Goal: Task Accomplishment & Management: Manage account settings

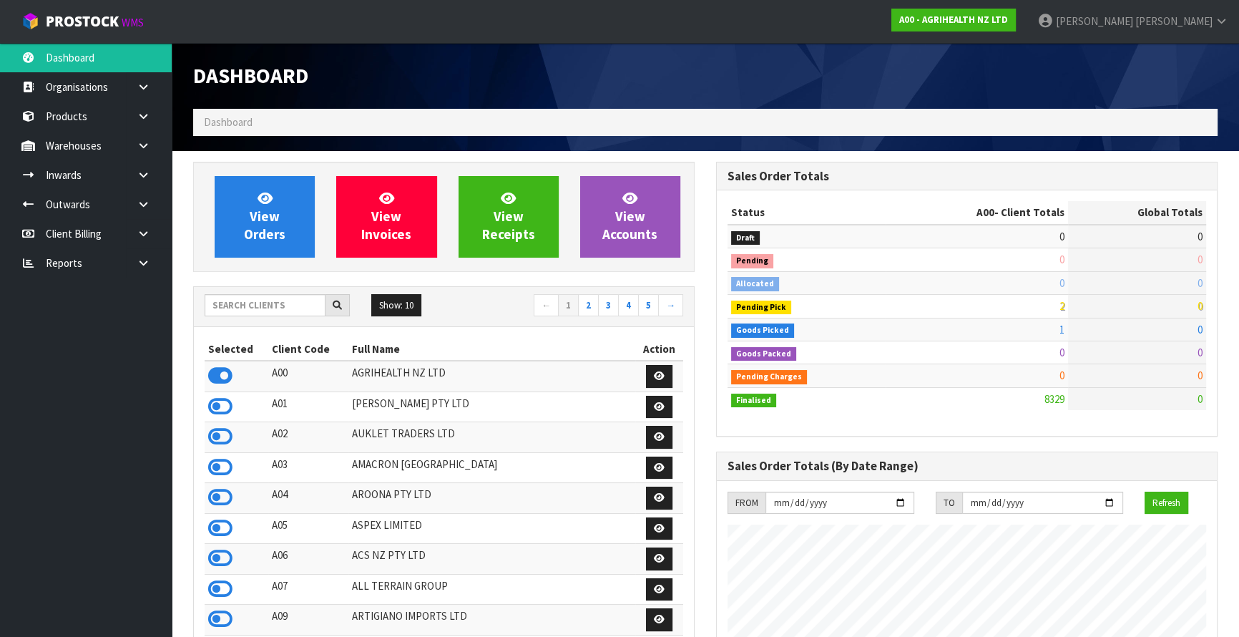
scroll to position [1082, 522]
click at [253, 307] on input "text" at bounding box center [265, 305] width 121 height 22
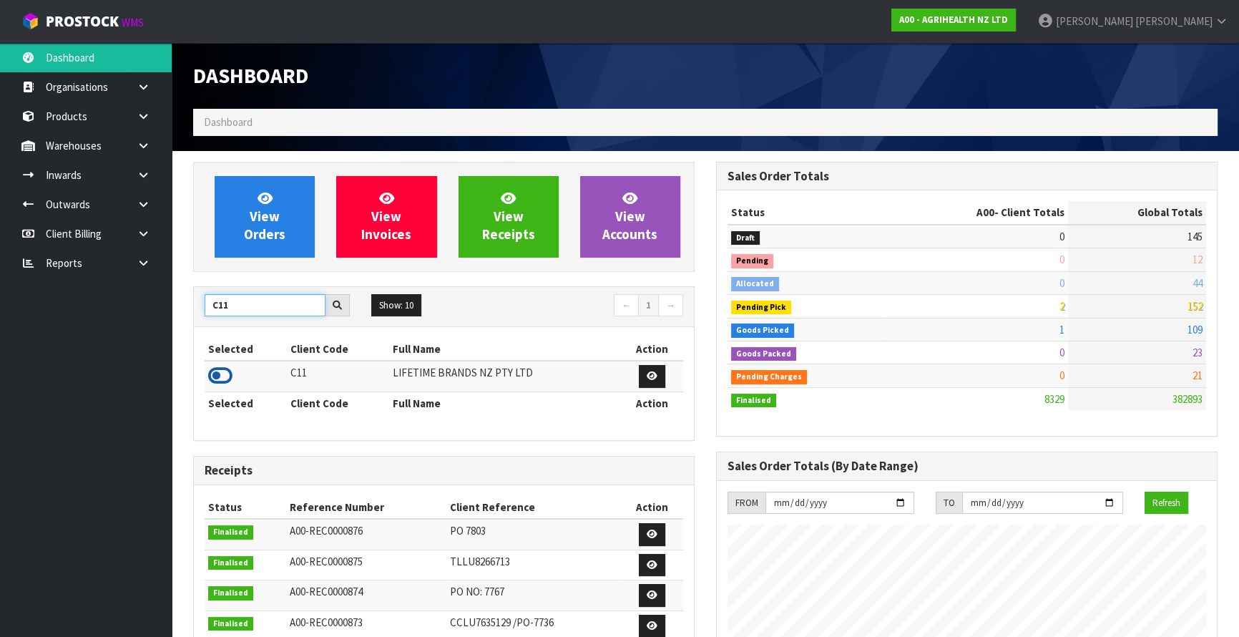
type input "C11"
click at [221, 376] on icon at bounding box center [220, 375] width 24 height 21
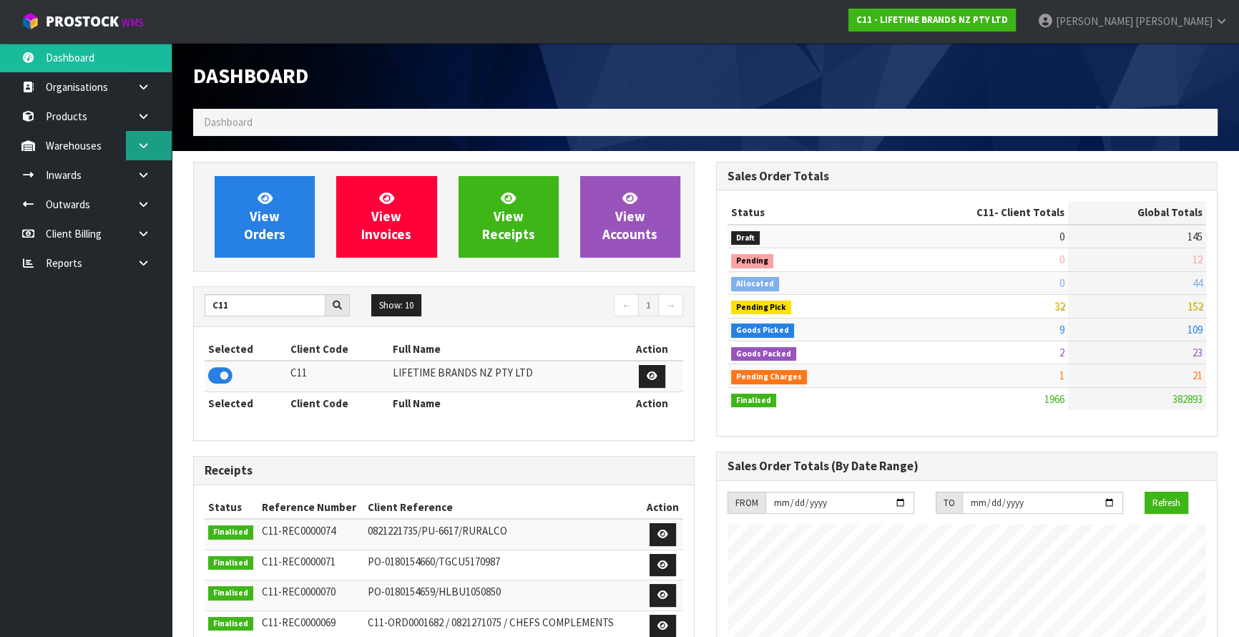
click at [141, 153] on link at bounding box center [149, 145] width 46 height 29
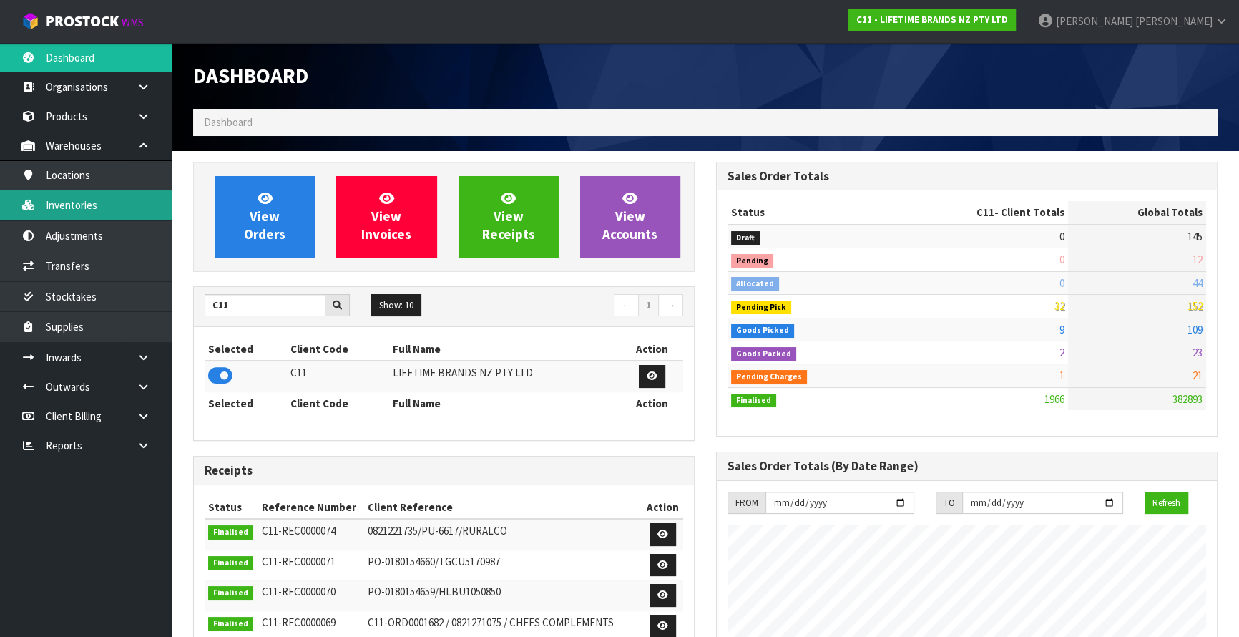
click at [114, 213] on link "Inventories" at bounding box center [86, 204] width 172 height 29
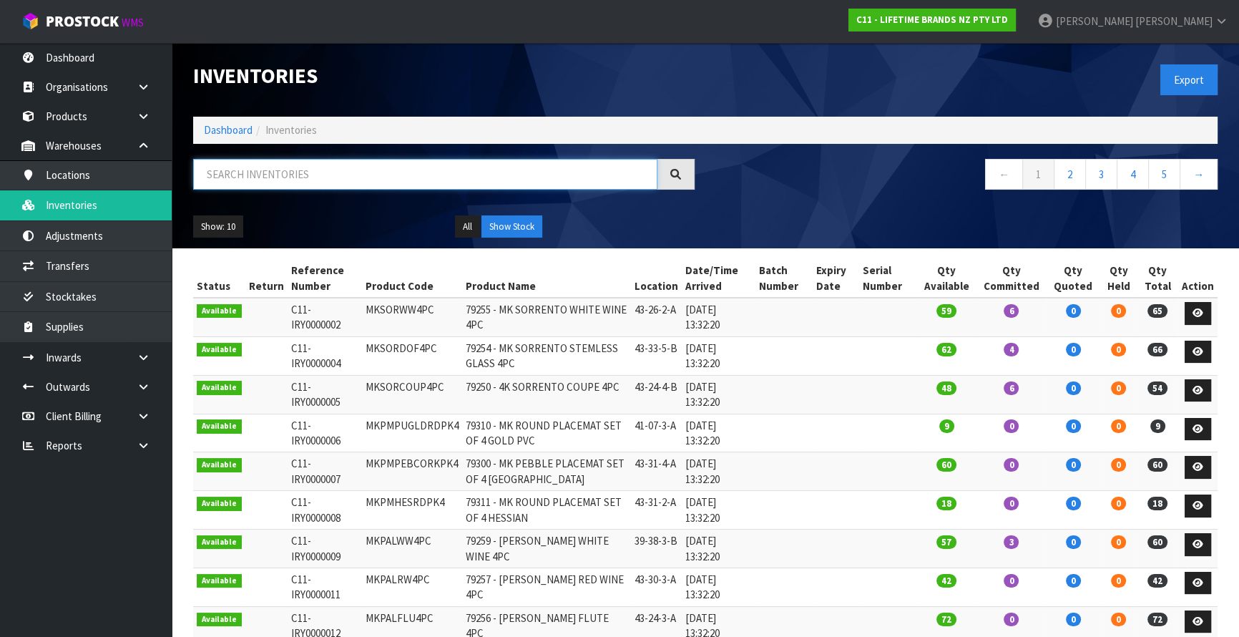
click at [350, 178] on input "text" at bounding box center [425, 174] width 464 height 31
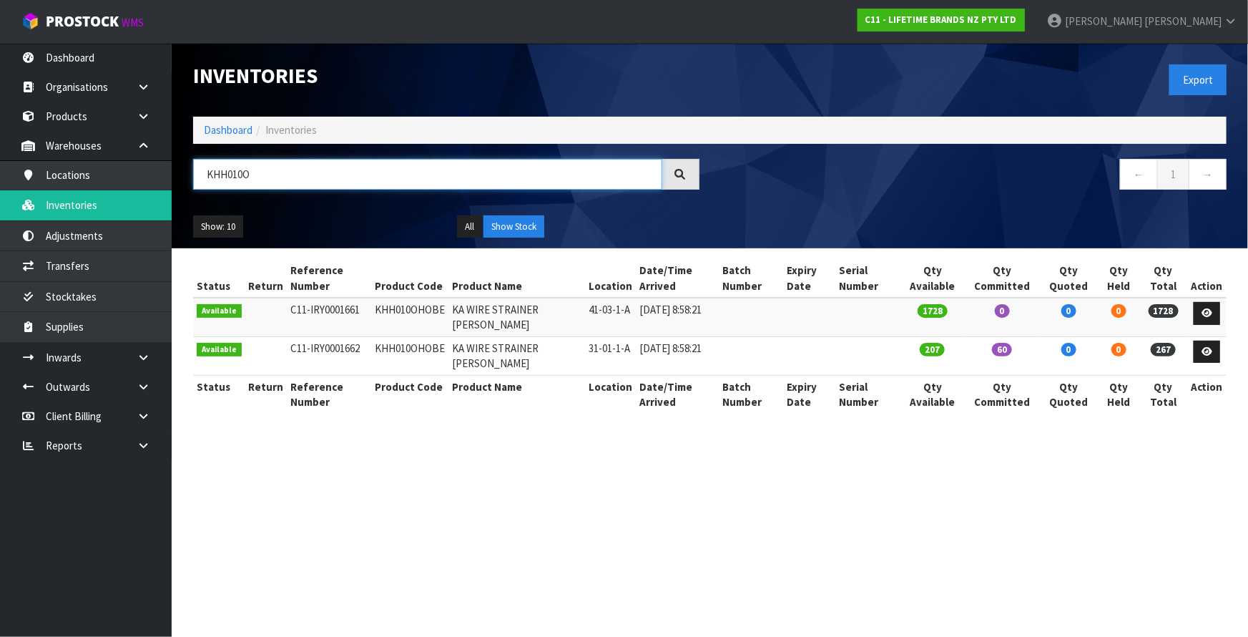
drag, startPoint x: 253, startPoint y: 180, endPoint x: 172, endPoint y: 195, distance: 81.7
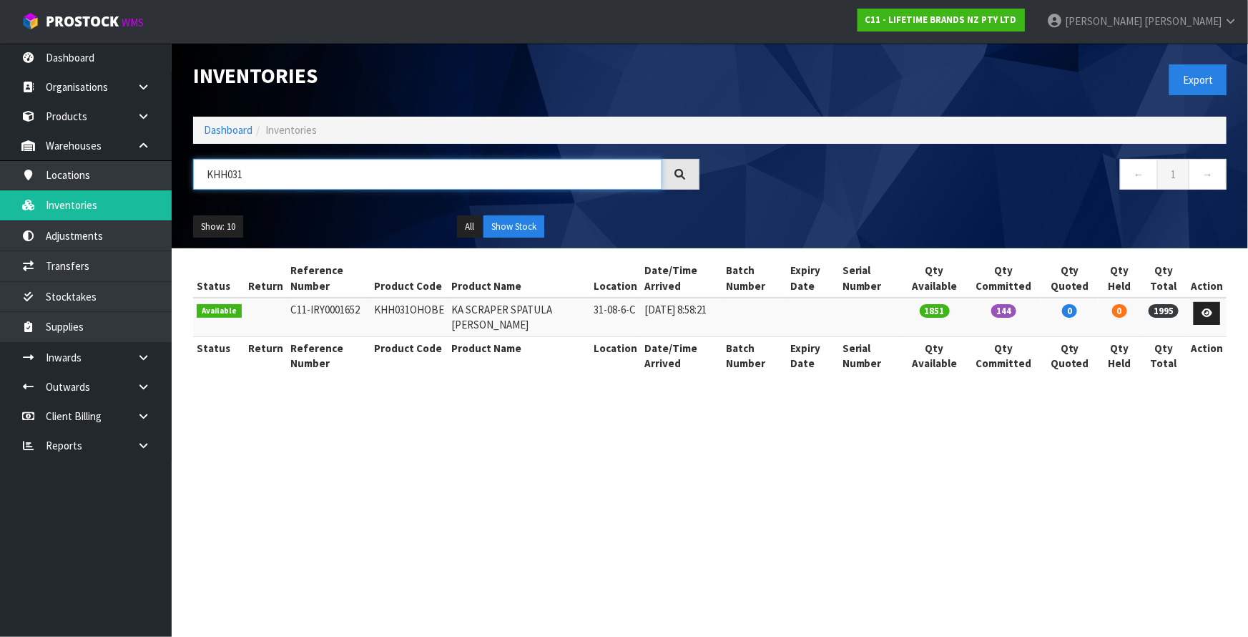
click at [258, 173] on input "KHH031" at bounding box center [427, 174] width 469 height 31
type input "KHH145"
click at [472, 222] on button "All" at bounding box center [469, 226] width 25 height 23
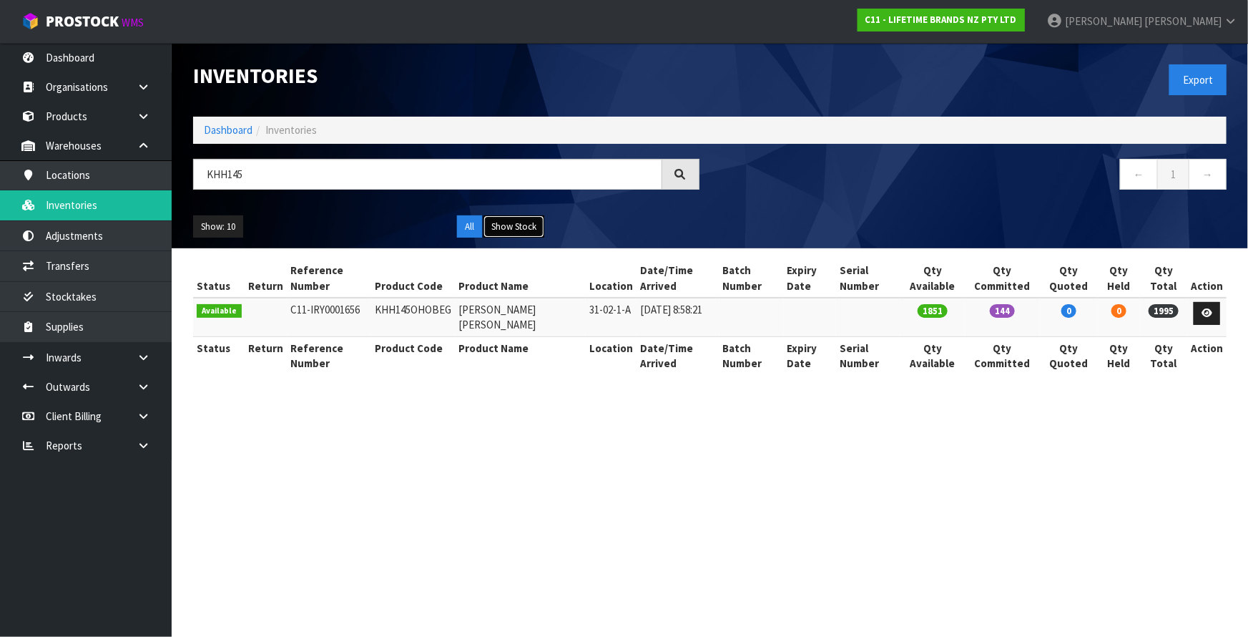
click at [517, 222] on button "Show Stock" at bounding box center [514, 226] width 61 height 23
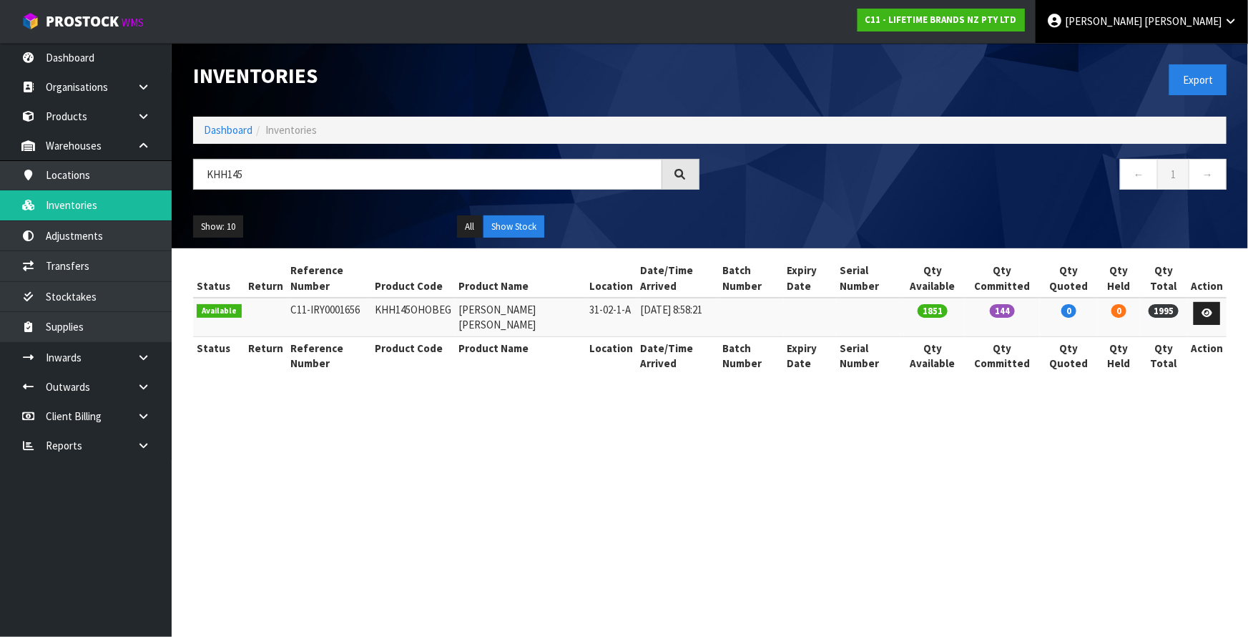
click at [1162, 29] on link "Karlene Christie" at bounding box center [1142, 21] width 212 height 43
click at [1166, 54] on link "Logout" at bounding box center [1191, 56] width 113 height 19
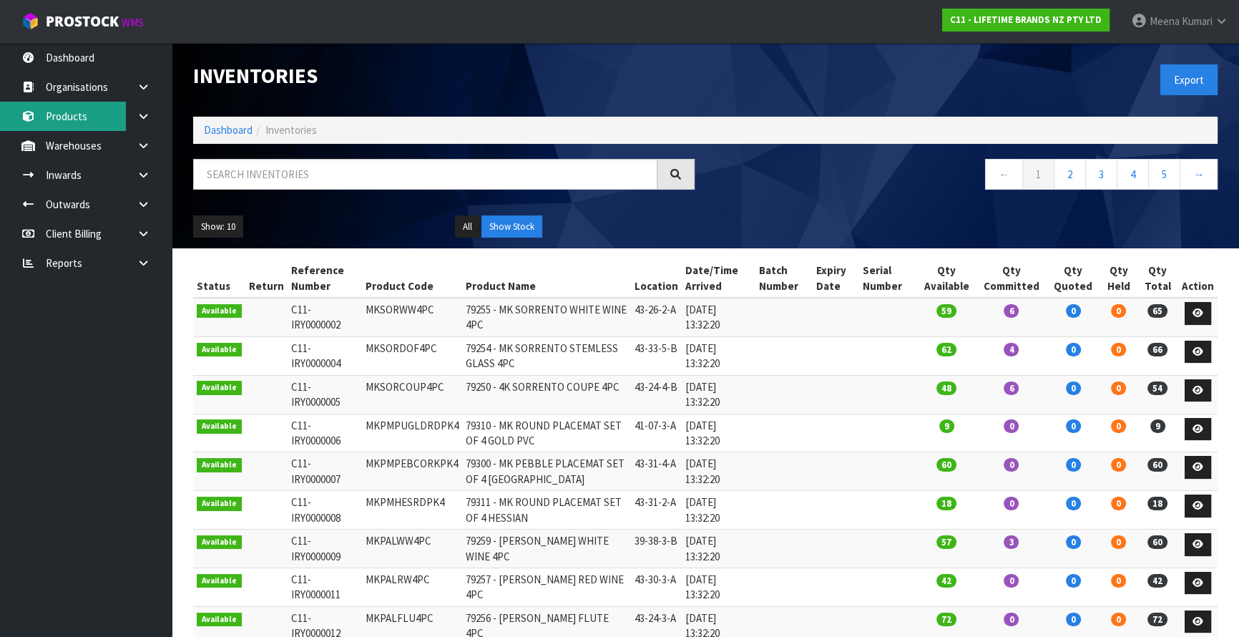
click at [101, 118] on link "Products" at bounding box center [86, 116] width 172 height 29
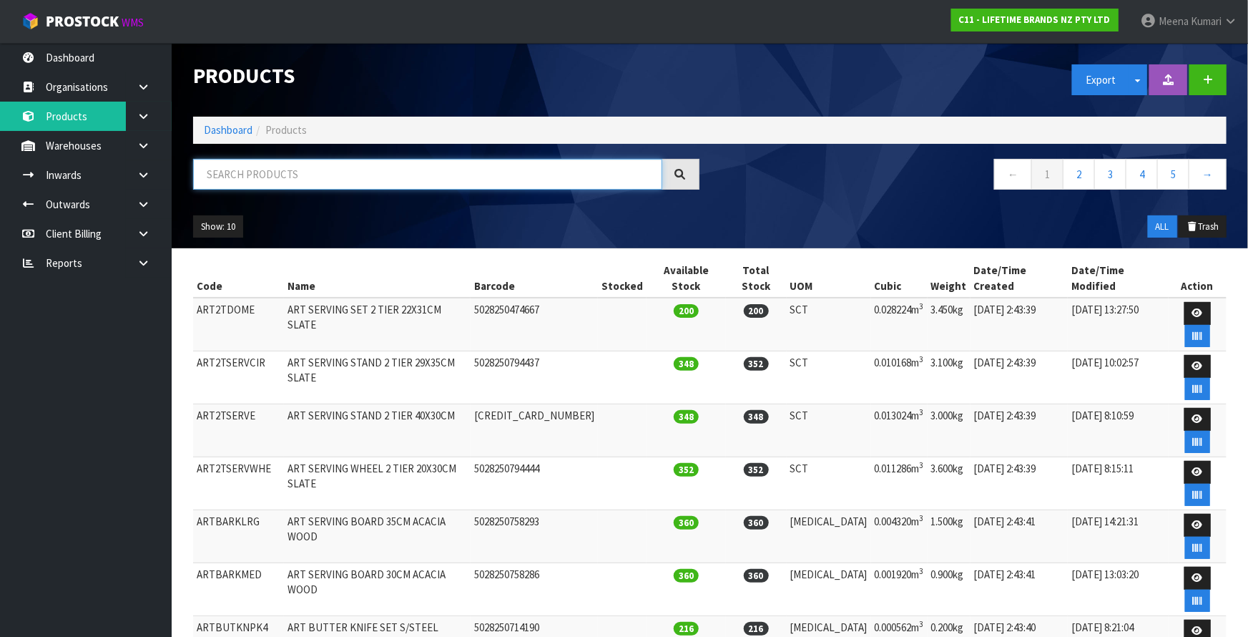
click at [300, 164] on input "text" at bounding box center [427, 174] width 469 height 31
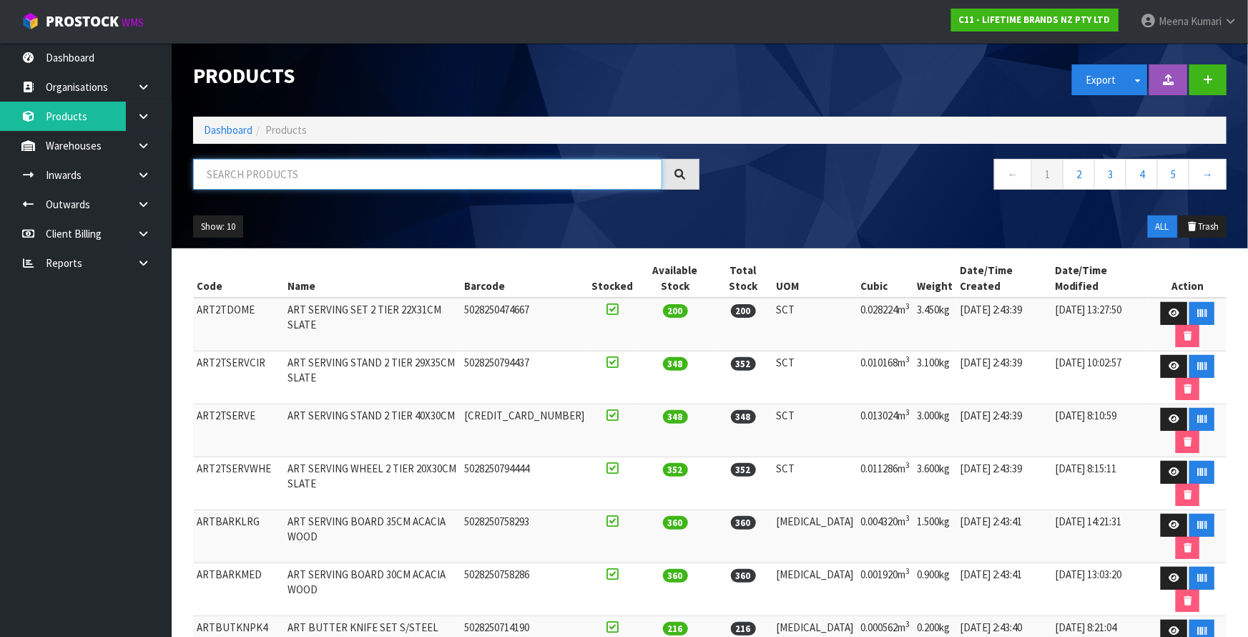
paste input "MKJDDISHLEAF"
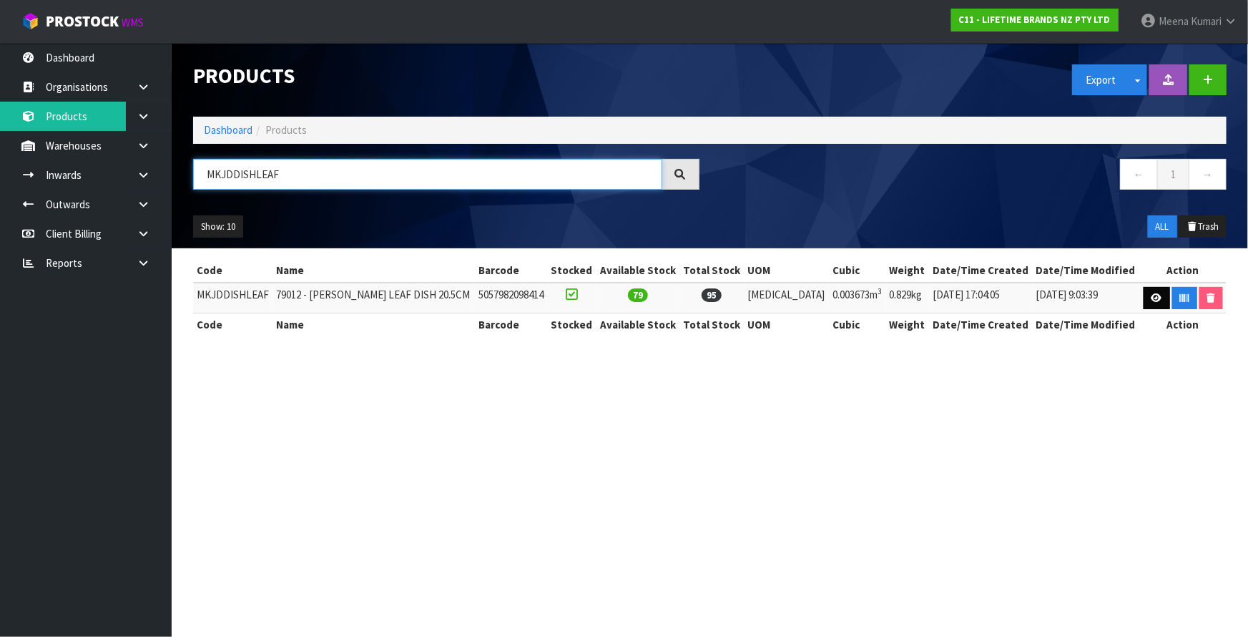
type input "MKJDDISHLEAF"
drag, startPoint x: 1159, startPoint y: 293, endPoint x: 1044, endPoint y: 295, distance: 114.5
click at [1159, 293] on link at bounding box center [1157, 298] width 26 height 23
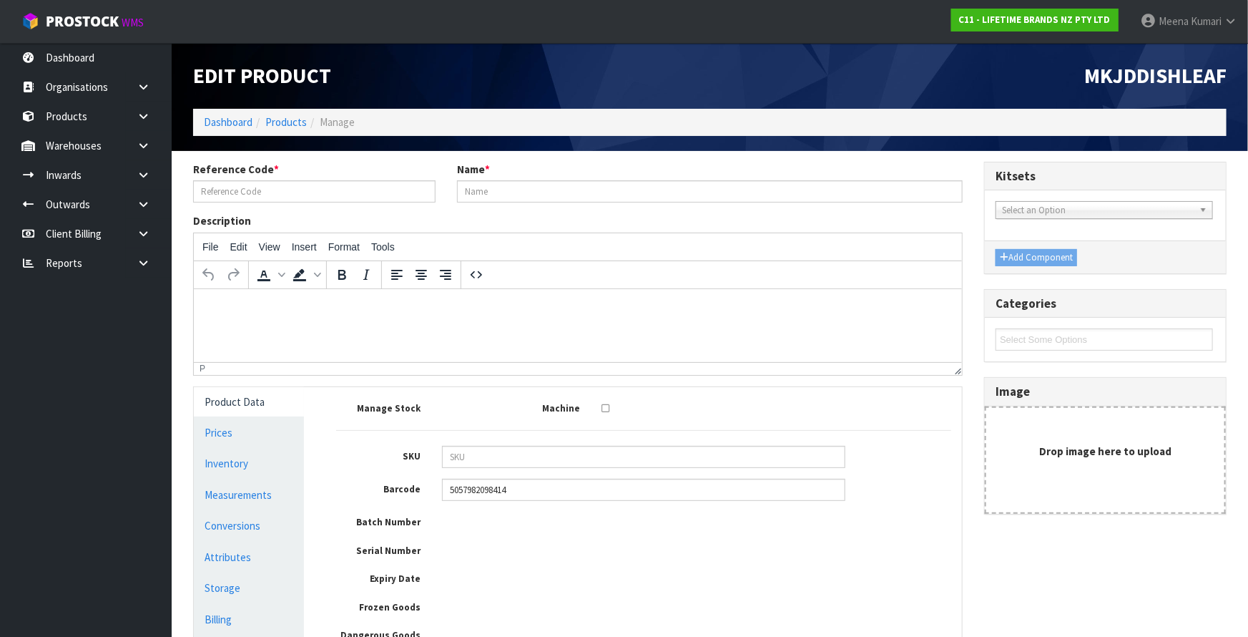
type input "MKJDDISHLEAF"
type input "79012 - MK JARDIN LEAF DISH 20.5CM"
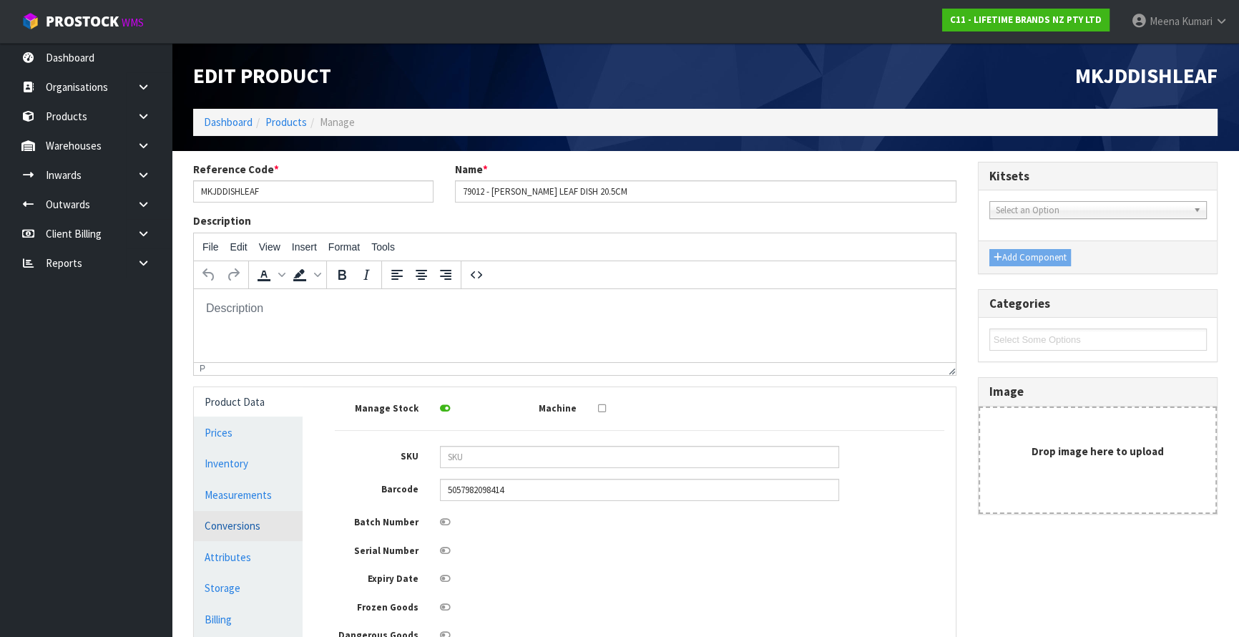
click at [286, 534] on link "Conversions" at bounding box center [248, 525] width 109 height 29
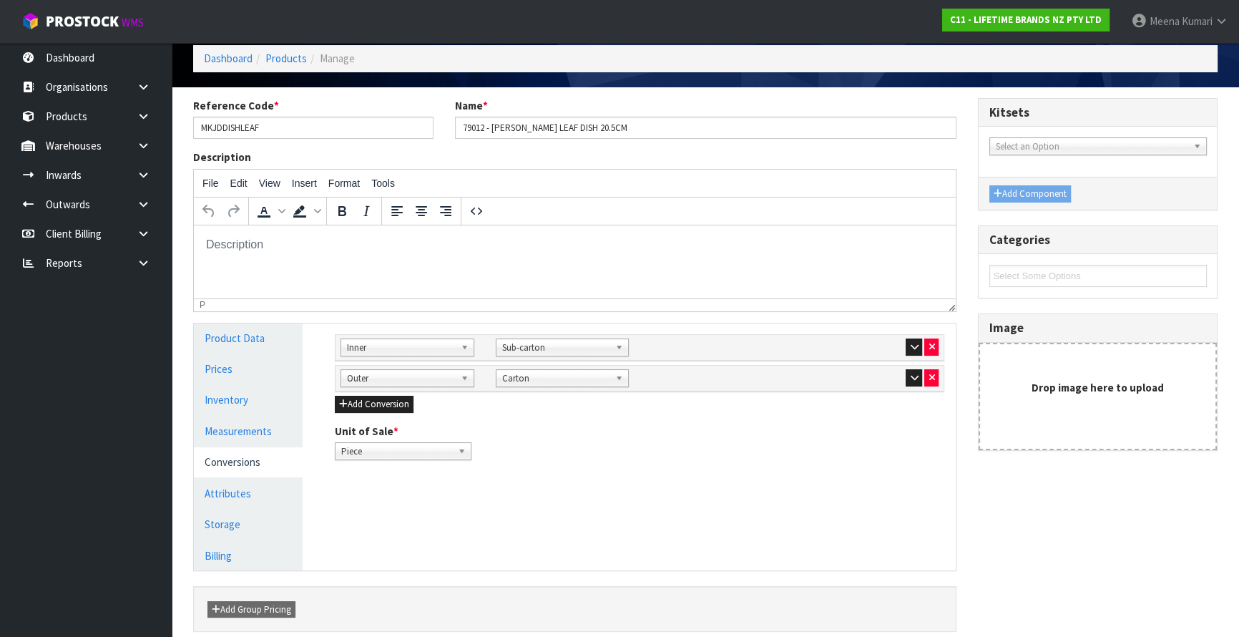
scroll to position [125, 0]
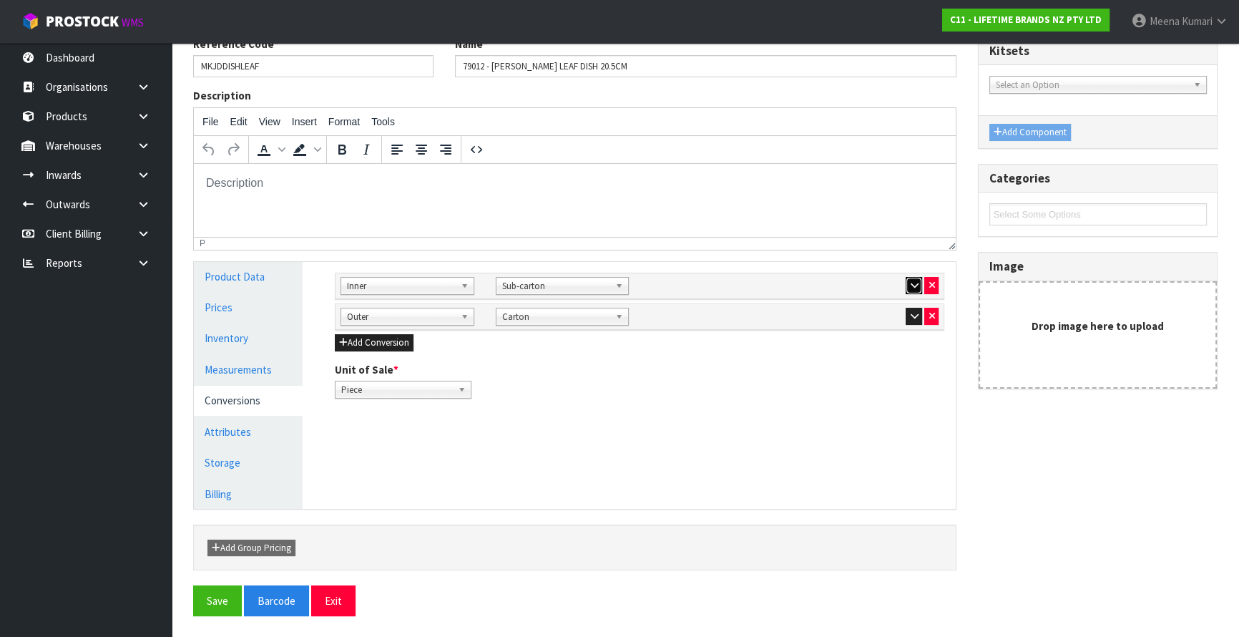
click at [909, 286] on button "button" at bounding box center [914, 285] width 16 height 17
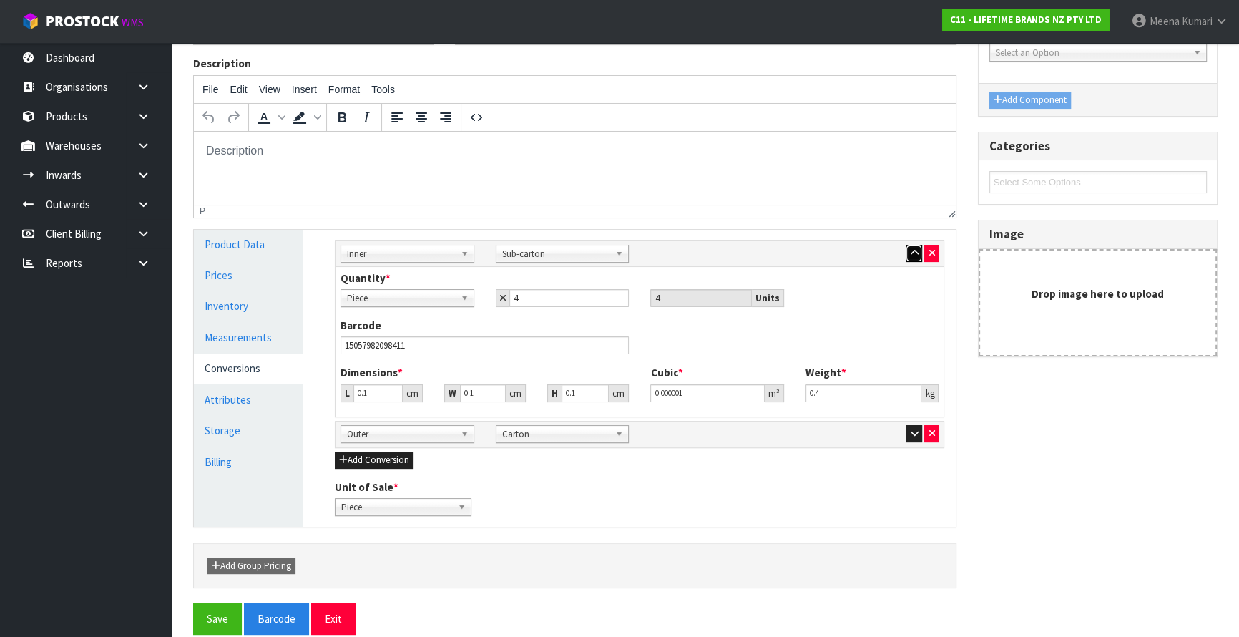
scroll to position [175, 0]
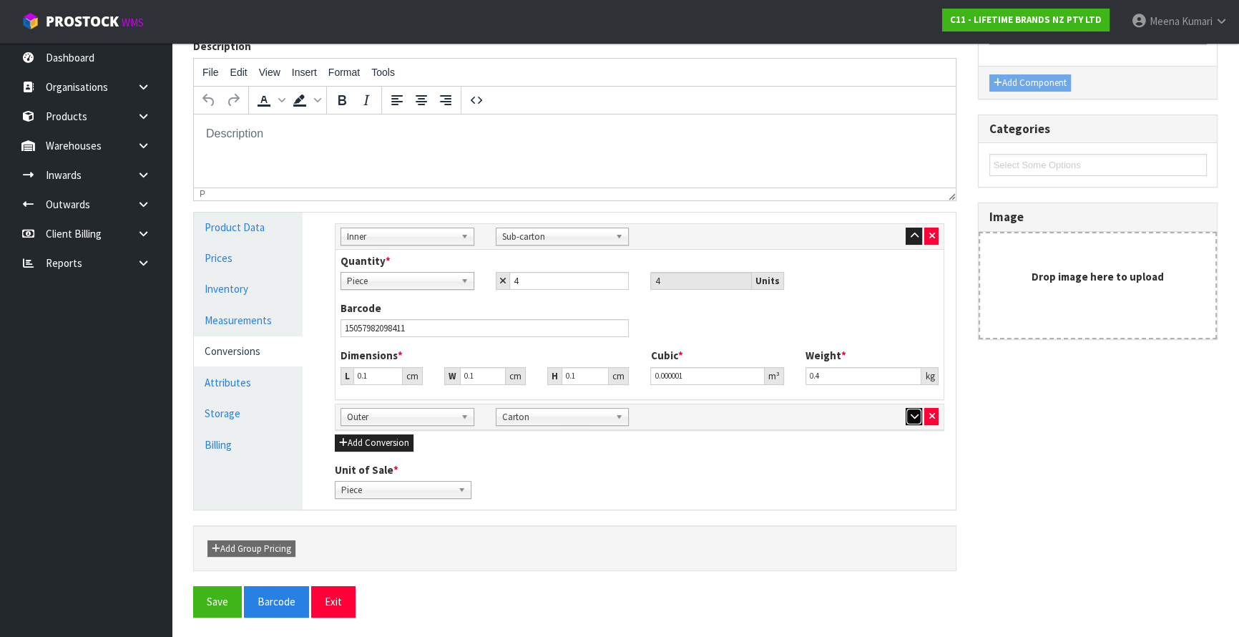
click at [911, 416] on icon "button" at bounding box center [914, 415] width 8 height 9
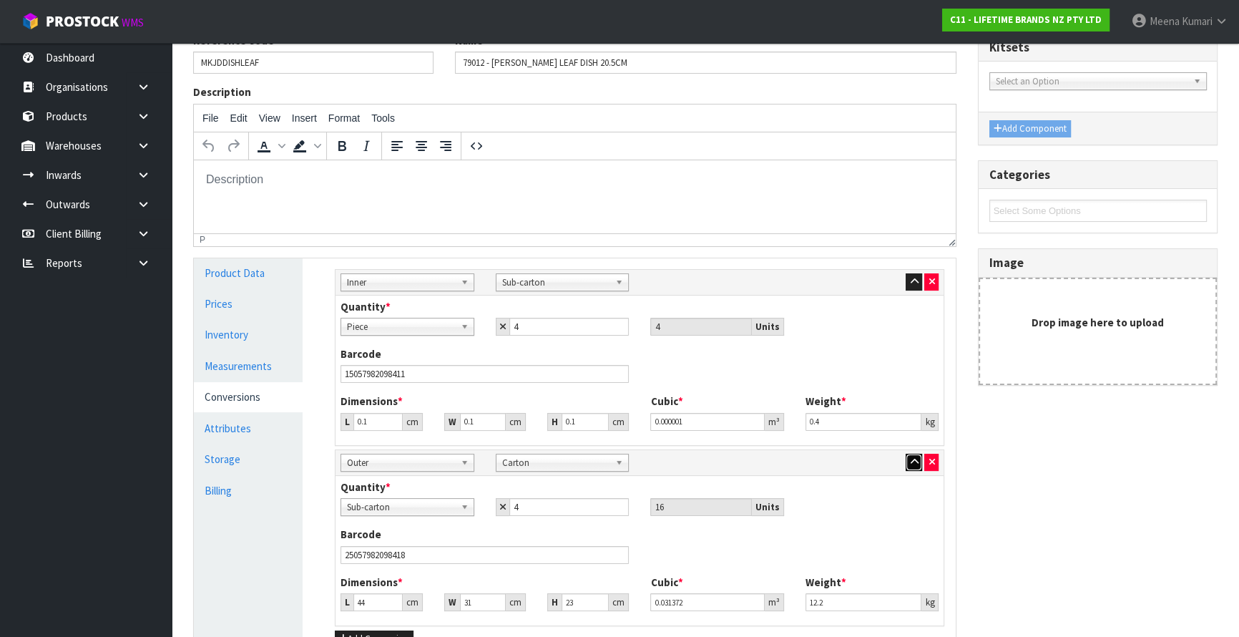
scroll to position [0, 0]
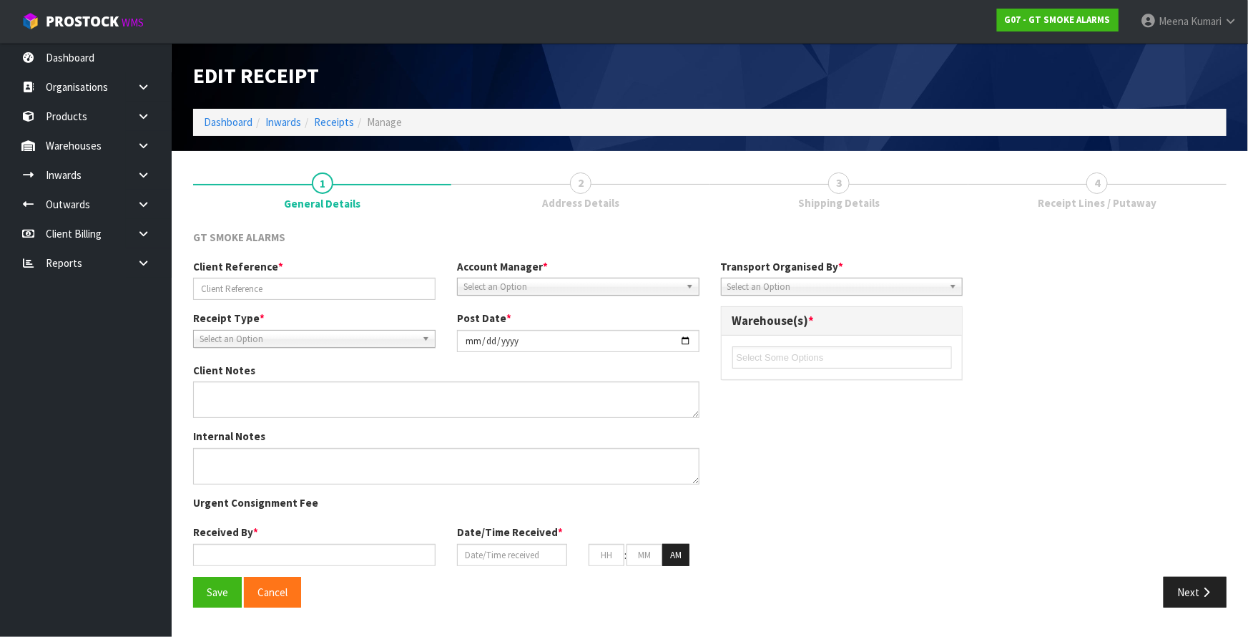
drag, startPoint x: 152, startPoint y: 243, endPoint x: 146, endPoint y: 274, distance: 32.1
click at [152, 243] on link at bounding box center [149, 233] width 46 height 29
type input "182882/SAFETYEX EXIT 17.06.25"
type input "2025-06-19"
type input "Prabhneet Kaur"
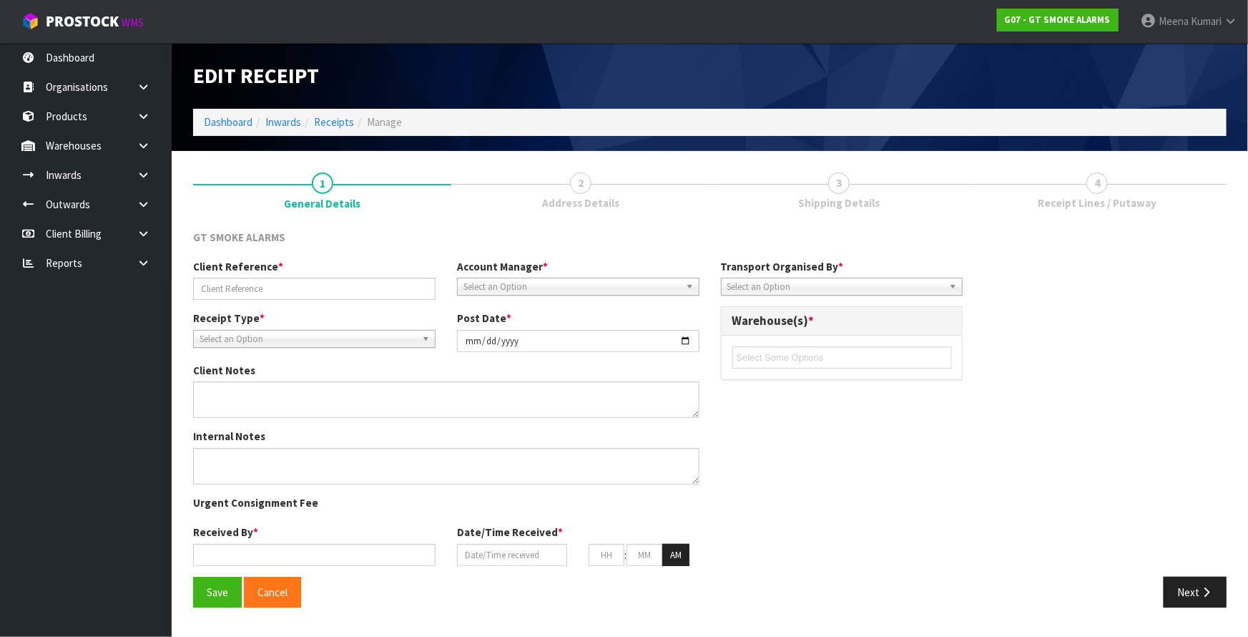
type input "19/06/2025"
type input "02"
type input "46"
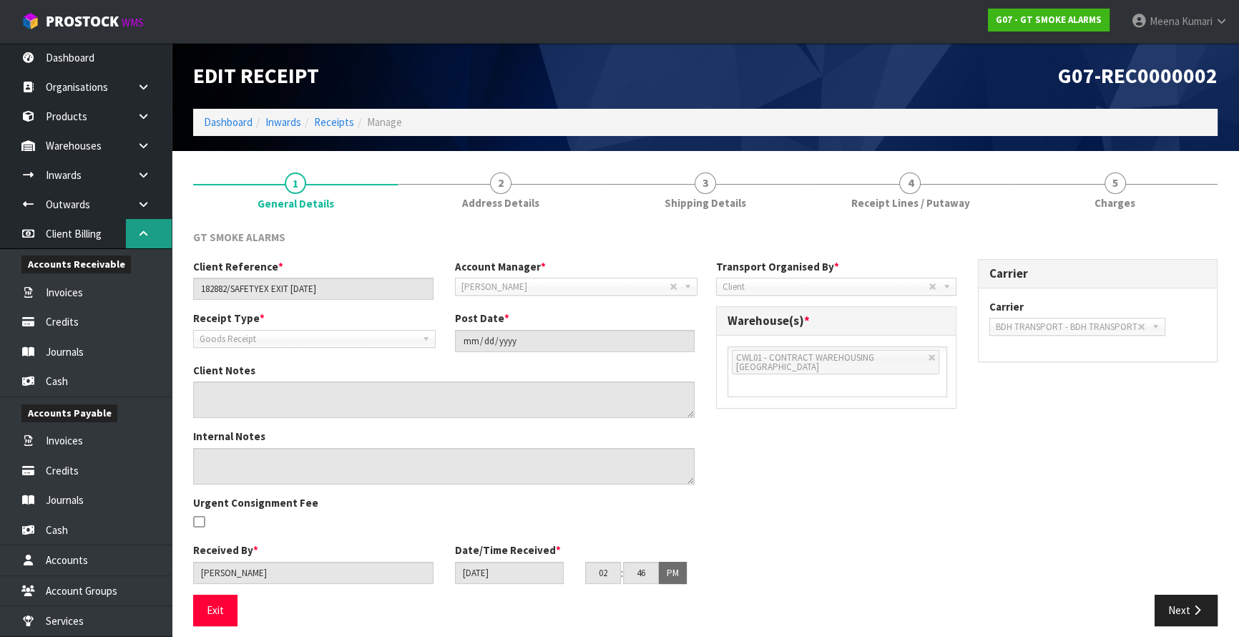
click at [147, 227] on link at bounding box center [149, 233] width 46 height 29
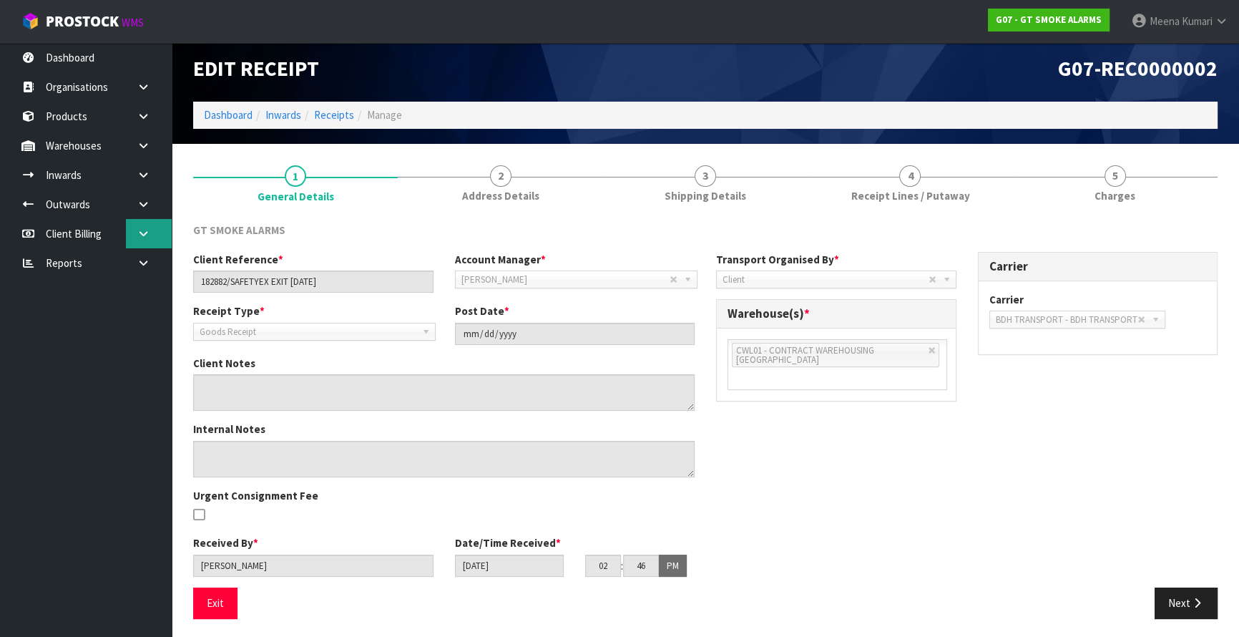
scroll to position [9, 0]
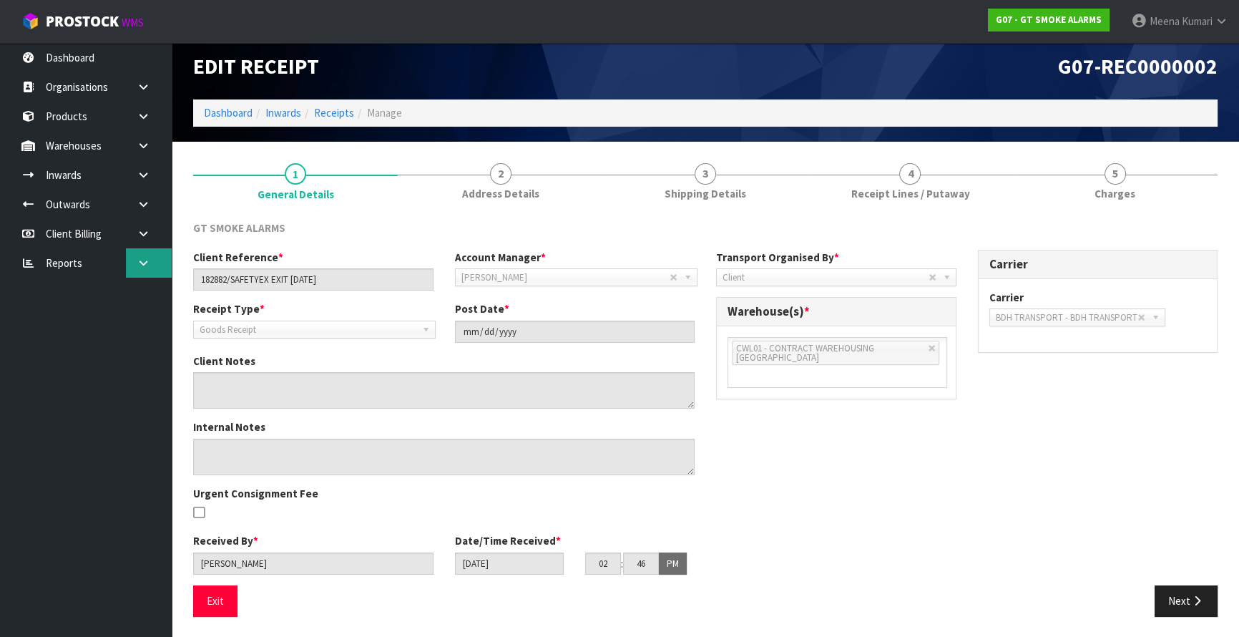
click at [149, 265] on icon at bounding box center [144, 263] width 14 height 11
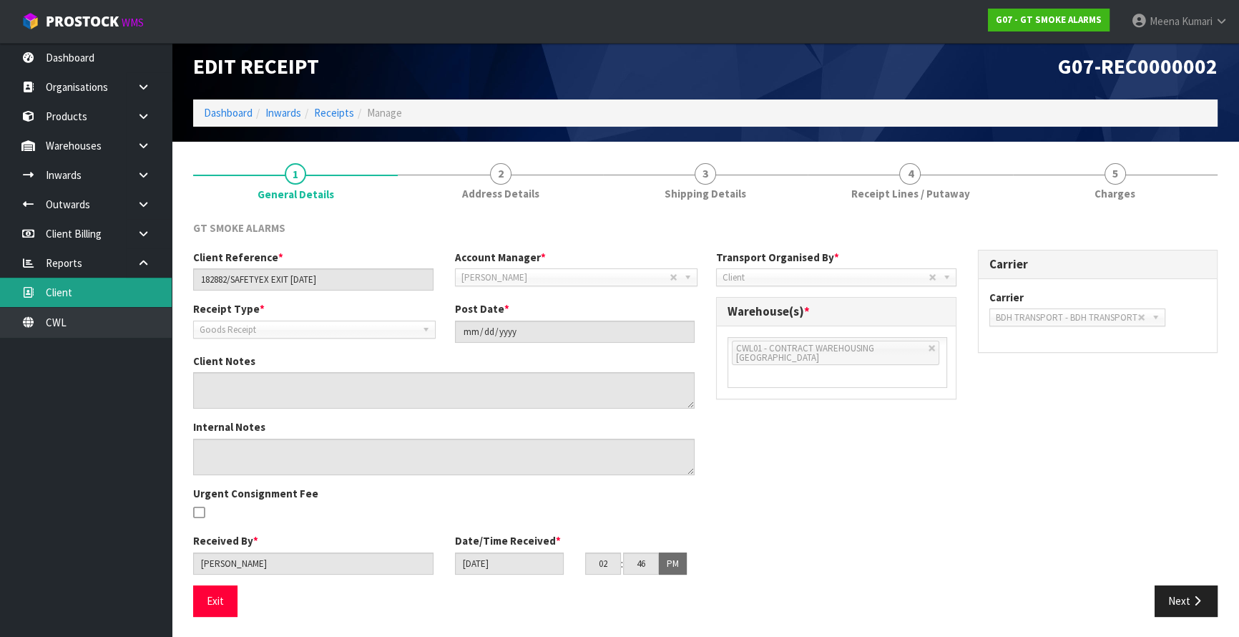
click at [110, 300] on link "Client" at bounding box center [86, 292] width 172 height 29
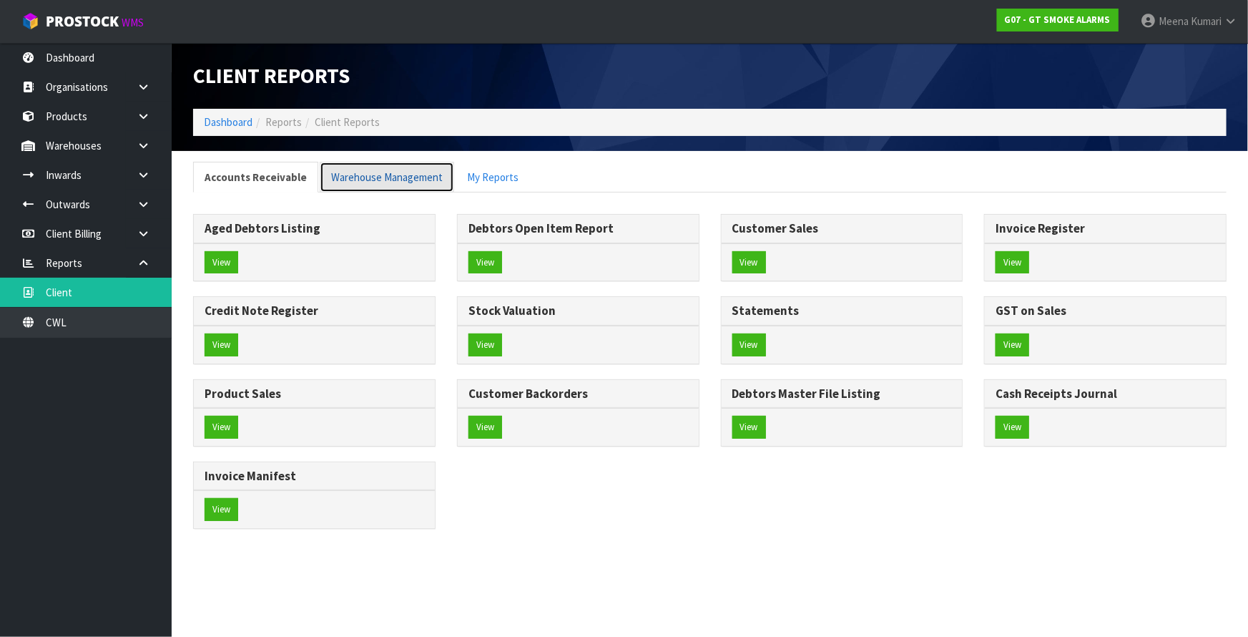
click at [365, 175] on link "Warehouse Management" at bounding box center [387, 177] width 134 height 31
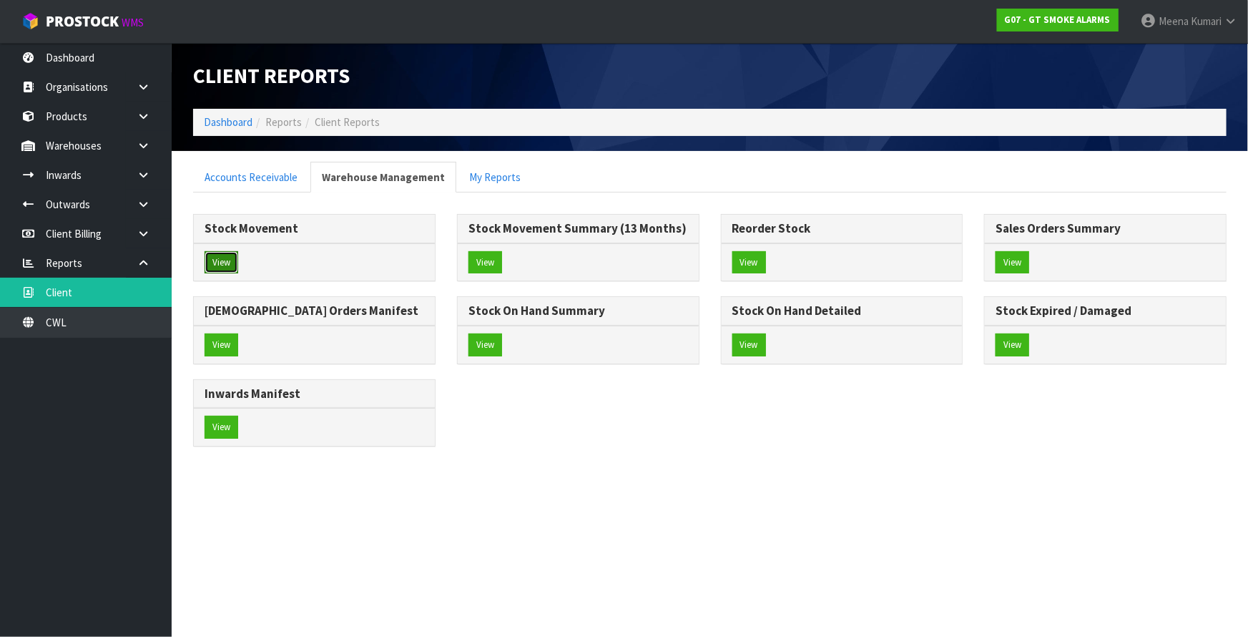
click at [222, 259] on button "View" at bounding box center [222, 262] width 34 height 23
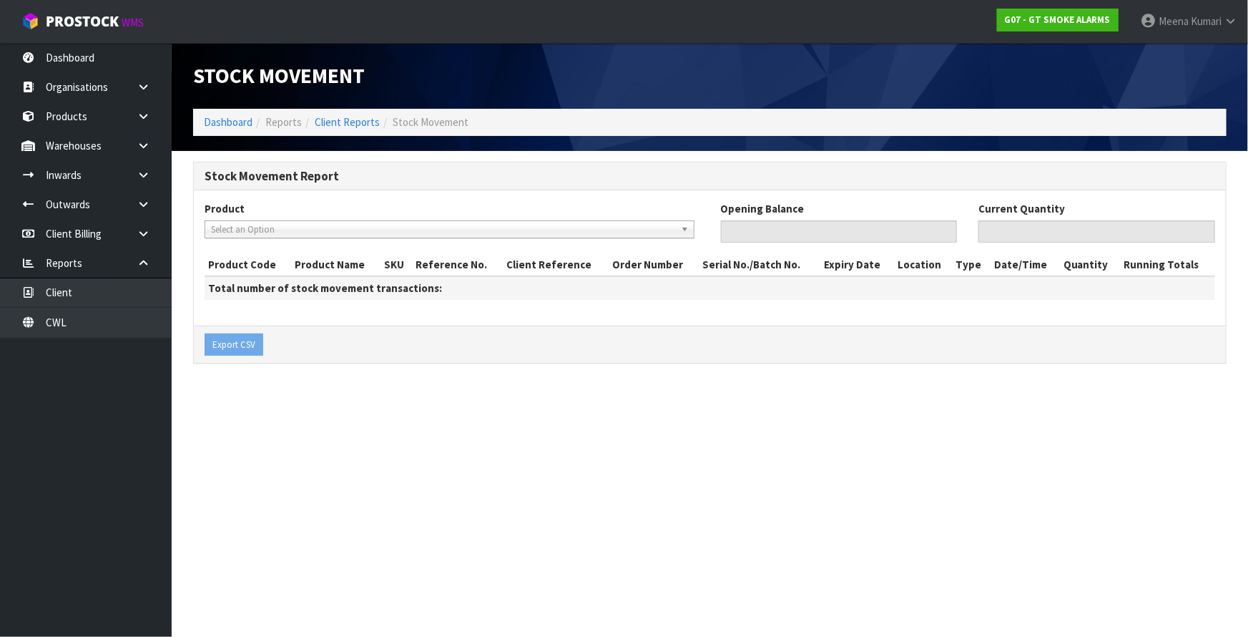
click at [245, 235] on span "Select an Option" at bounding box center [443, 229] width 464 height 17
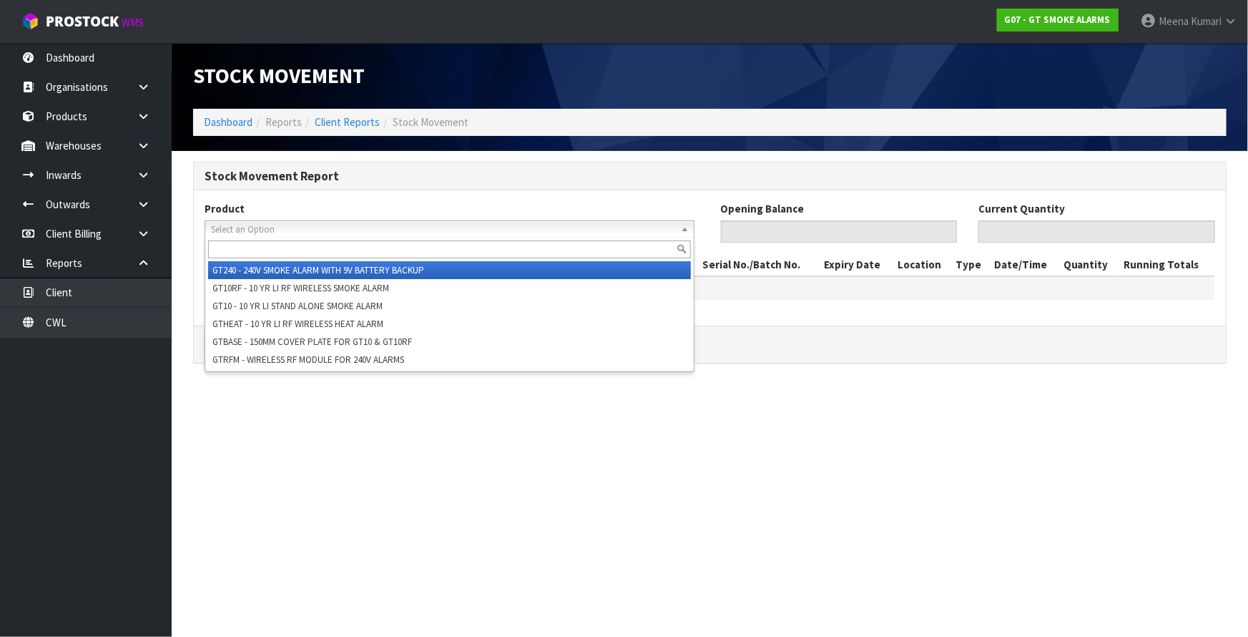
click at [243, 243] on input "text" at bounding box center [449, 249] width 483 height 18
paste input "GT10"
type input "GT10"
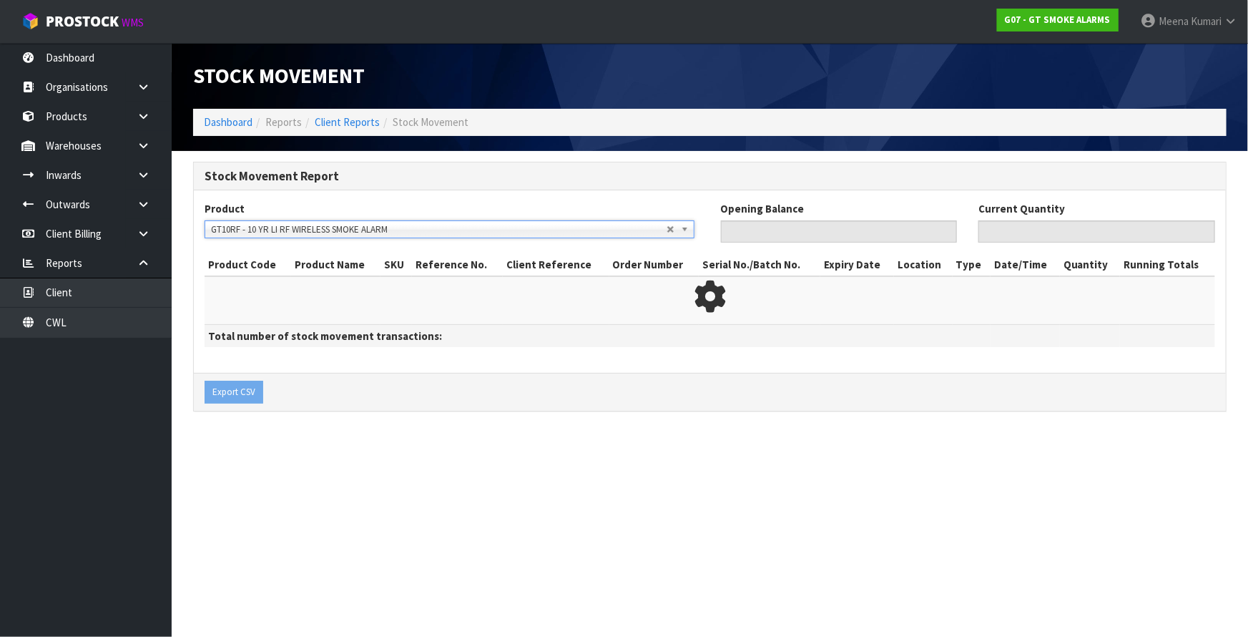
type input "0"
type input "5178"
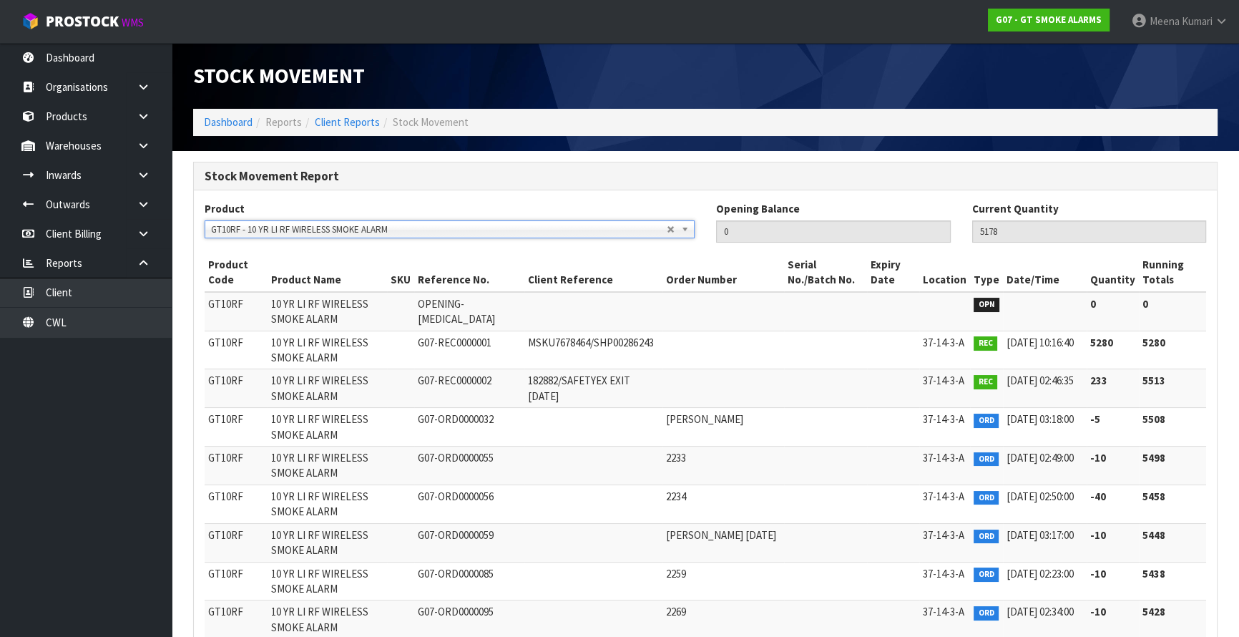
click at [469, 230] on span "GT10RF - 10 YR LI RF WIRELESS SMOKE ALARM" at bounding box center [439, 229] width 456 height 17
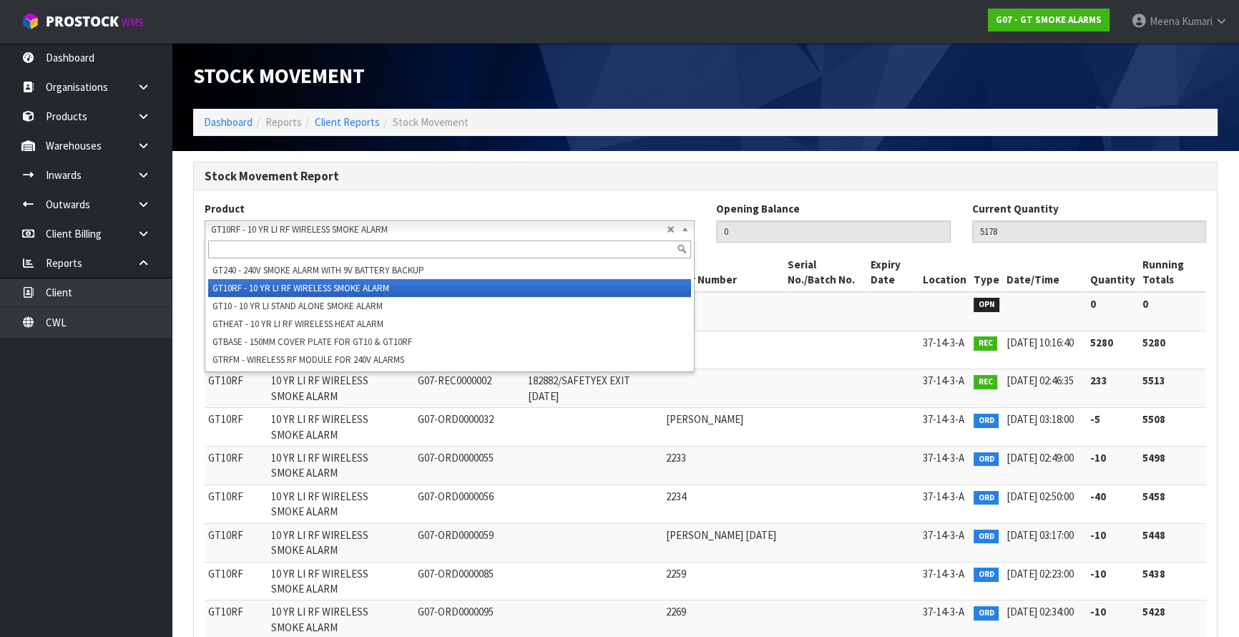
paste input "GT10"
type input "GT10"
click at [419, 236] on div "GT10RF - 10 YR LI RF WIRELESS SMOKE ALARM GT240 - 240V SMOKE ALARM WITH 9V BATT…" at bounding box center [450, 229] width 490 height 18
click at [279, 246] on input "text" at bounding box center [449, 249] width 483 height 18
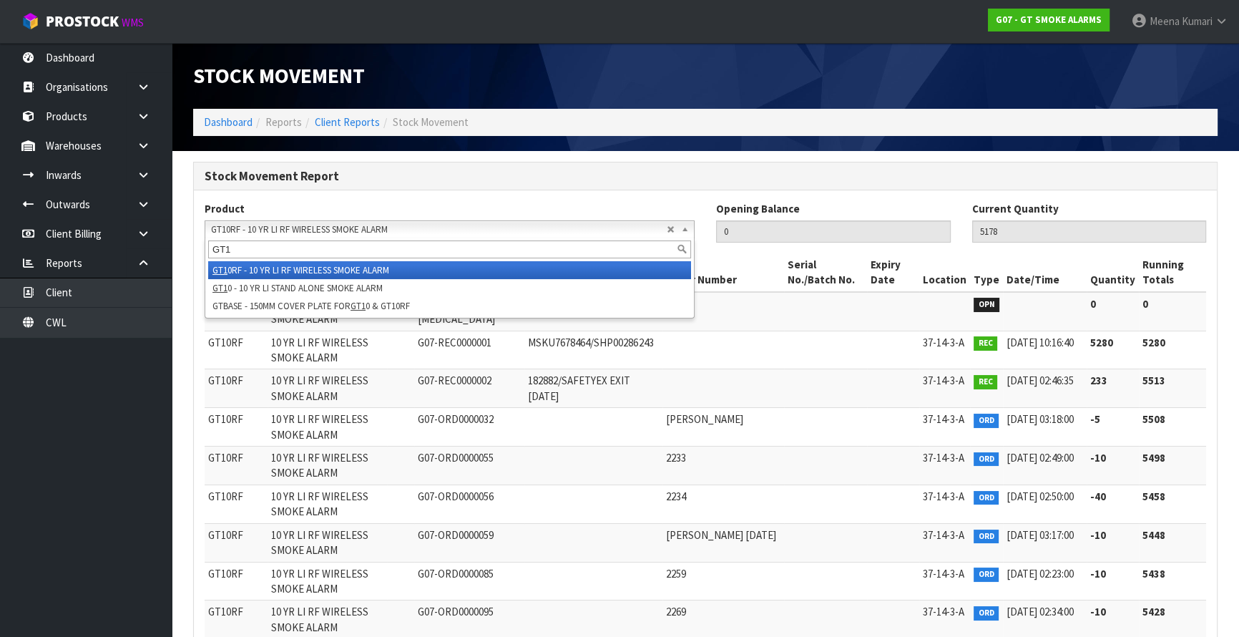
type input "GT10"
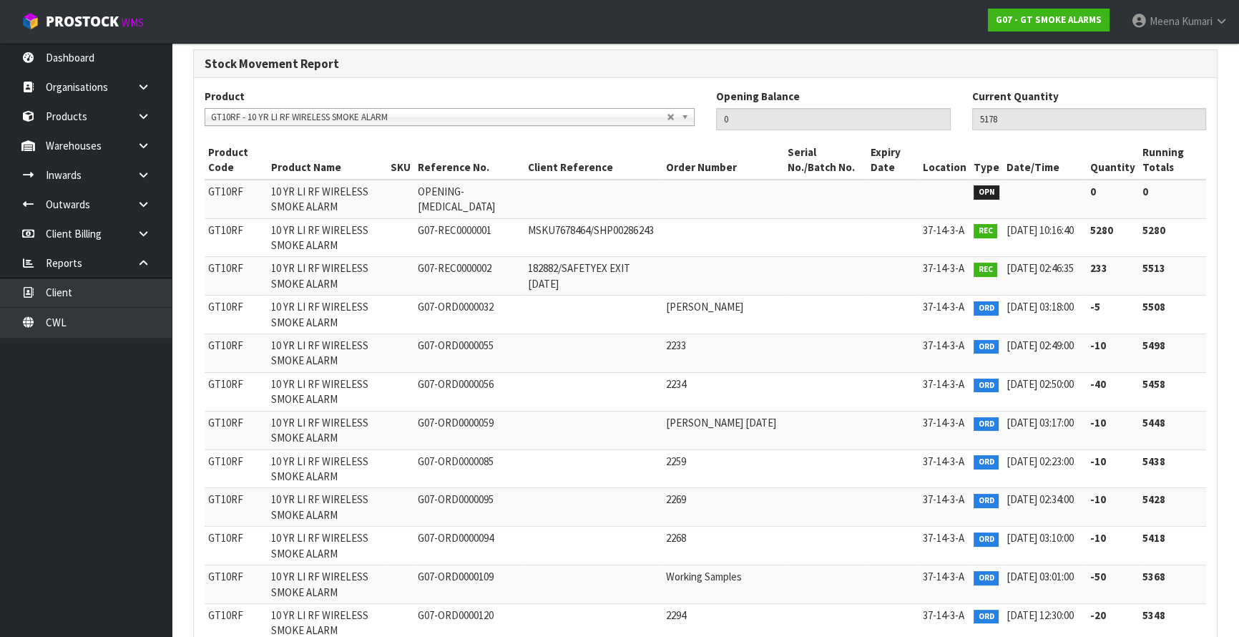
scroll to position [55, 0]
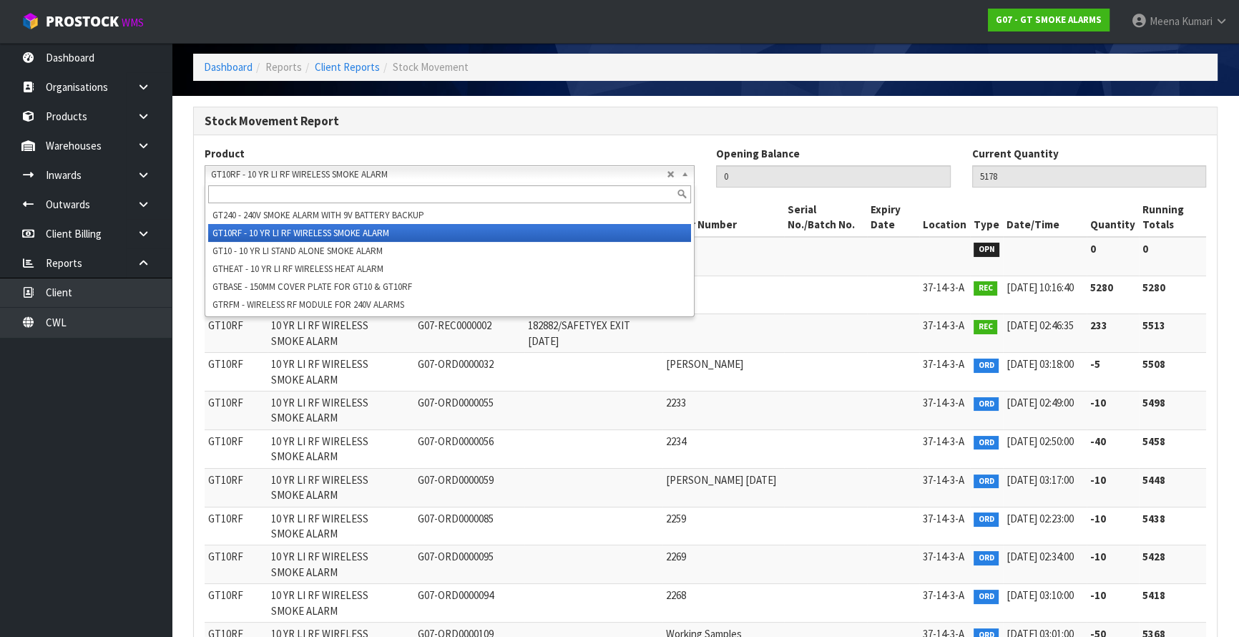
click at [376, 175] on span "GT10RF - 10 YR LI RF WIRELESS SMOKE ALARM" at bounding box center [439, 174] width 456 height 17
click at [352, 183] on div at bounding box center [449, 194] width 489 height 24
click at [338, 188] on input "text" at bounding box center [449, 194] width 483 height 18
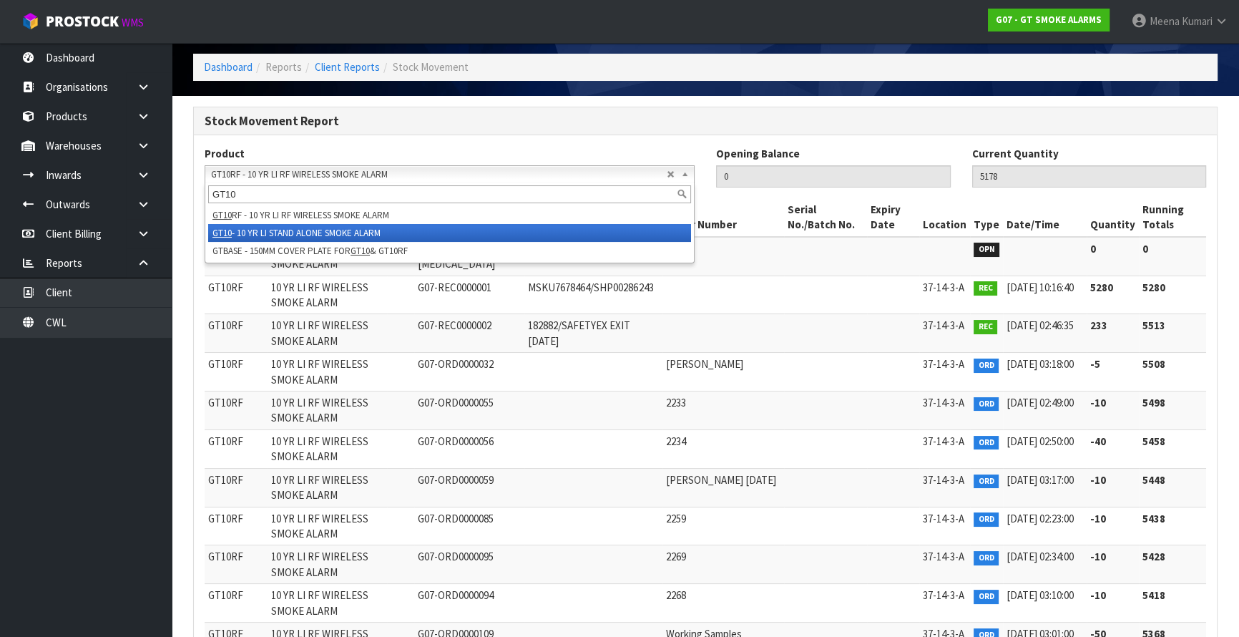
type input "GT10"
click at [332, 230] on li "GT10 - 10 YR LI STAND ALONE SMOKE ALARM" at bounding box center [449, 233] width 483 height 18
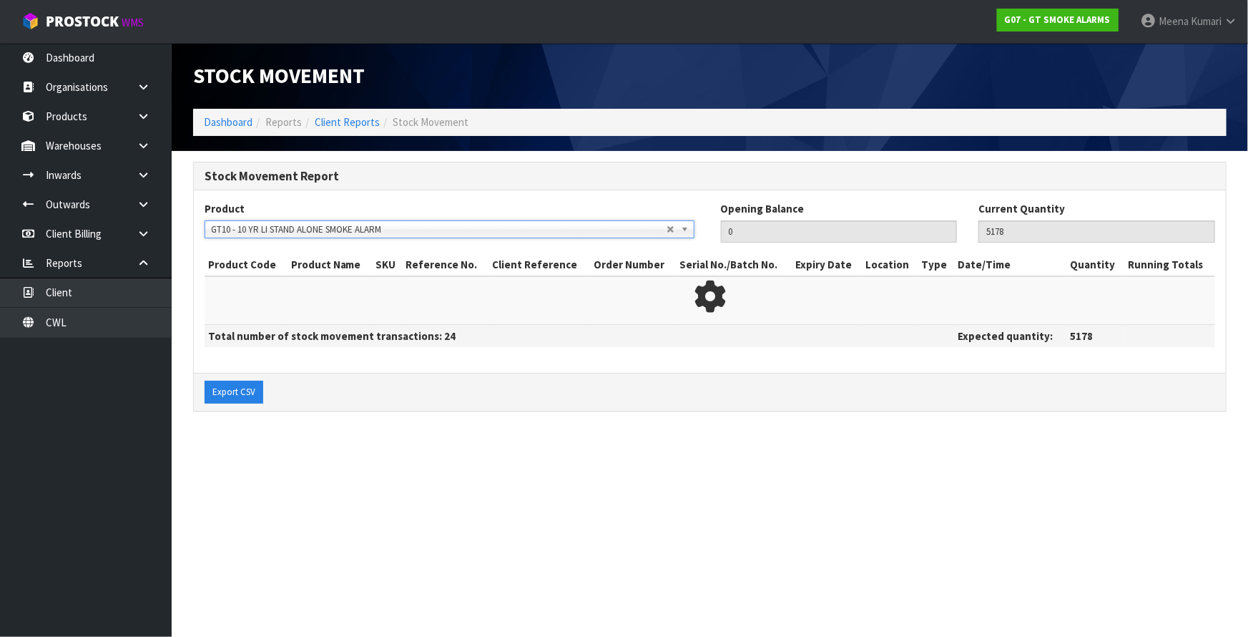
type input "4291"
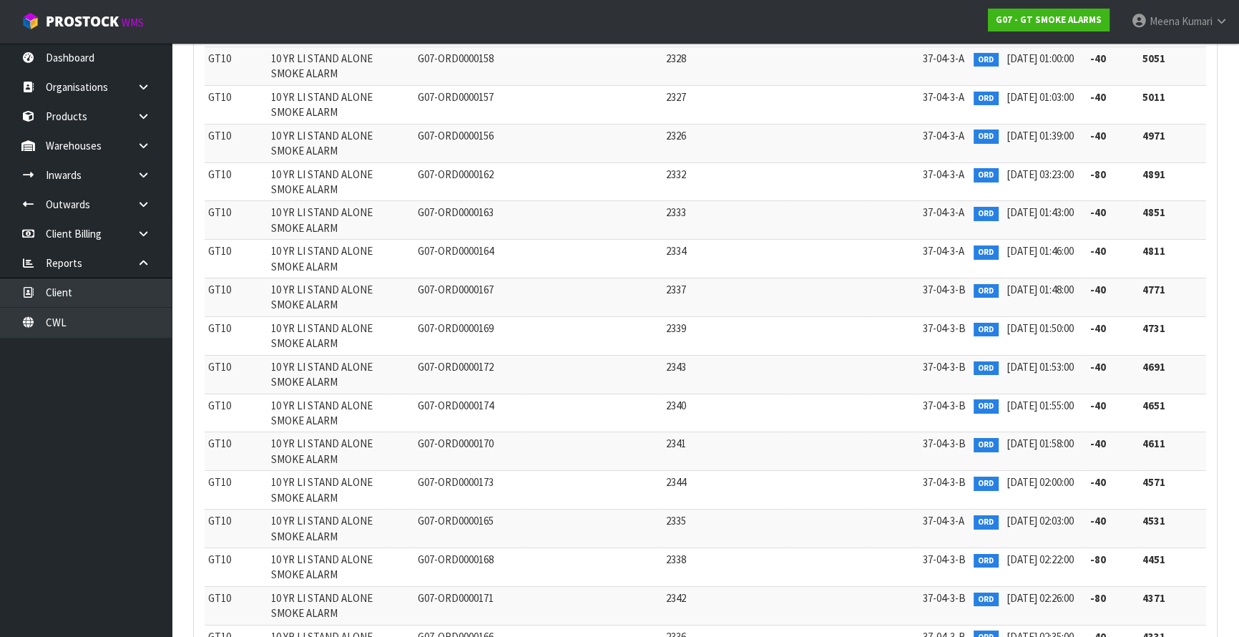
scroll to position [6198, 0]
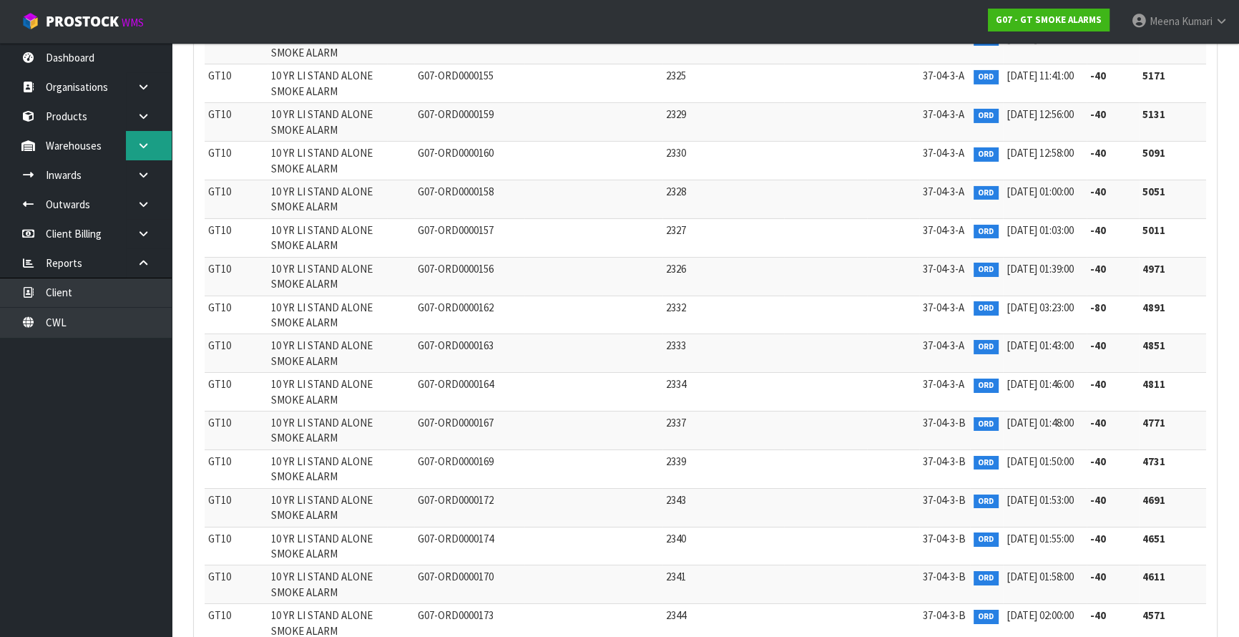
click at [140, 148] on icon at bounding box center [144, 145] width 14 height 11
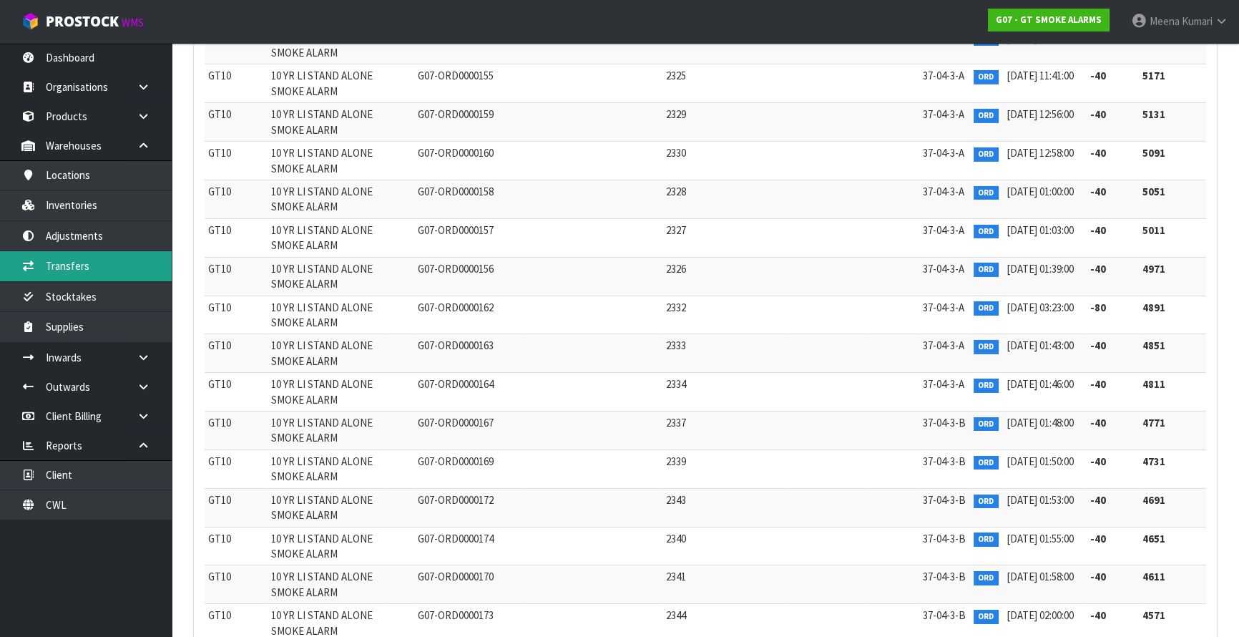
click at [94, 260] on link "Transfers" at bounding box center [86, 265] width 172 height 29
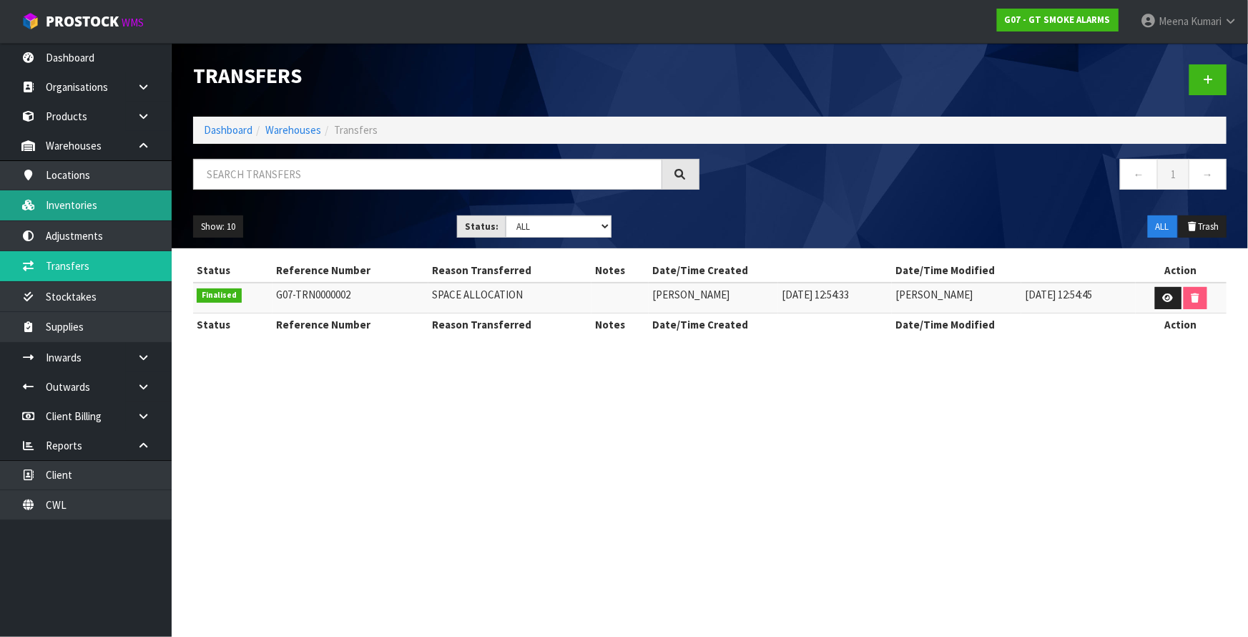
click at [105, 202] on link "Inventories" at bounding box center [86, 204] width 172 height 29
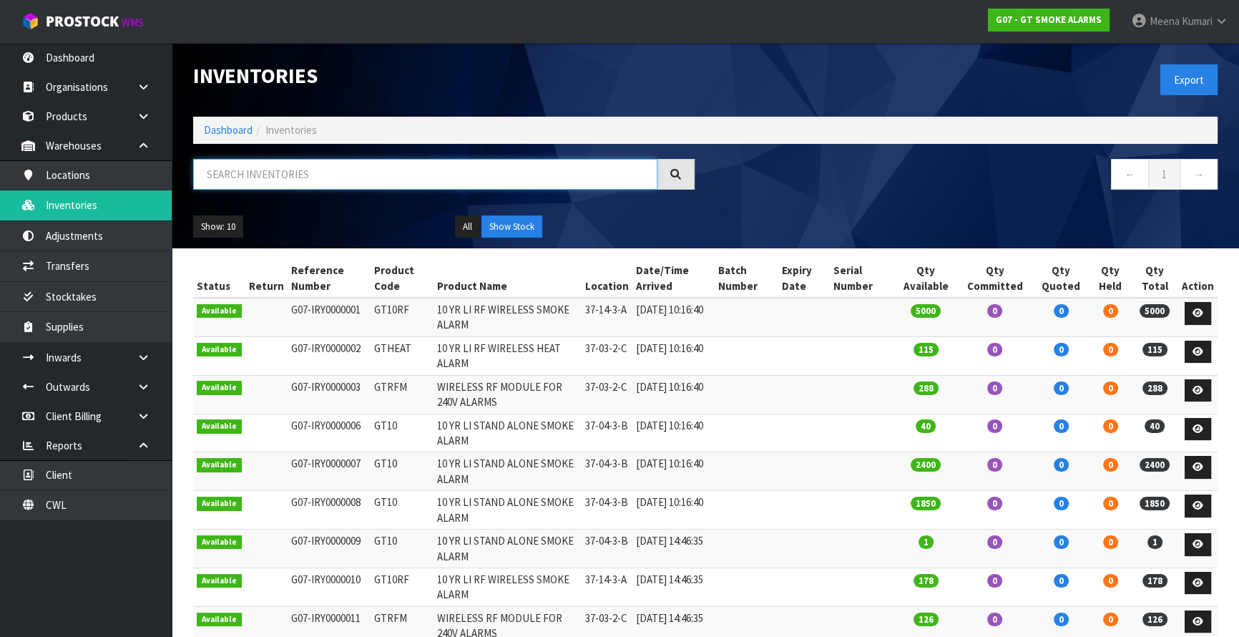
click at [322, 173] on input "text" at bounding box center [425, 174] width 464 height 31
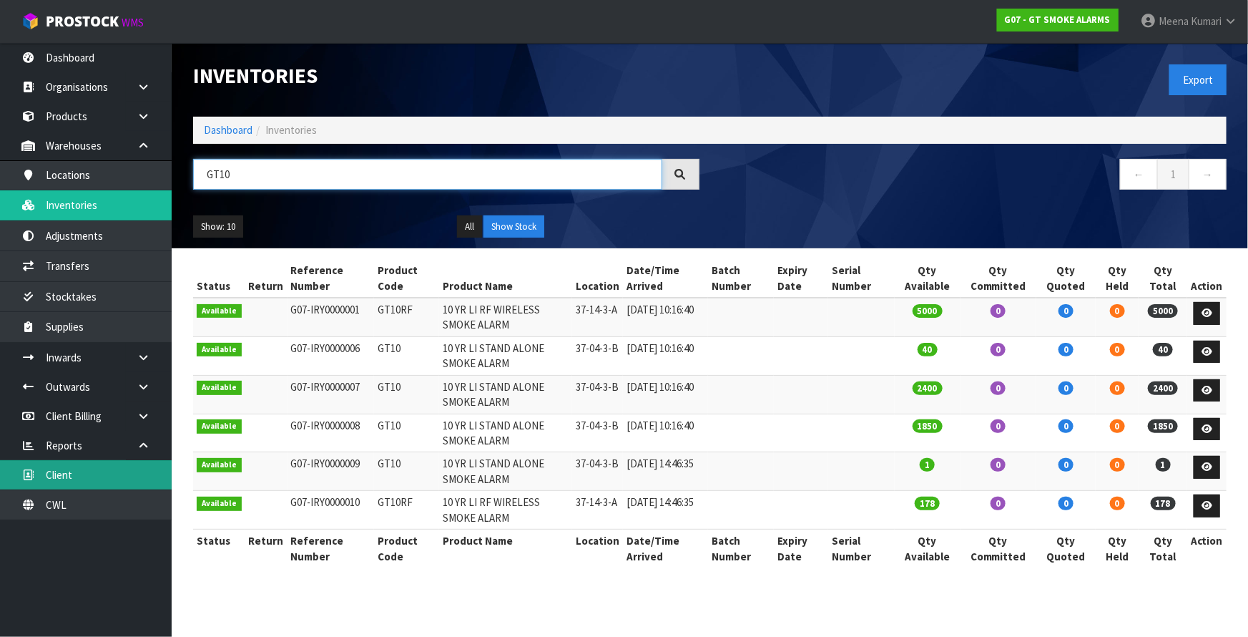
type input "GT10"
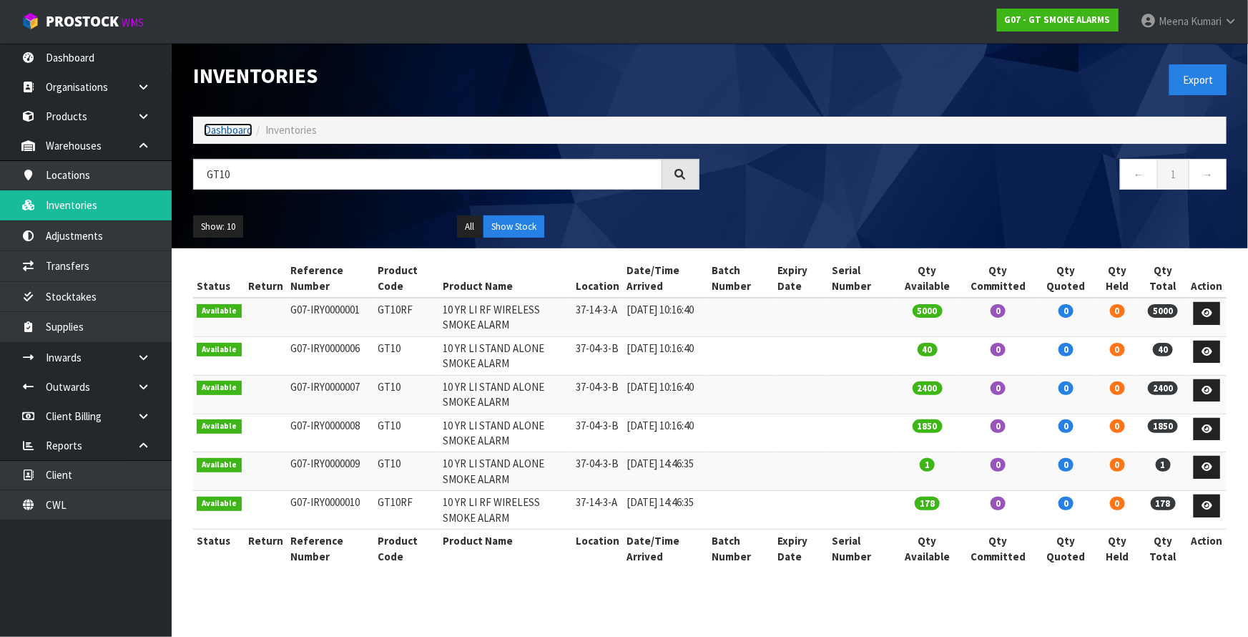
click at [243, 129] on link "Dashboard" at bounding box center [228, 130] width 49 height 14
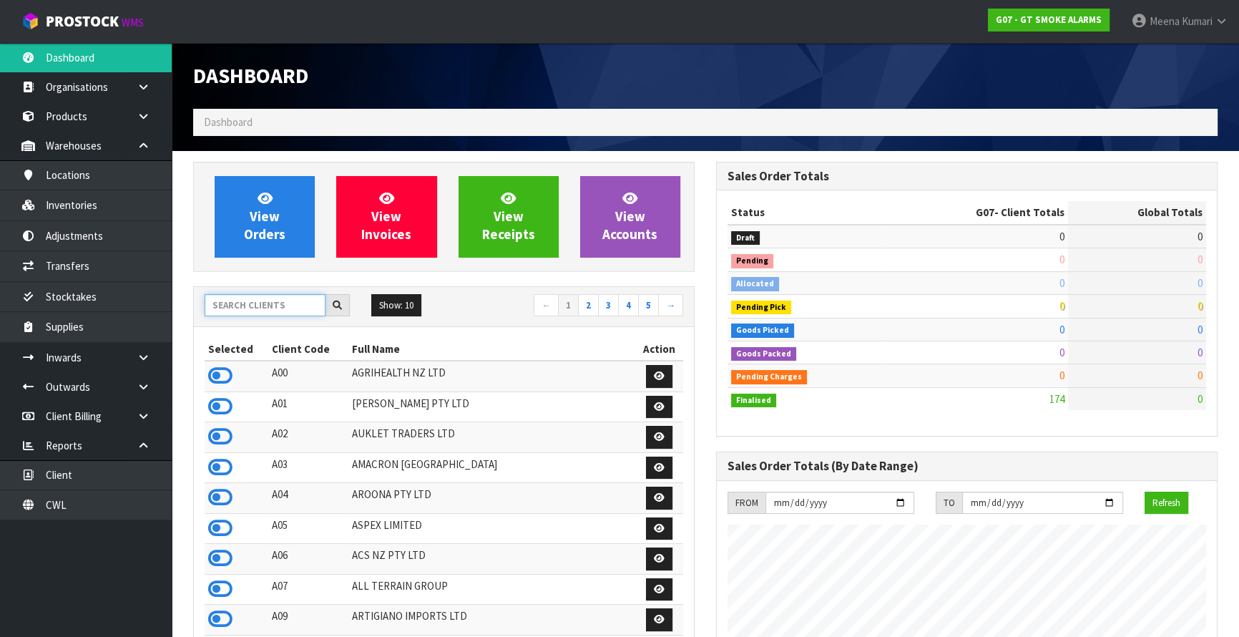
scroll to position [896, 522]
click at [263, 314] on input "text" at bounding box center [265, 305] width 121 height 22
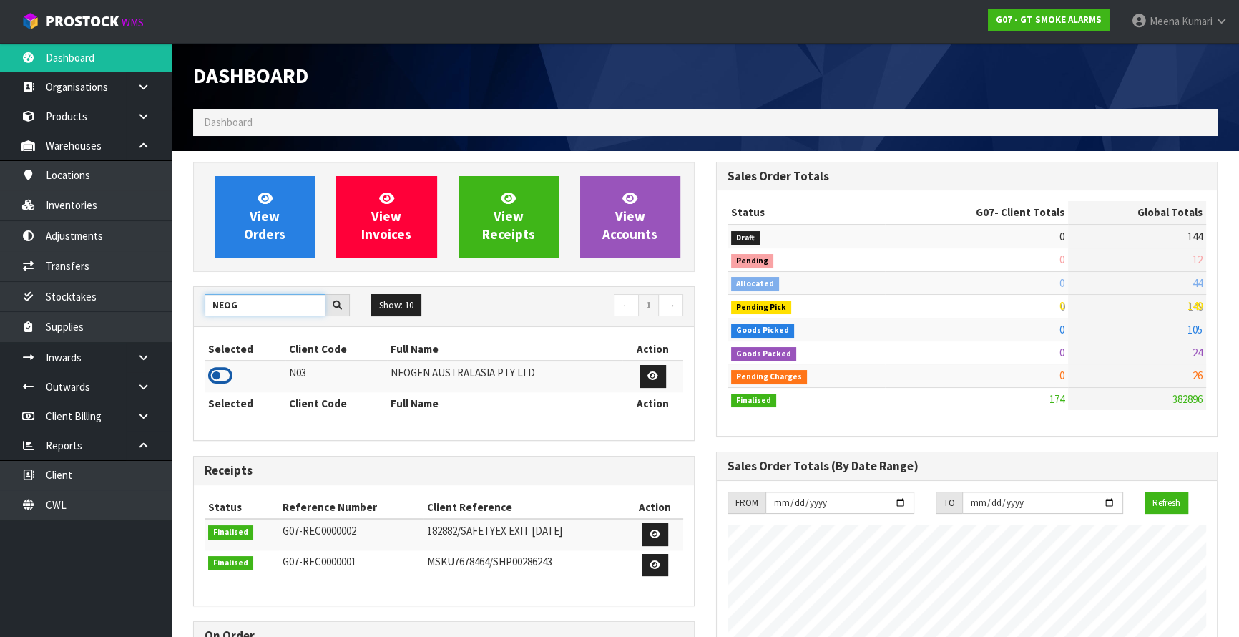
type input "NEOG"
click at [226, 378] on icon at bounding box center [220, 375] width 24 height 21
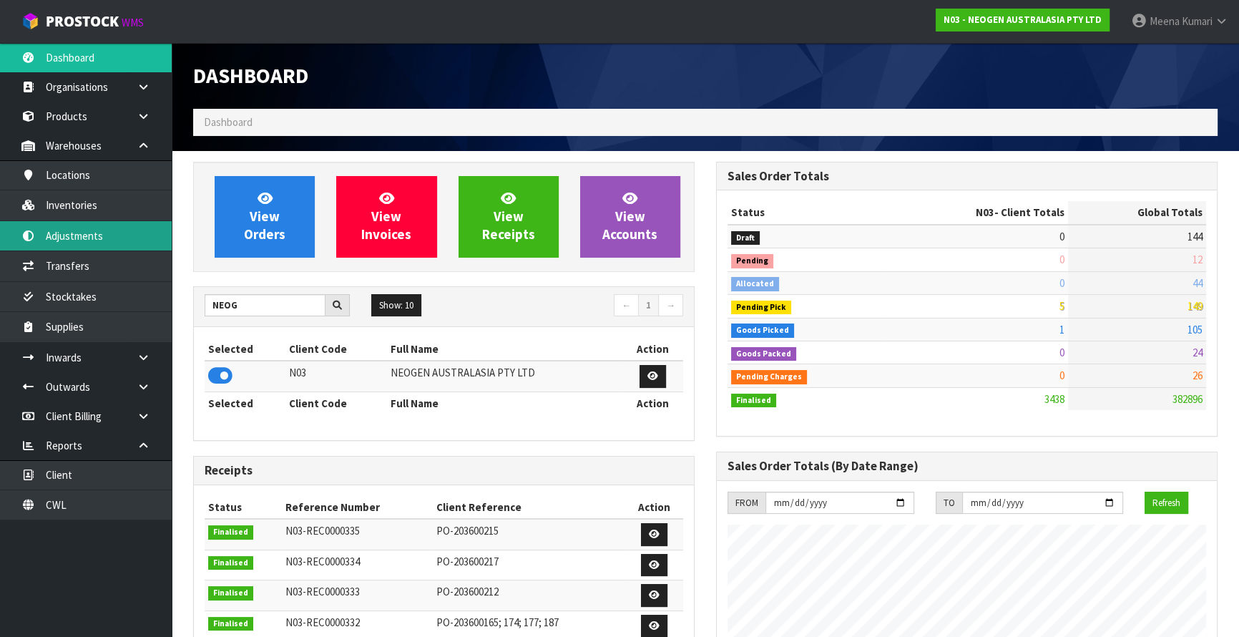
scroll to position [1112, 522]
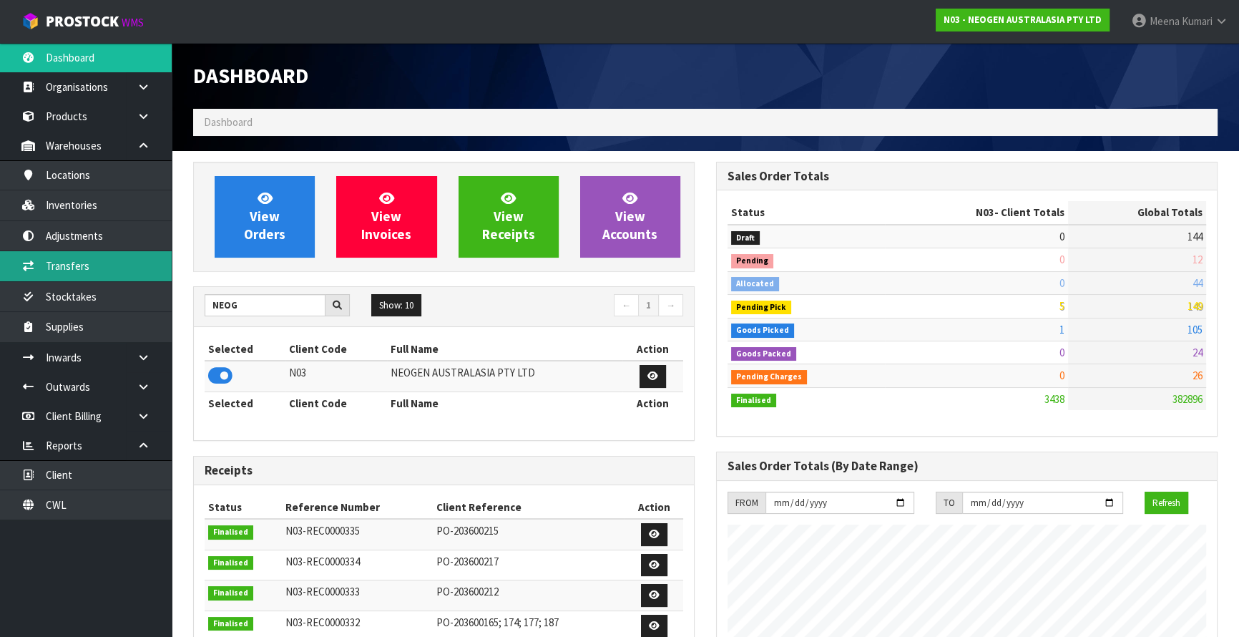
click at [109, 272] on link "Transfers" at bounding box center [86, 265] width 172 height 29
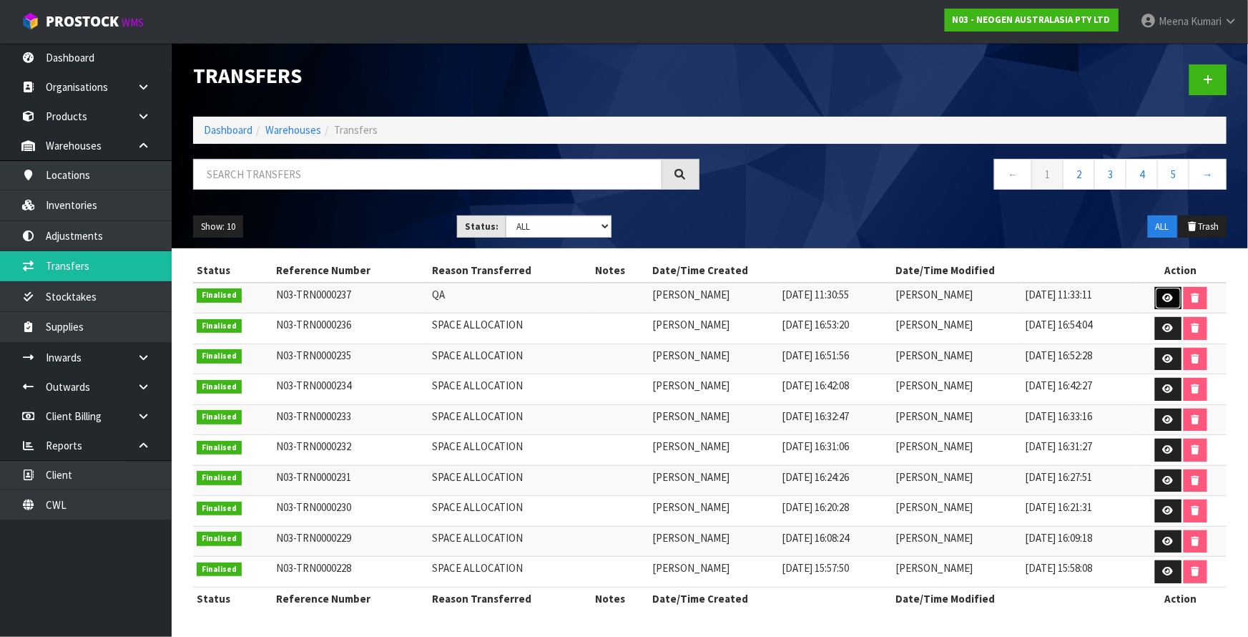
click at [1164, 293] on icon at bounding box center [1168, 297] width 11 height 9
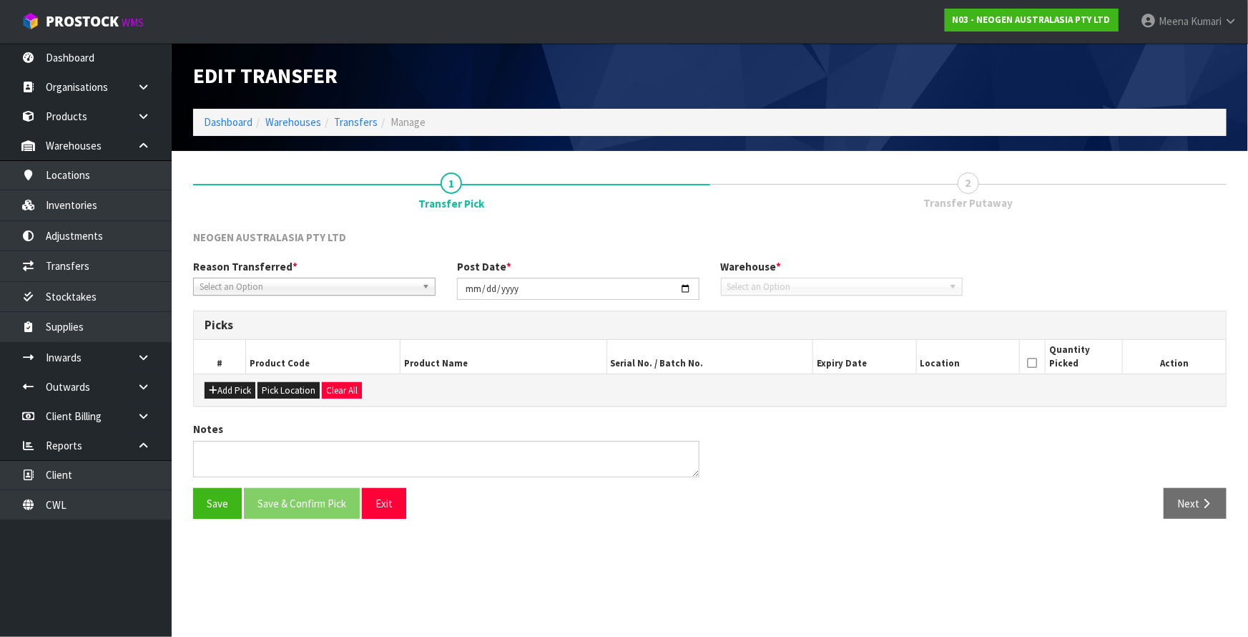
type input "2025-09-25"
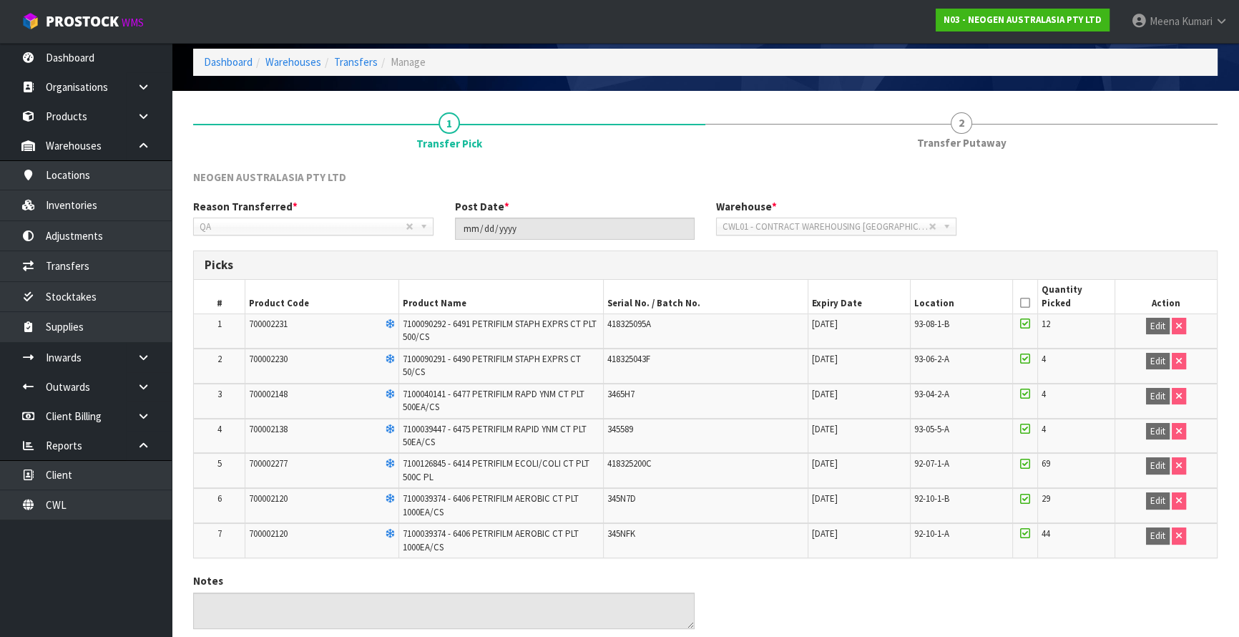
scroll to position [114, 0]
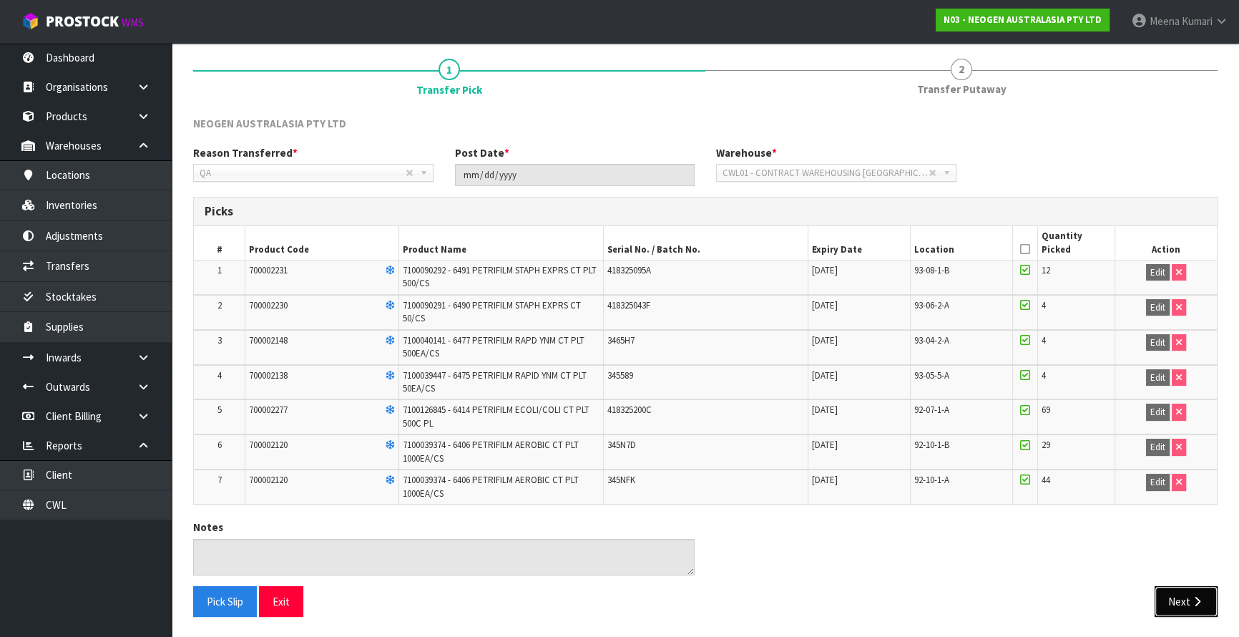
click at [1193, 607] on button "Next" at bounding box center [1186, 601] width 63 height 31
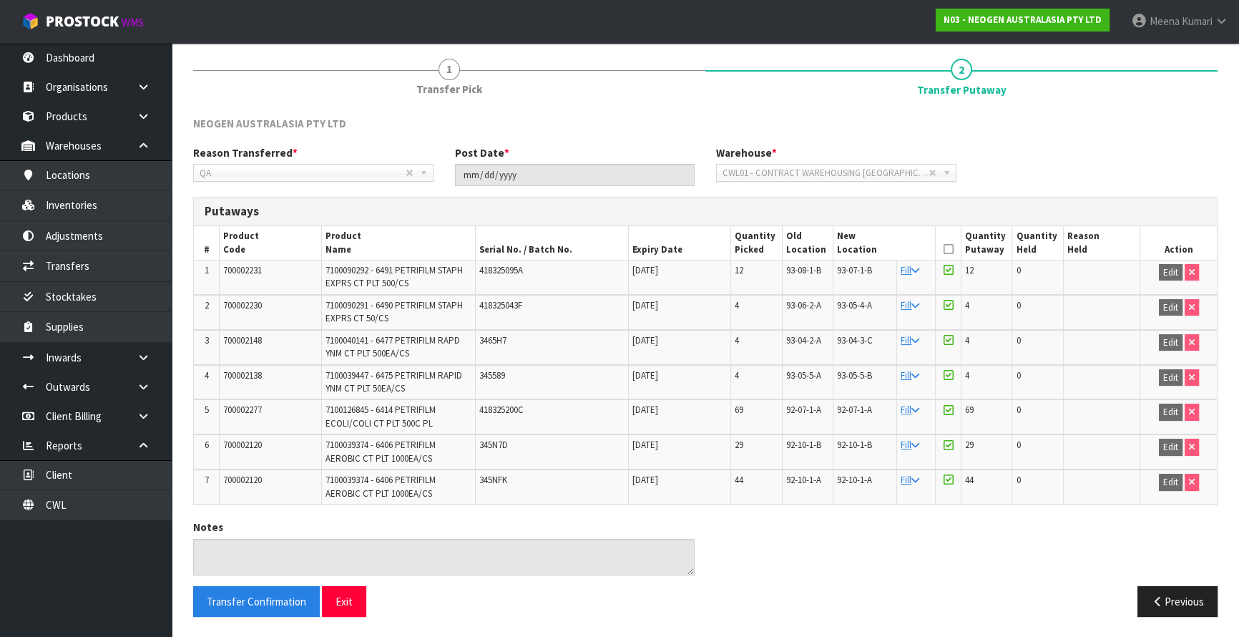
click at [254, 266] on span "700002231" at bounding box center [242, 270] width 39 height 12
copy span "700002231"
click at [238, 300] on span "700002230" at bounding box center [242, 305] width 39 height 12
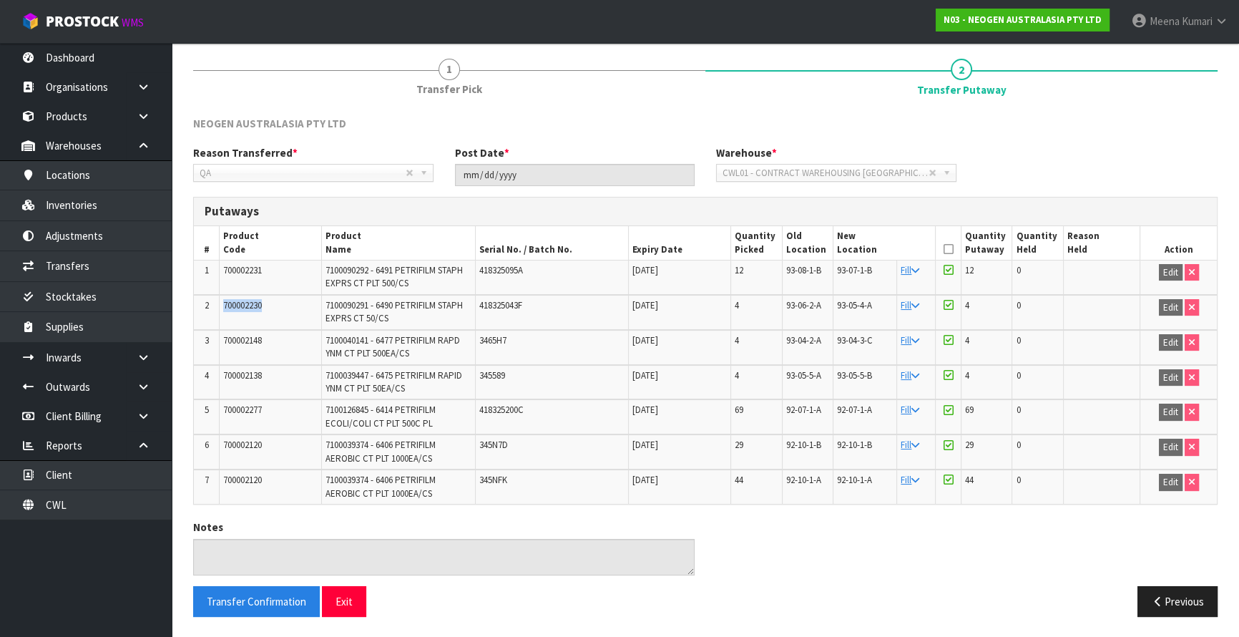
copy span "700002230"
click at [229, 344] on span "700002148" at bounding box center [242, 340] width 39 height 12
copy span "700002148"
click at [262, 379] on span "700002138" at bounding box center [242, 375] width 39 height 12
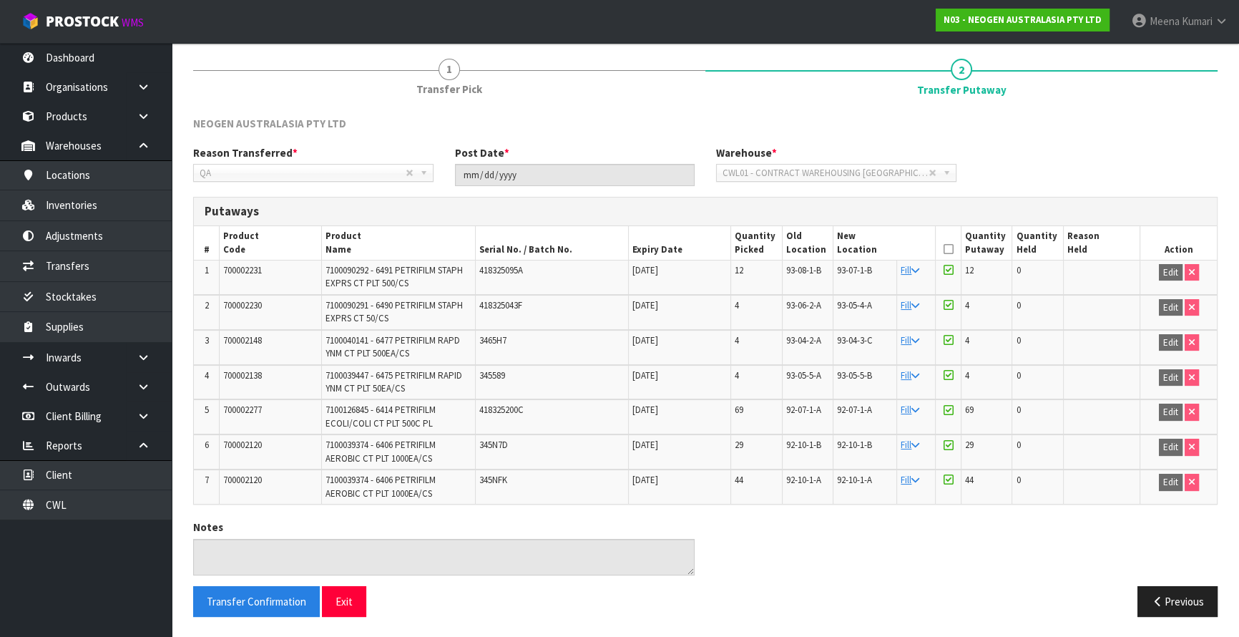
click at [262, 379] on span "700002138" at bounding box center [242, 375] width 39 height 12
copy tr "700002138"
click at [220, 401] on td "700002277" at bounding box center [271, 416] width 102 height 35
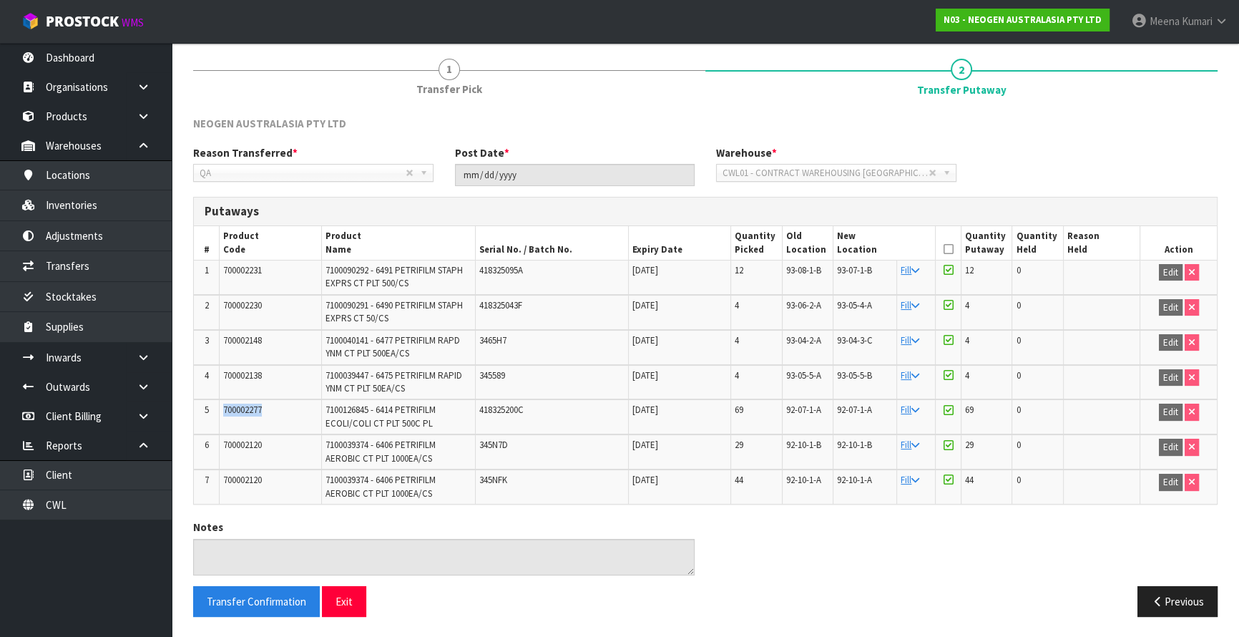
copy span "700002277"
click at [245, 441] on span "700002120" at bounding box center [242, 445] width 39 height 12
copy span "700002120"
click at [99, 232] on link "Adjustments" at bounding box center [86, 235] width 172 height 29
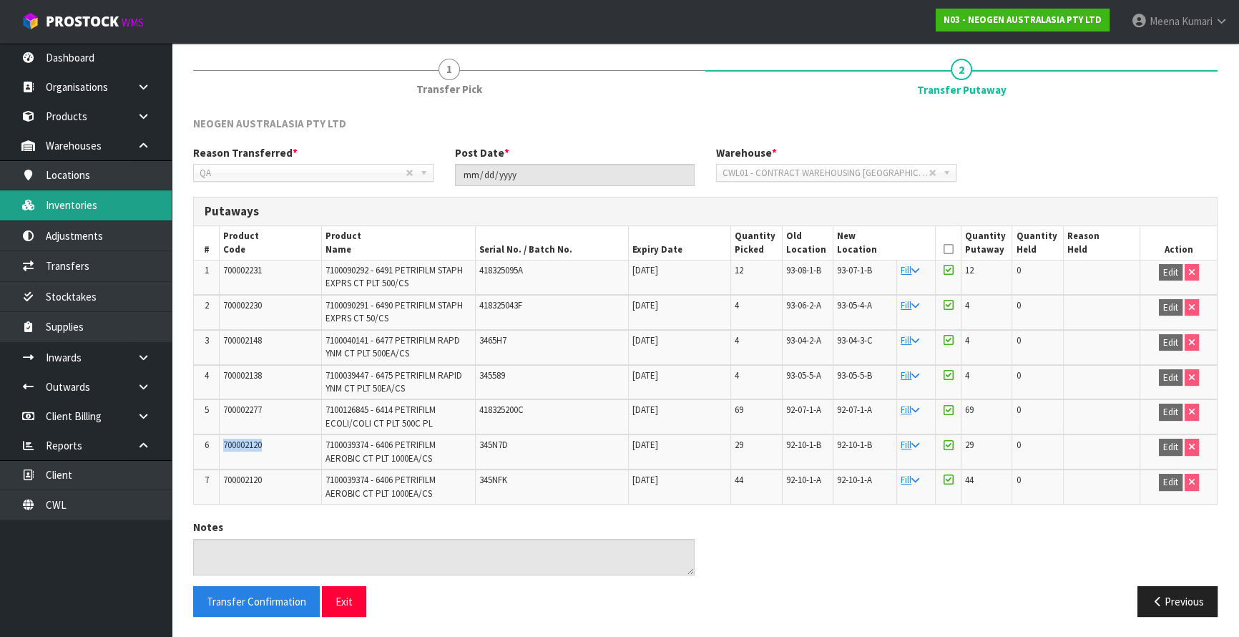
click at [97, 207] on link "Inventories" at bounding box center [86, 204] width 172 height 29
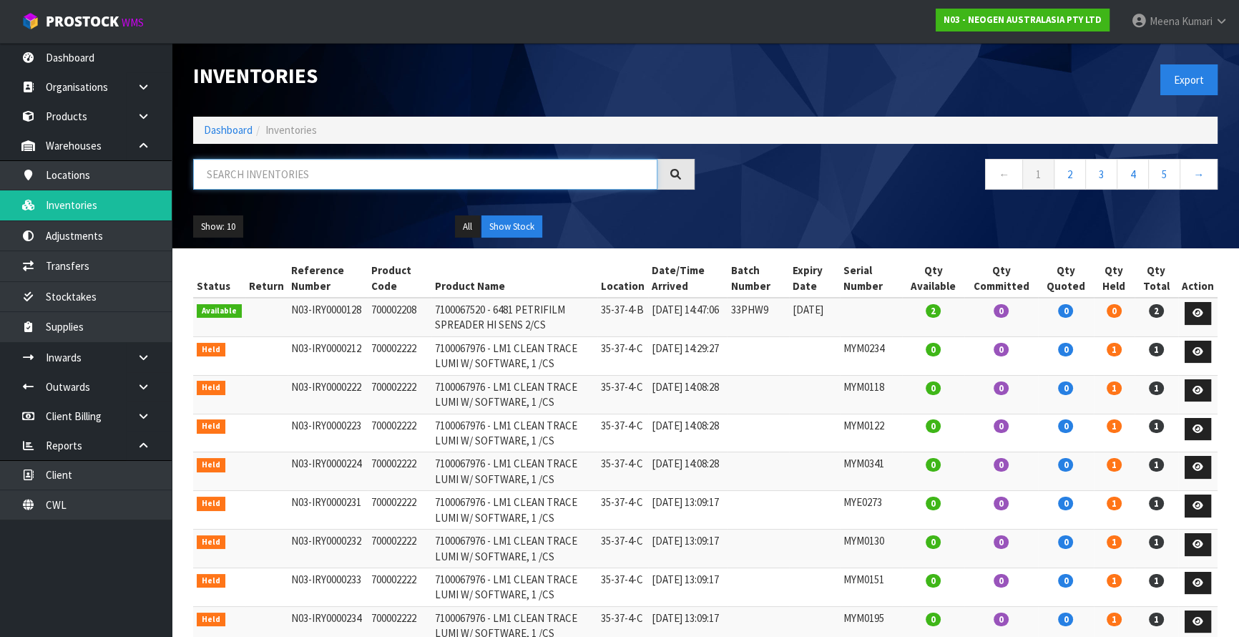
click at [229, 164] on input "text" at bounding box center [425, 174] width 464 height 31
paste input "MKJDDISHLEAF"
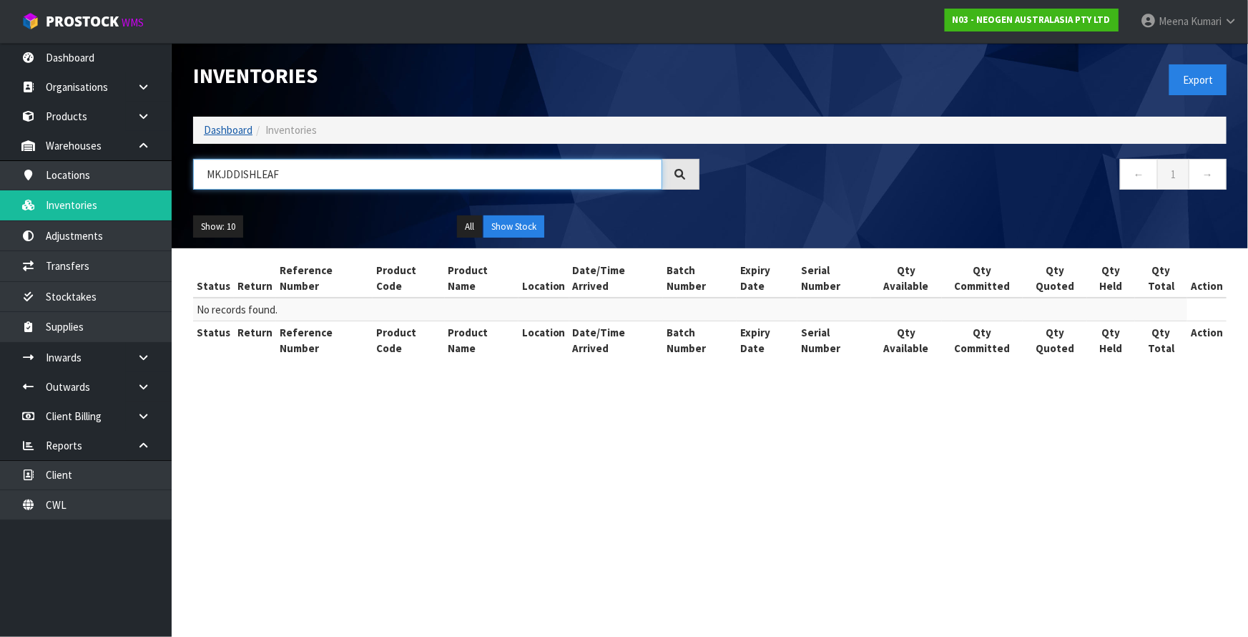
type input "MKJDDISHLEAF"
click at [243, 128] on link "Dashboard" at bounding box center [228, 130] width 49 height 14
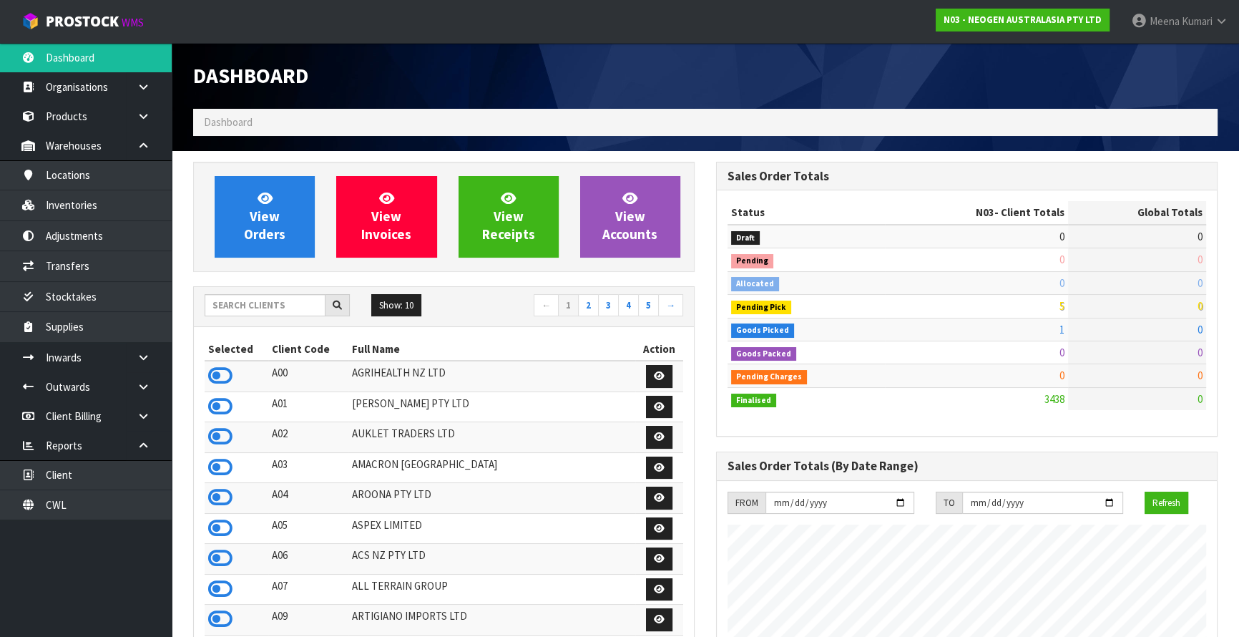
scroll to position [1112, 522]
click at [261, 305] on input "text" at bounding box center [265, 305] width 121 height 22
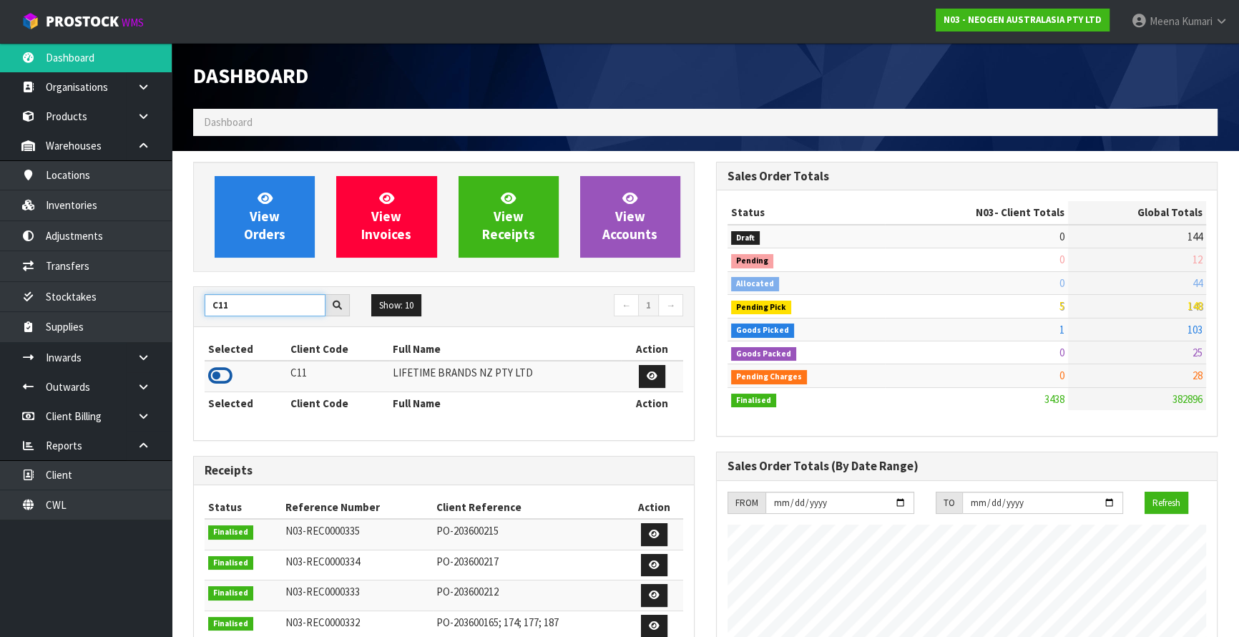
type input "C11"
click at [222, 376] on icon at bounding box center [220, 375] width 24 height 21
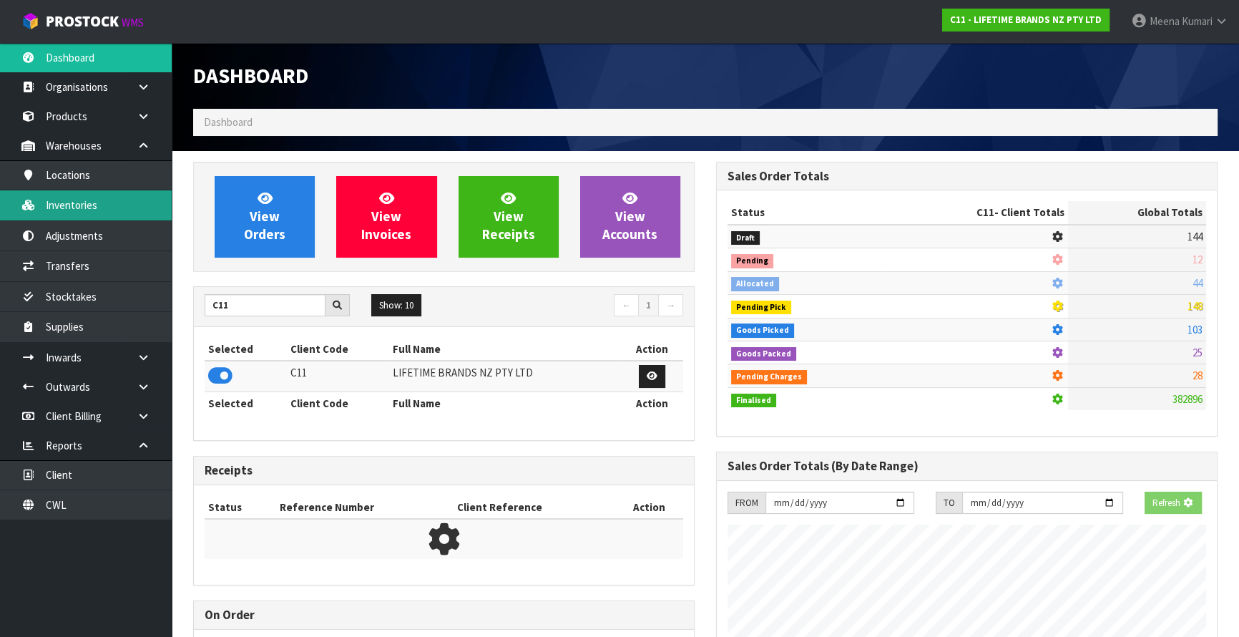
scroll to position [1082, 522]
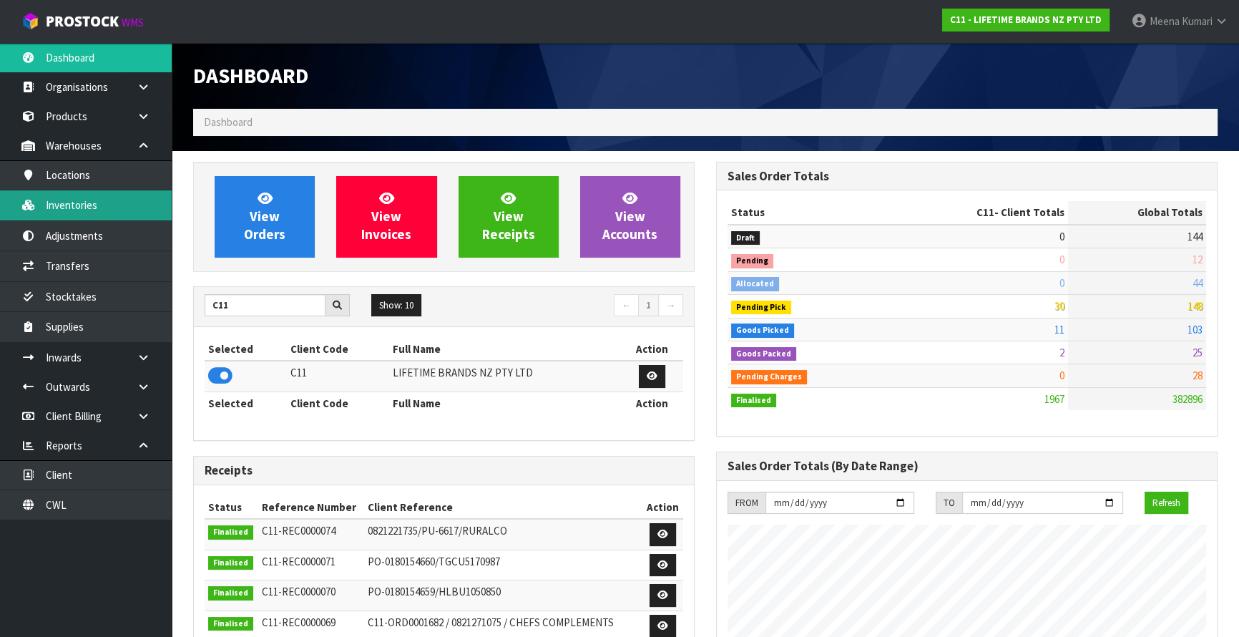
click at [111, 204] on link "Inventories" at bounding box center [86, 204] width 172 height 29
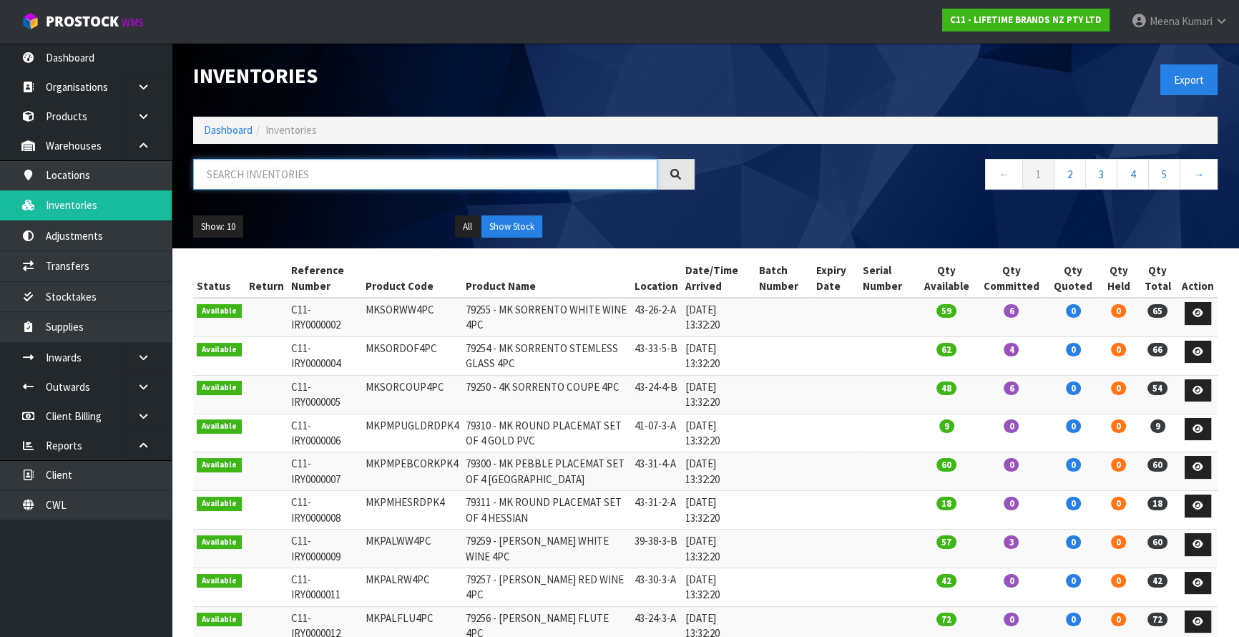
click at [326, 179] on input "text" at bounding box center [425, 174] width 464 height 31
paste input "MKJDDISHLEAF"
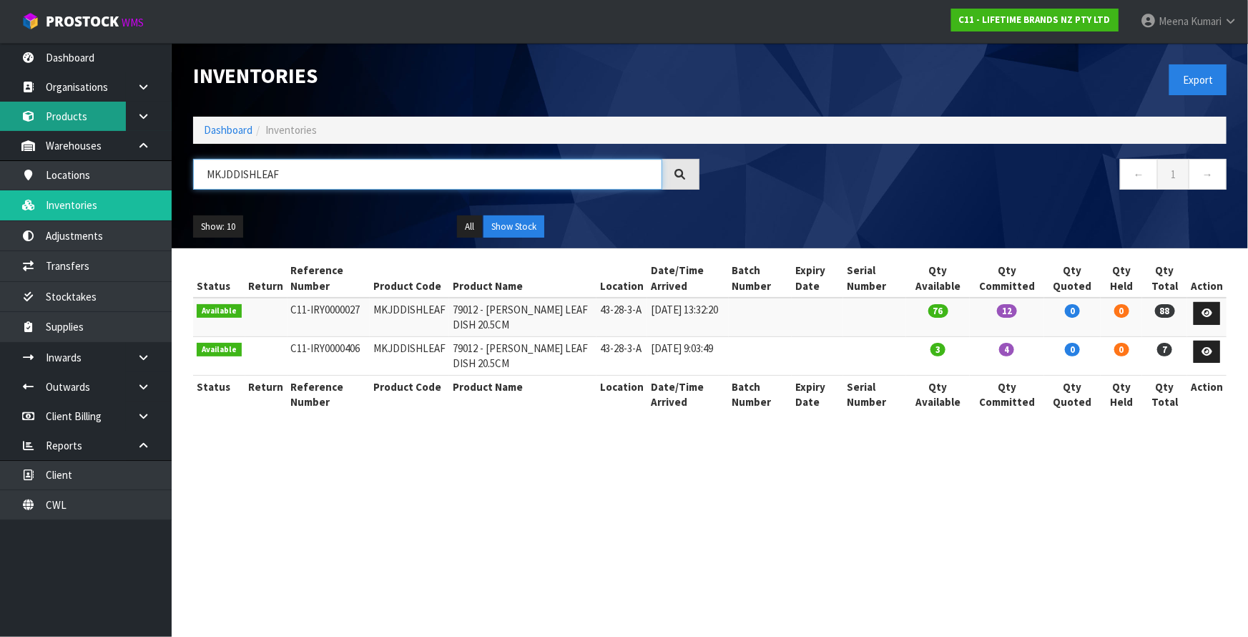
type input "MKJDDISHLEAF"
click at [78, 116] on link "Products" at bounding box center [86, 116] width 172 height 29
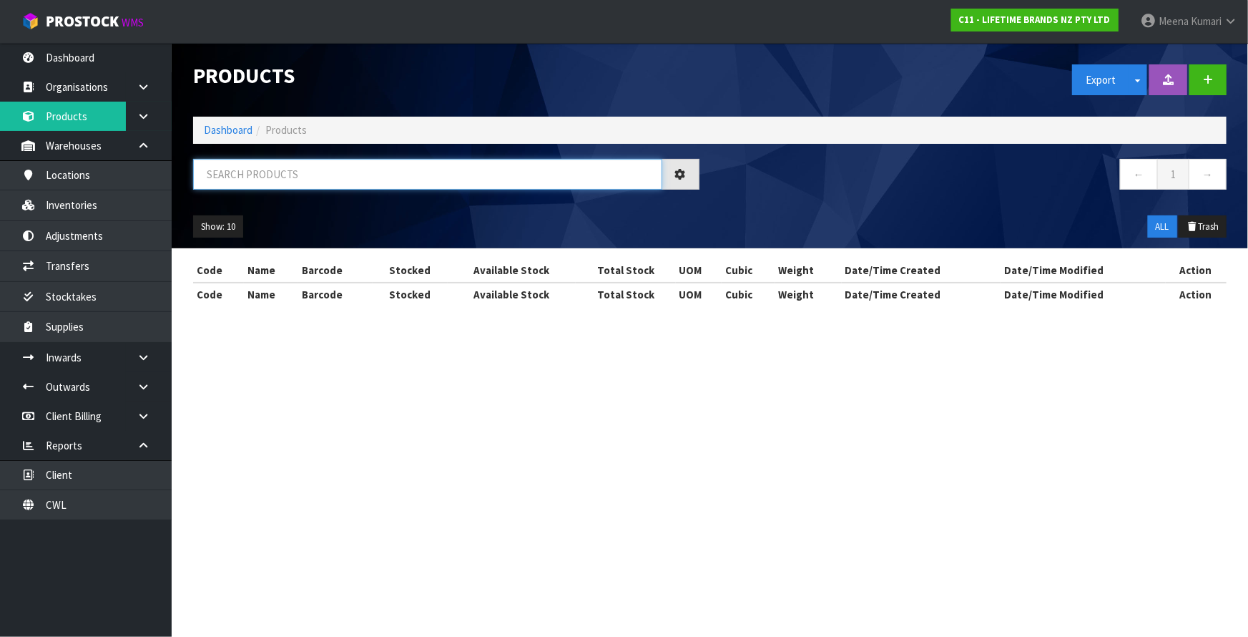
click at [300, 184] on input "text" at bounding box center [427, 174] width 469 height 31
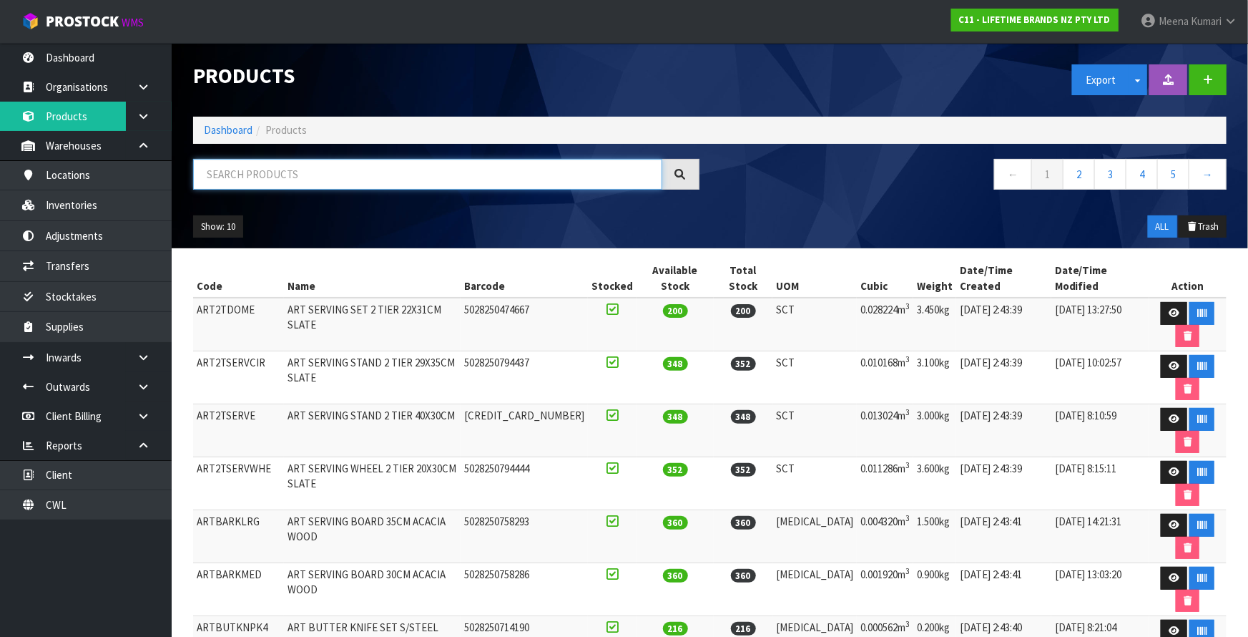
paste input "MKJDDISHLEAF"
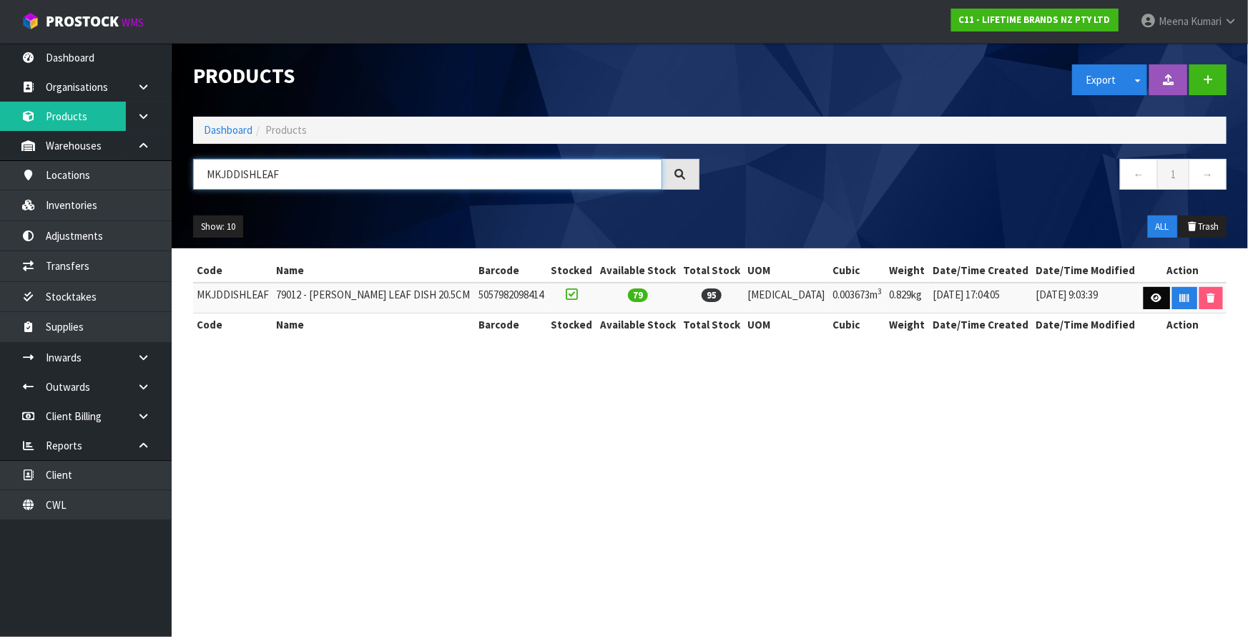
type input "MKJDDISHLEAF"
click at [1154, 288] on link at bounding box center [1157, 298] width 26 height 23
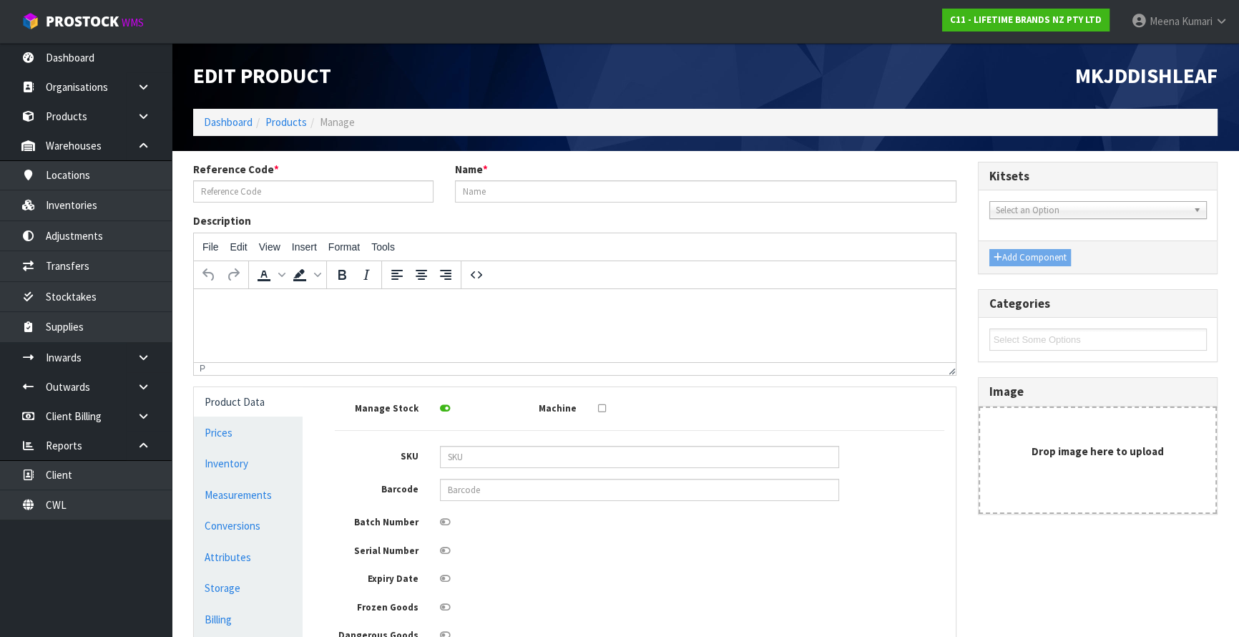
type input "MKJDDISHLEAF"
type input "79012 - MK JARDIN LEAF DISH 20.5CM"
type input "5057982098414"
click at [225, 491] on link "Measurements" at bounding box center [248, 494] width 109 height 29
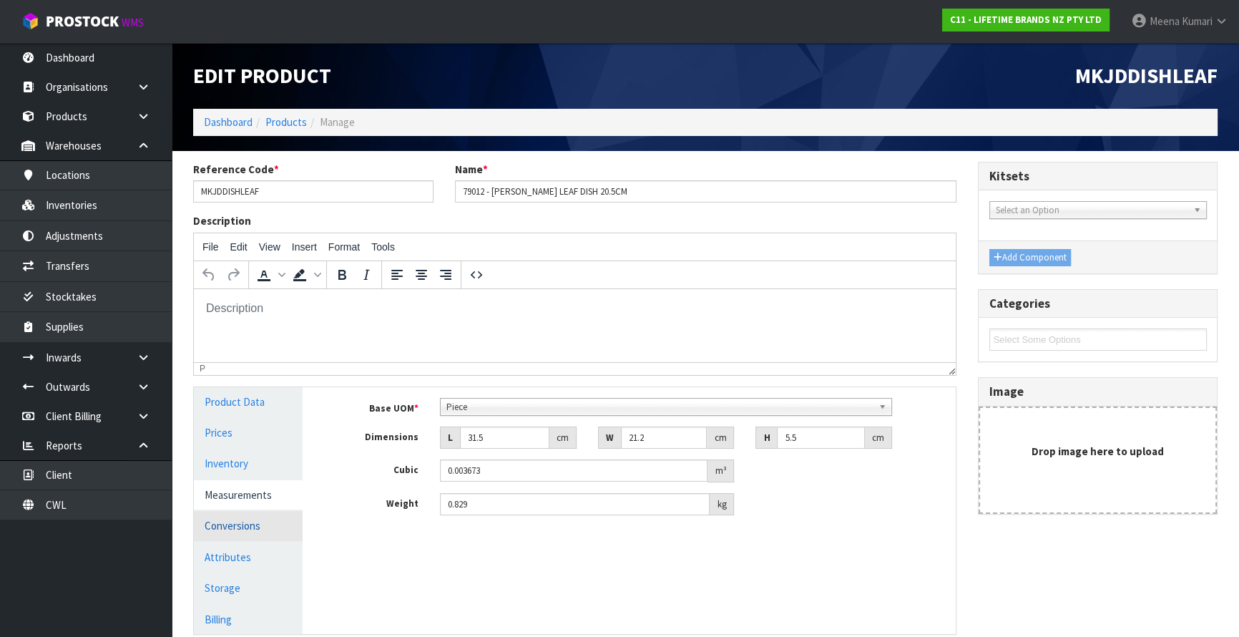
click at [237, 525] on link "Conversions" at bounding box center [248, 525] width 109 height 29
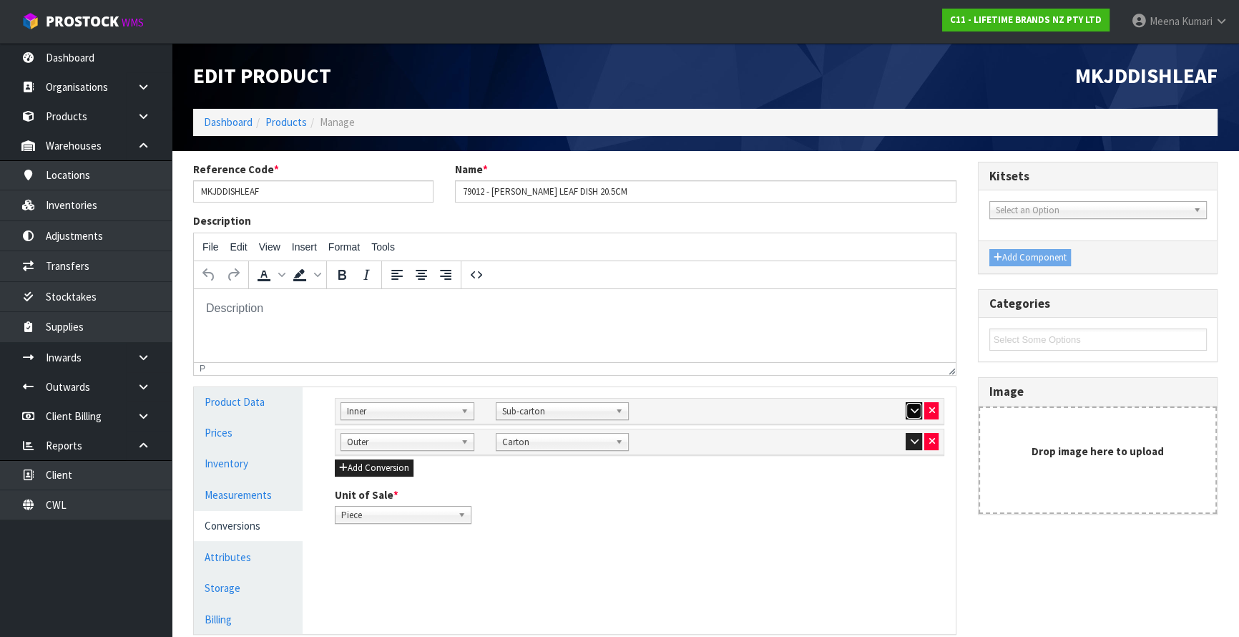
click at [910, 408] on icon "button" at bounding box center [914, 410] width 8 height 9
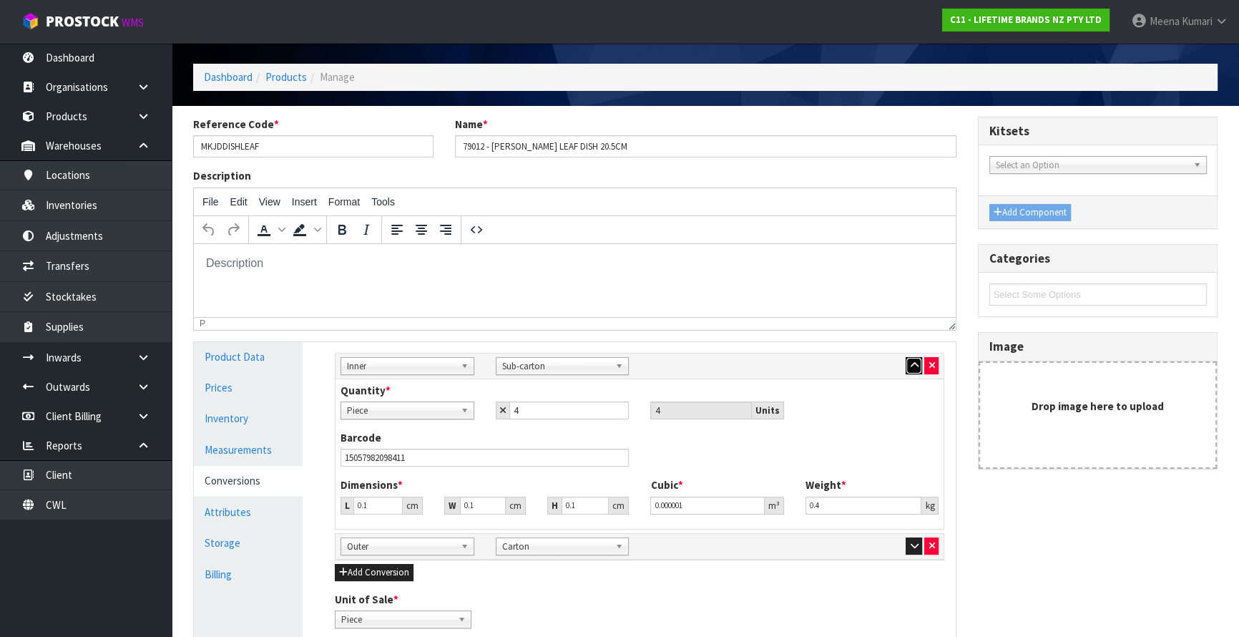
scroll to position [129, 0]
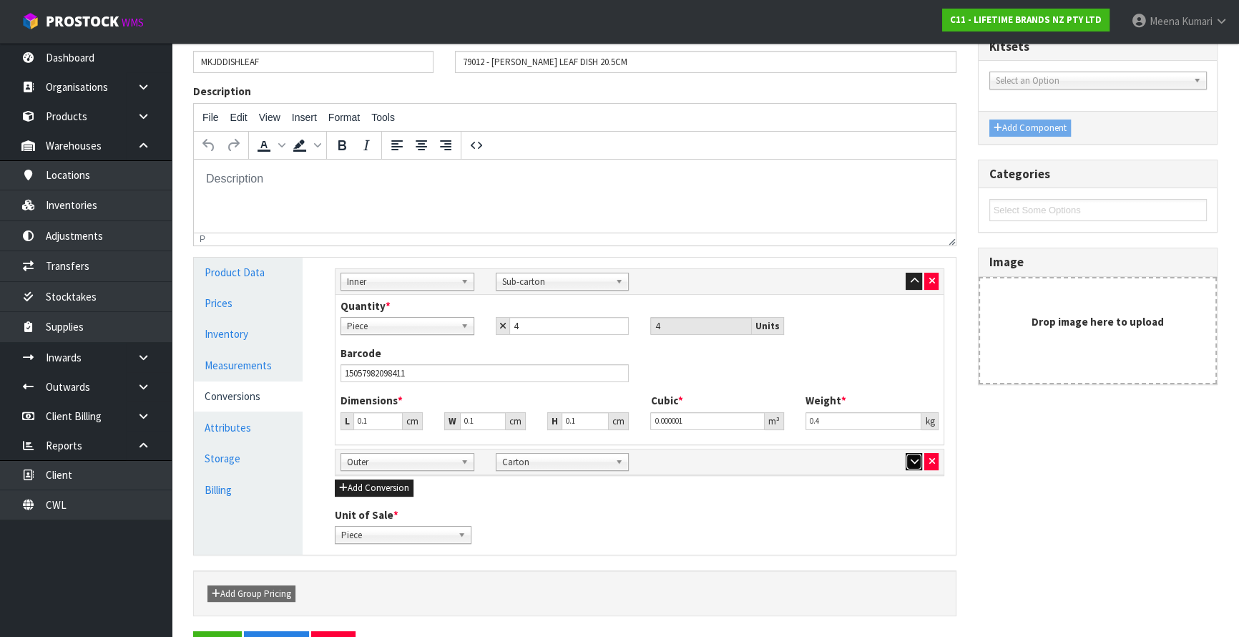
click at [914, 456] on icon "button" at bounding box center [914, 460] width 8 height 9
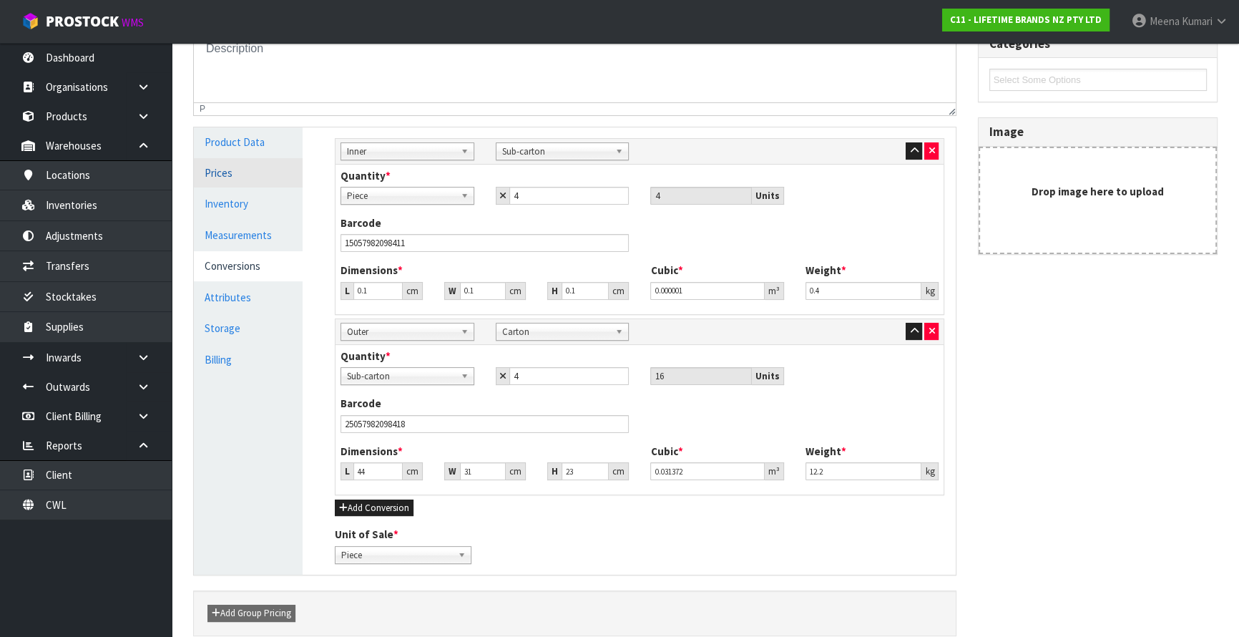
scroll to position [0, 0]
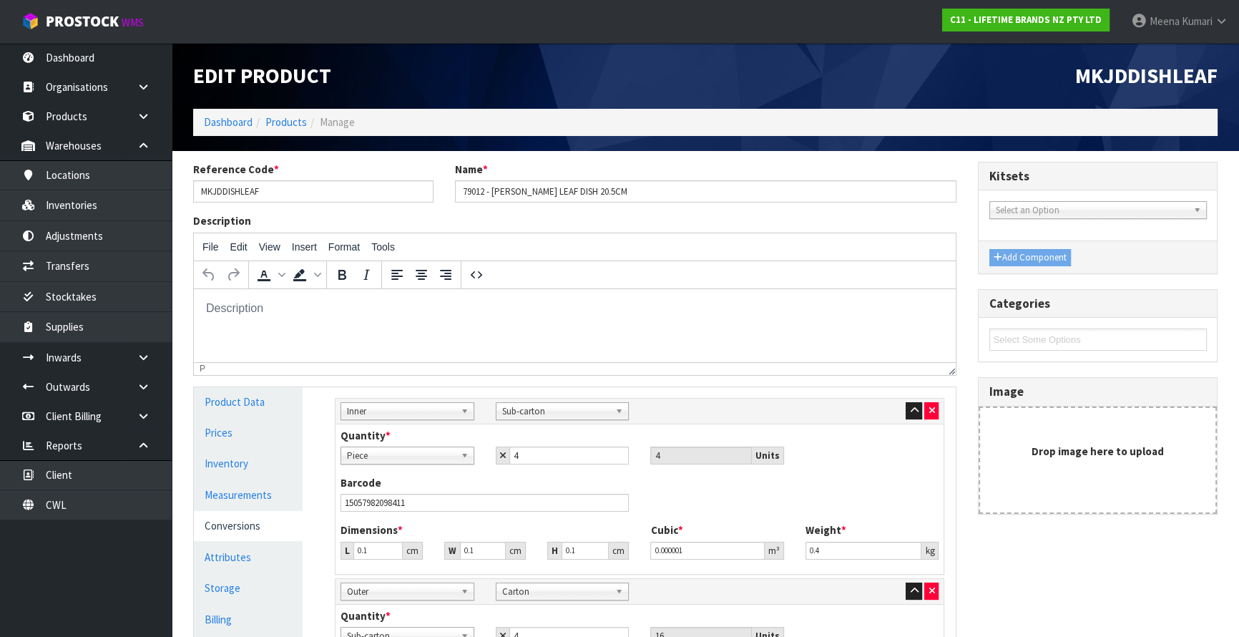
click at [242, 106] on div "Edit Product" at bounding box center [443, 76] width 523 height 66
click at [230, 122] on link "Dashboard" at bounding box center [228, 122] width 49 height 14
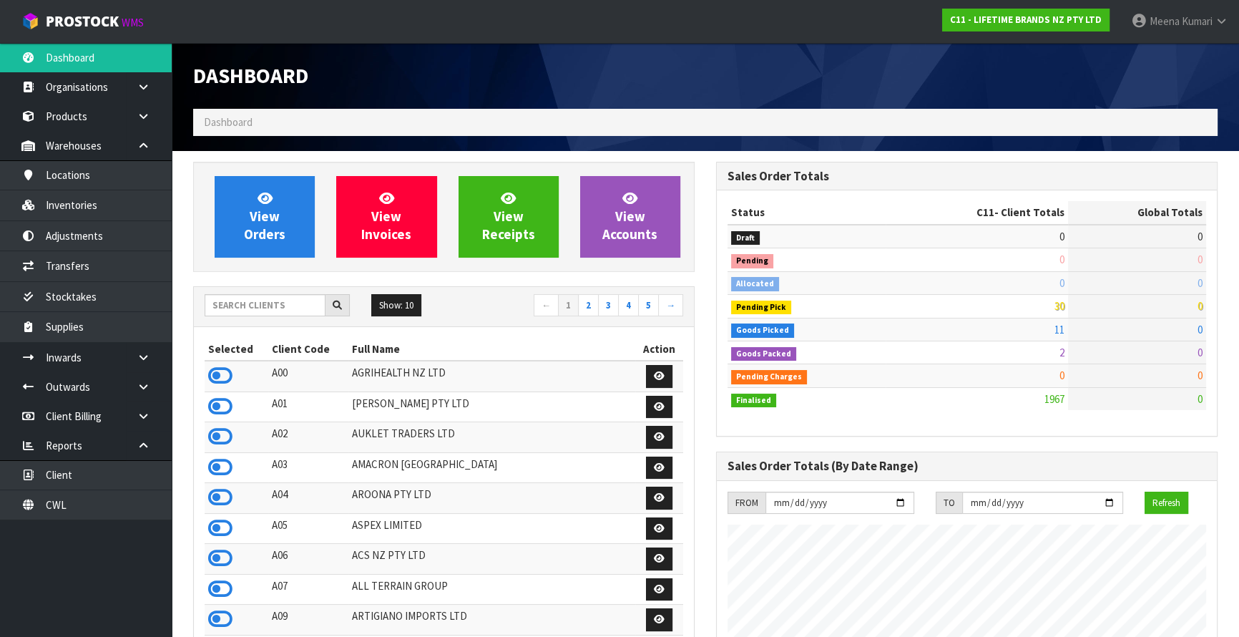
scroll to position [1082, 522]
click at [279, 310] on input "text" at bounding box center [265, 305] width 121 height 22
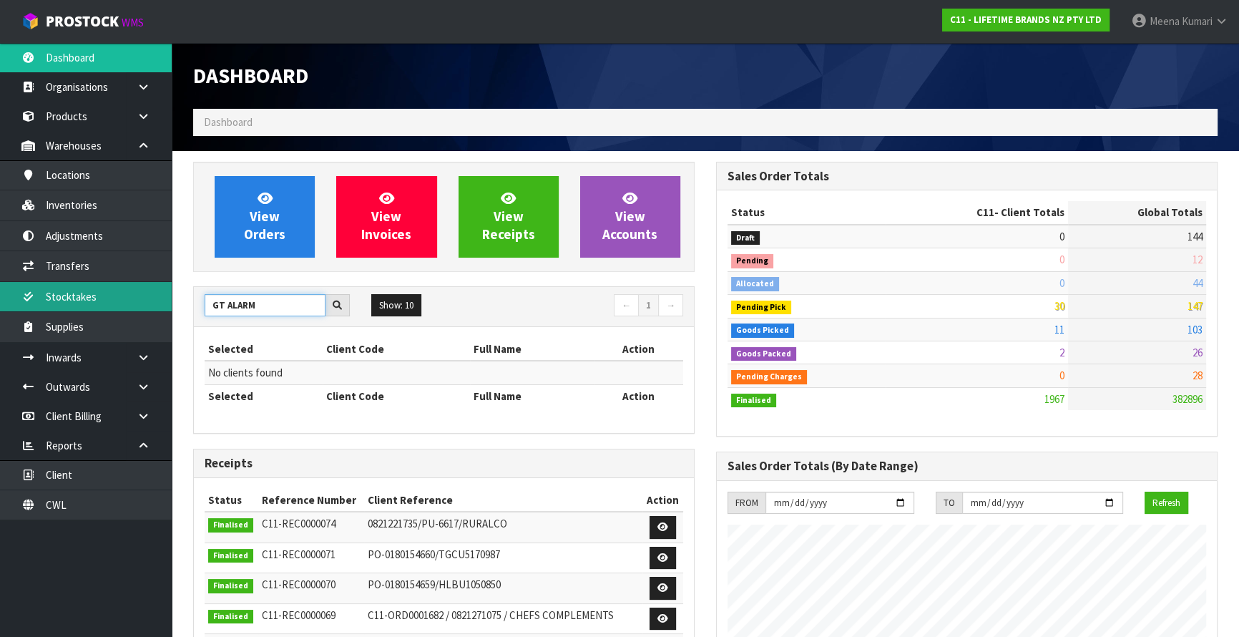
drag, startPoint x: 279, startPoint y: 310, endPoint x: 21, endPoint y: 298, distance: 258.5
click at [21, 298] on body "Toggle navigation ProStock WMS C11 - LIFETIME BRANDS NZ PTY LTD Meena Kumari Lo…" at bounding box center [619, 318] width 1239 height 637
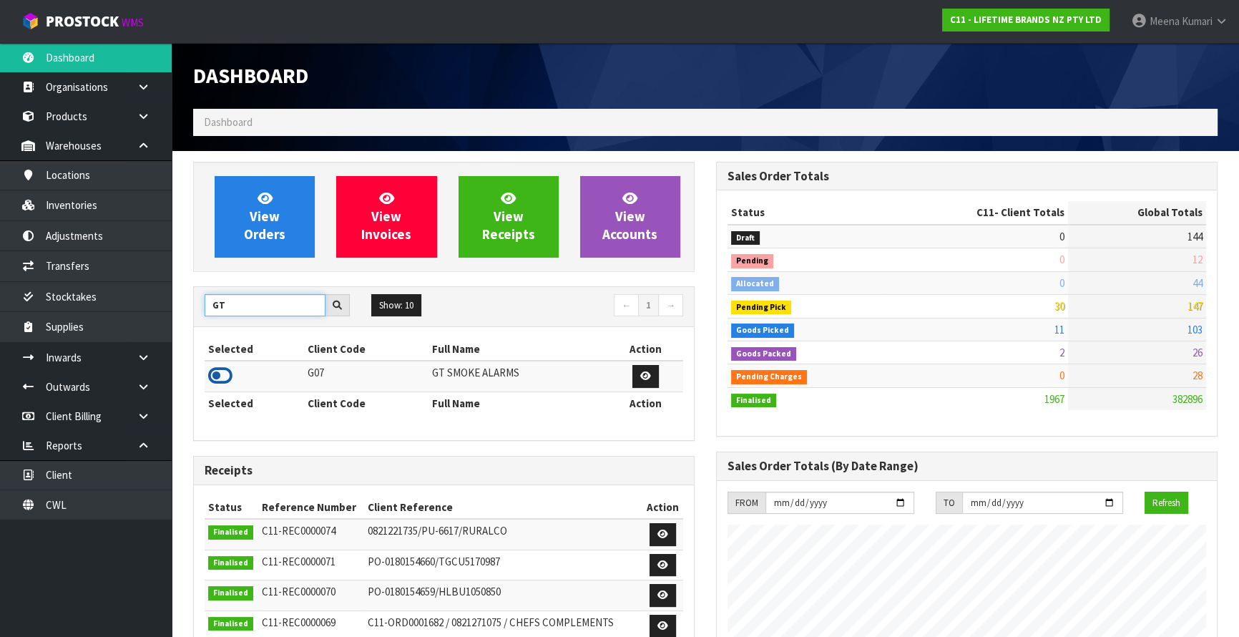
type input "GT"
click at [219, 378] on icon at bounding box center [220, 375] width 24 height 21
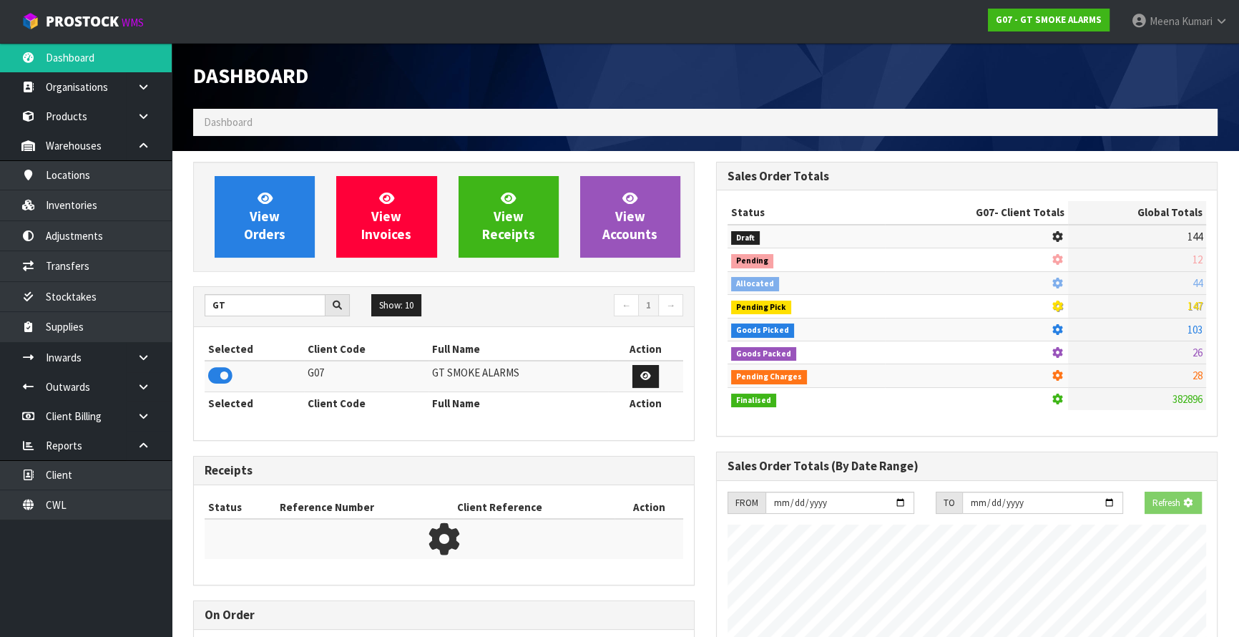
scroll to position [896, 522]
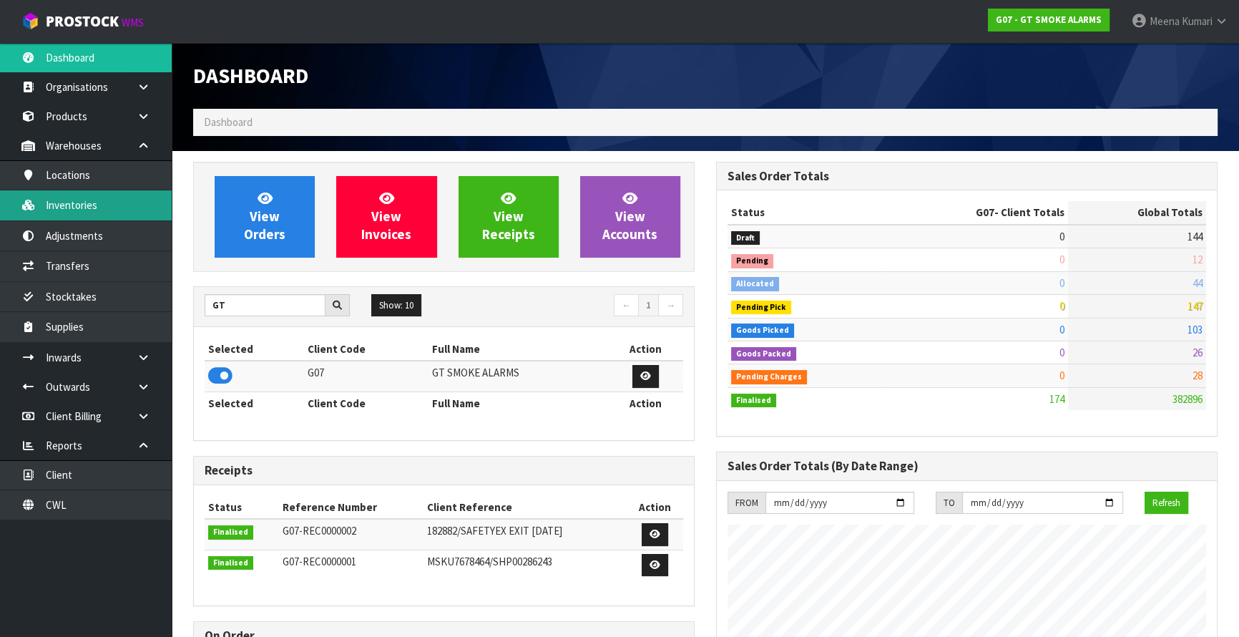
click at [136, 211] on link "Inventories" at bounding box center [86, 204] width 172 height 29
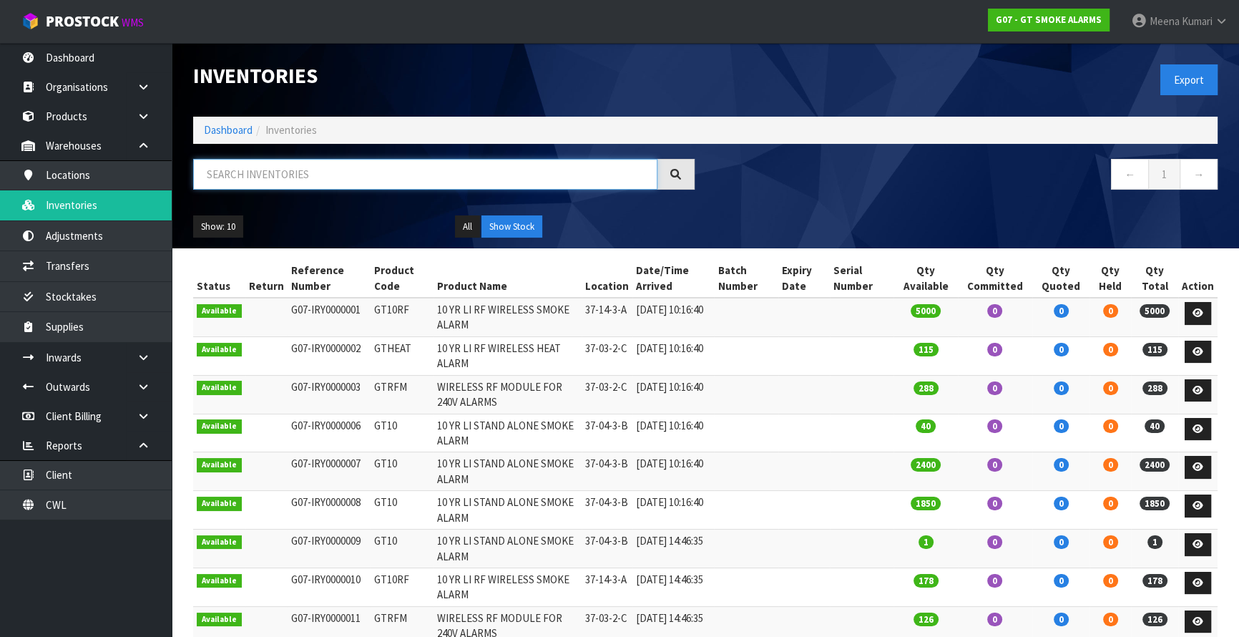
click at [263, 179] on input "text" at bounding box center [425, 174] width 464 height 31
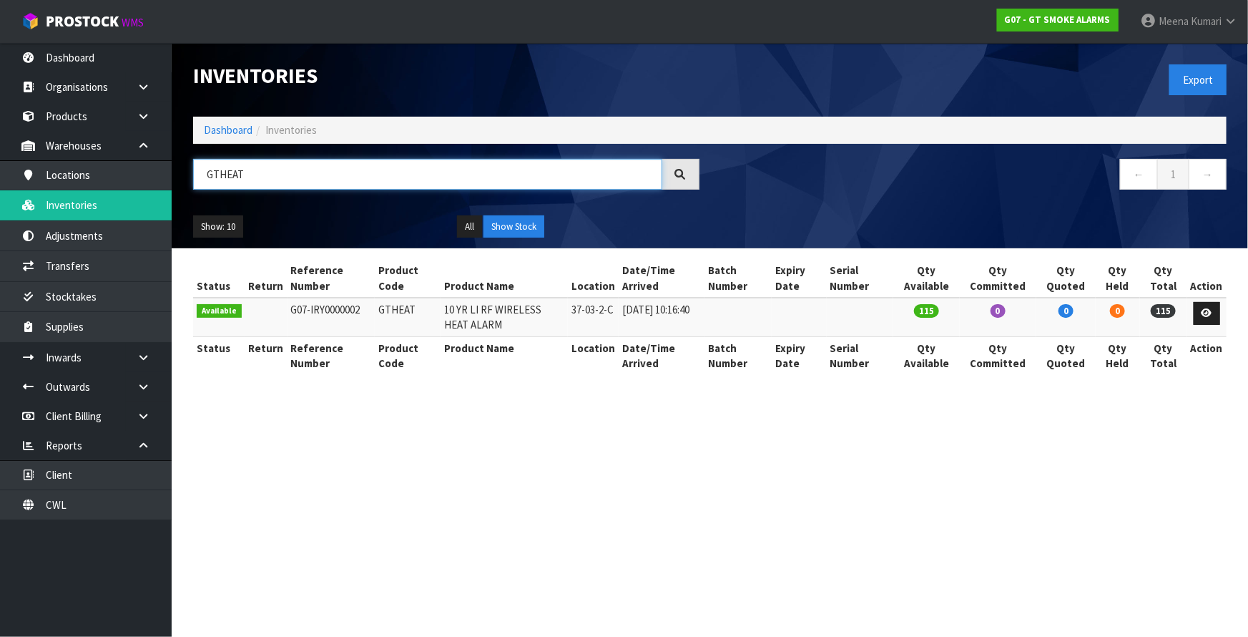
type input "GTHEAT"
click at [217, 132] on link "Dashboard" at bounding box center [228, 130] width 49 height 14
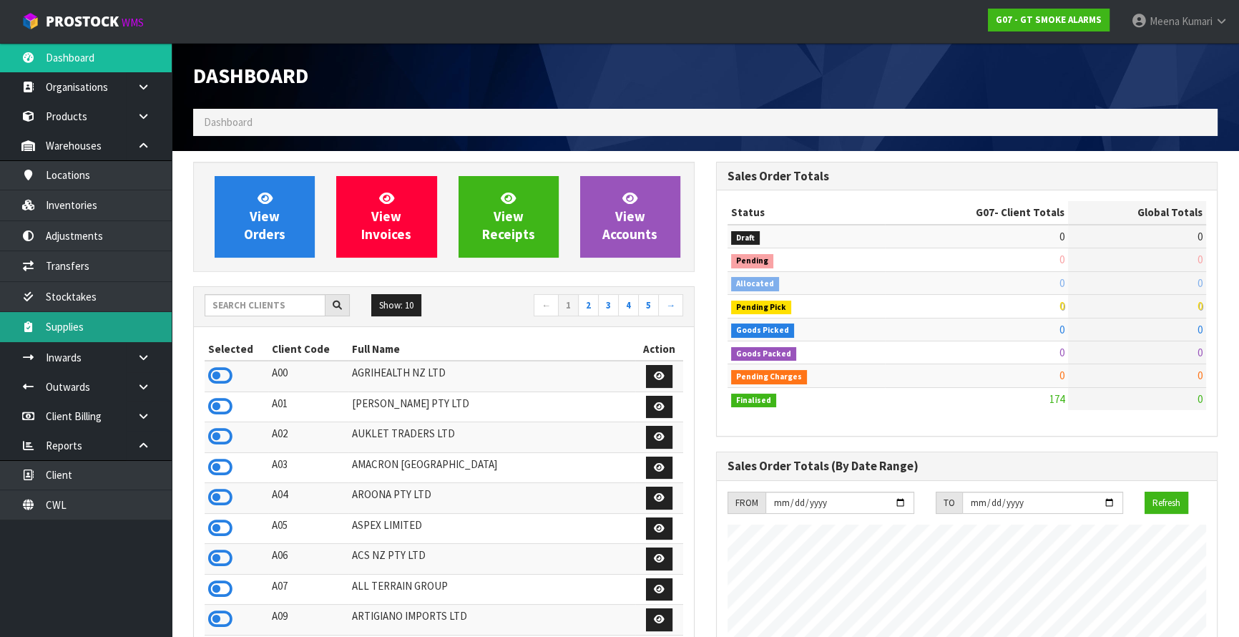
scroll to position [896, 522]
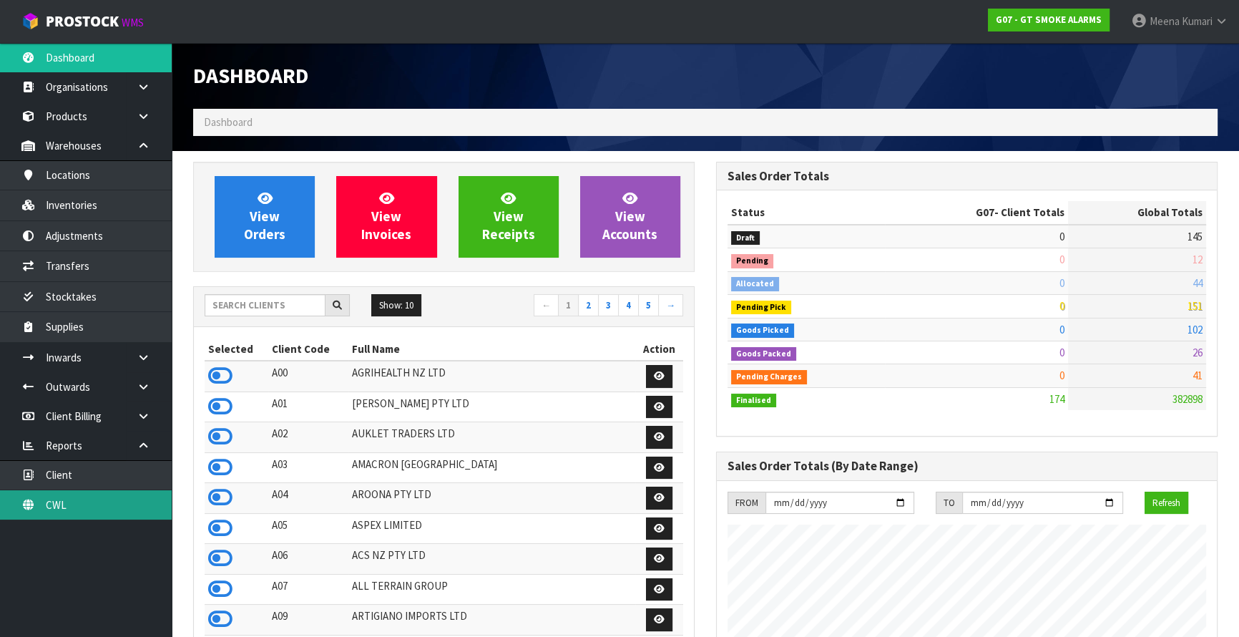
click at [82, 500] on link "CWL" at bounding box center [86, 504] width 172 height 29
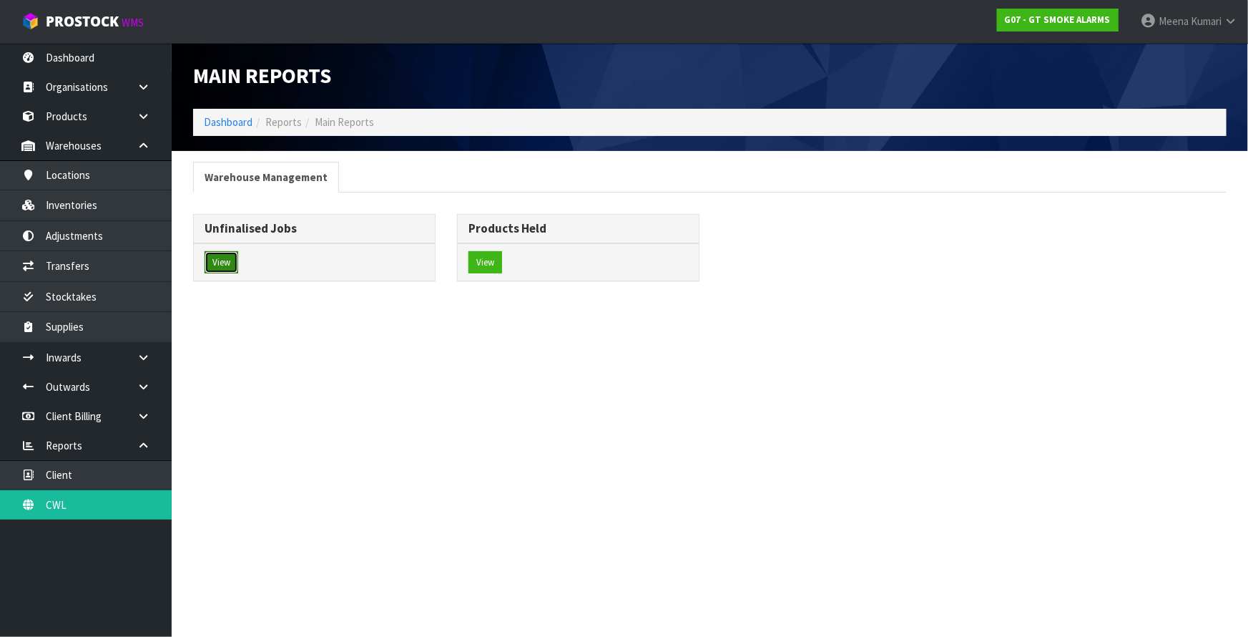
click at [223, 260] on button "View" at bounding box center [222, 262] width 34 height 23
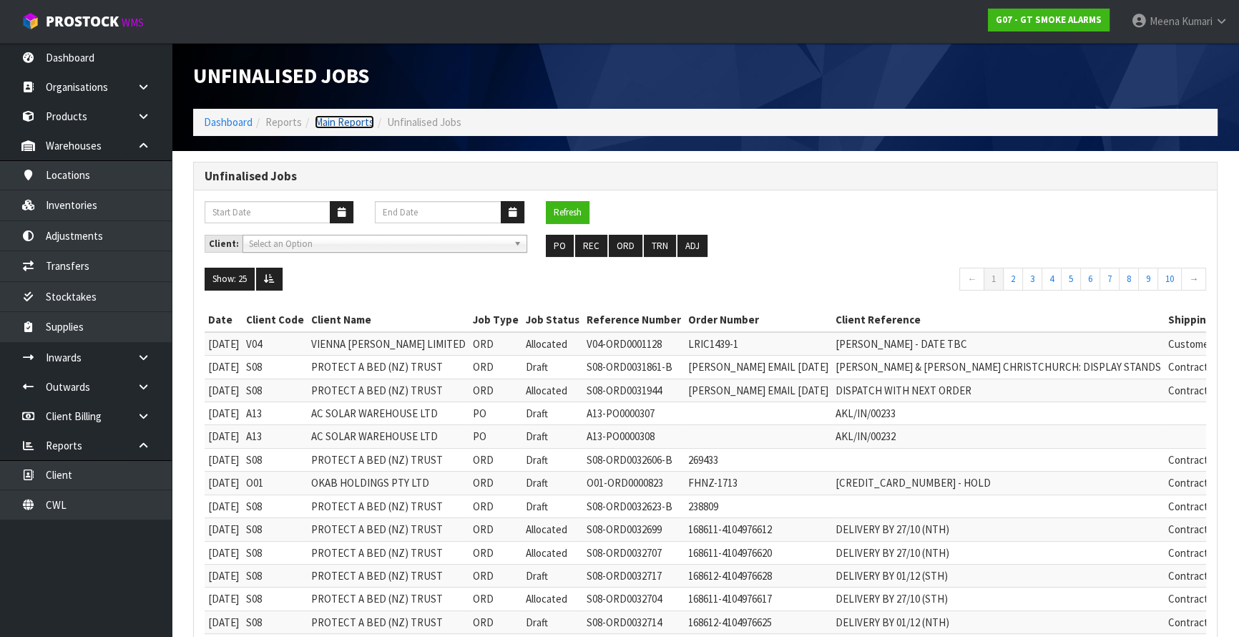
click at [328, 119] on link "Main Reports" at bounding box center [344, 122] width 59 height 14
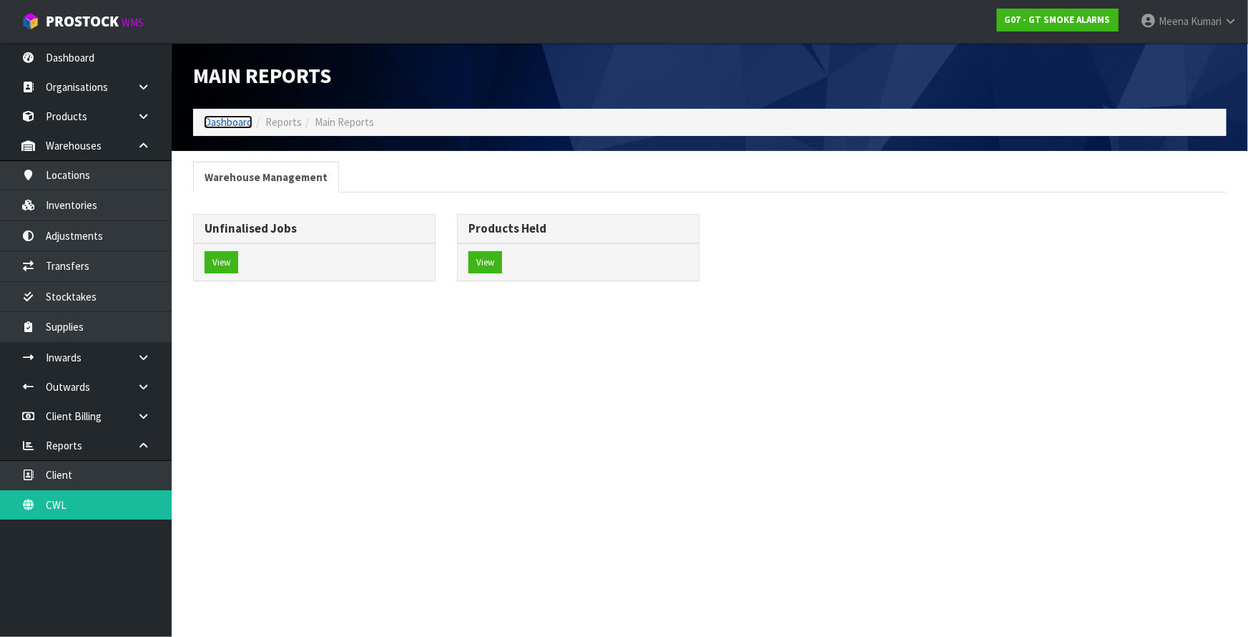
click at [220, 119] on link "Dashboard" at bounding box center [228, 122] width 49 height 14
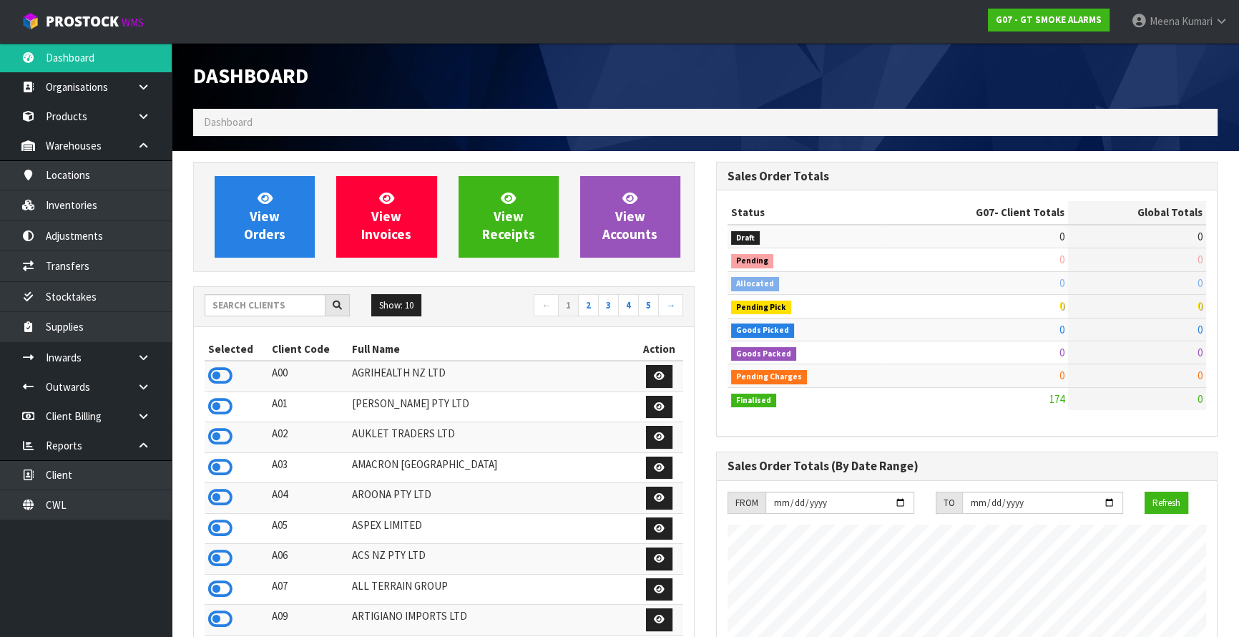
scroll to position [896, 522]
click at [106, 499] on link "CWL" at bounding box center [86, 504] width 172 height 29
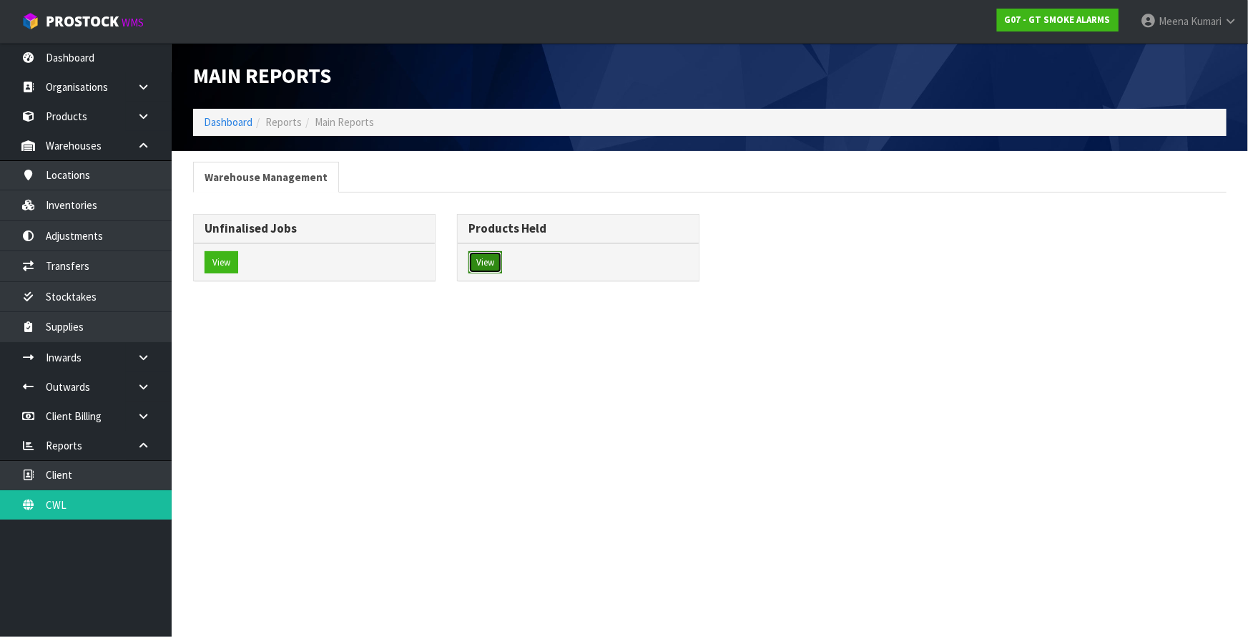
click at [491, 258] on button "View" at bounding box center [486, 262] width 34 height 23
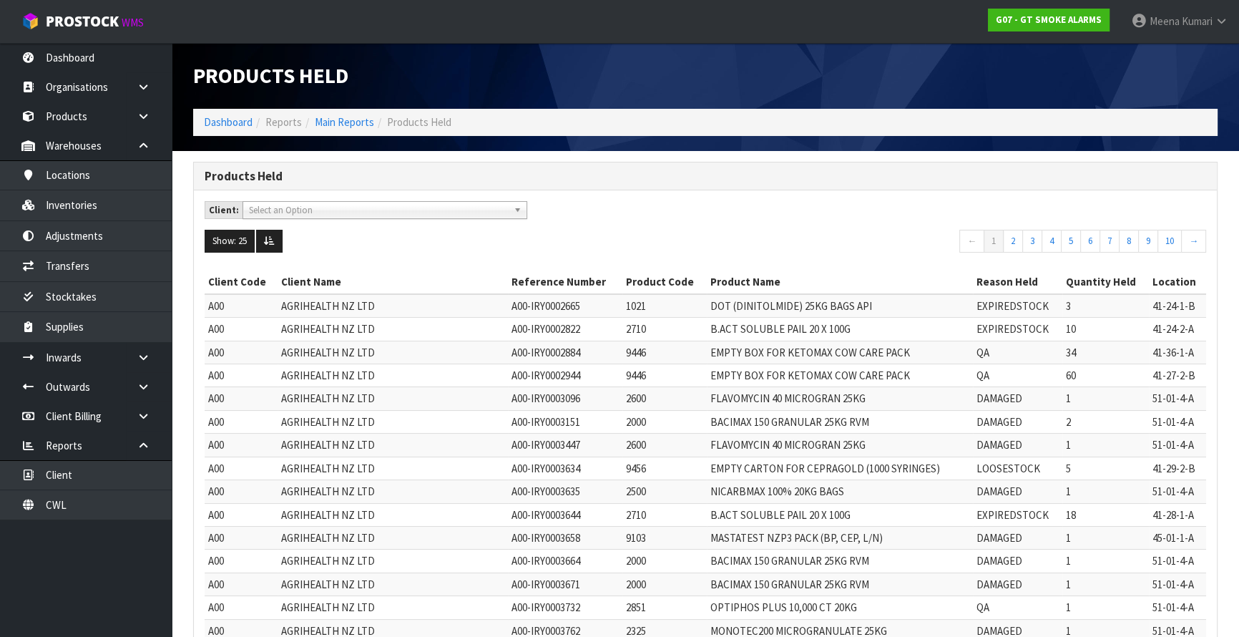
click at [359, 204] on span "Select an Option" at bounding box center [378, 210] width 259 height 17
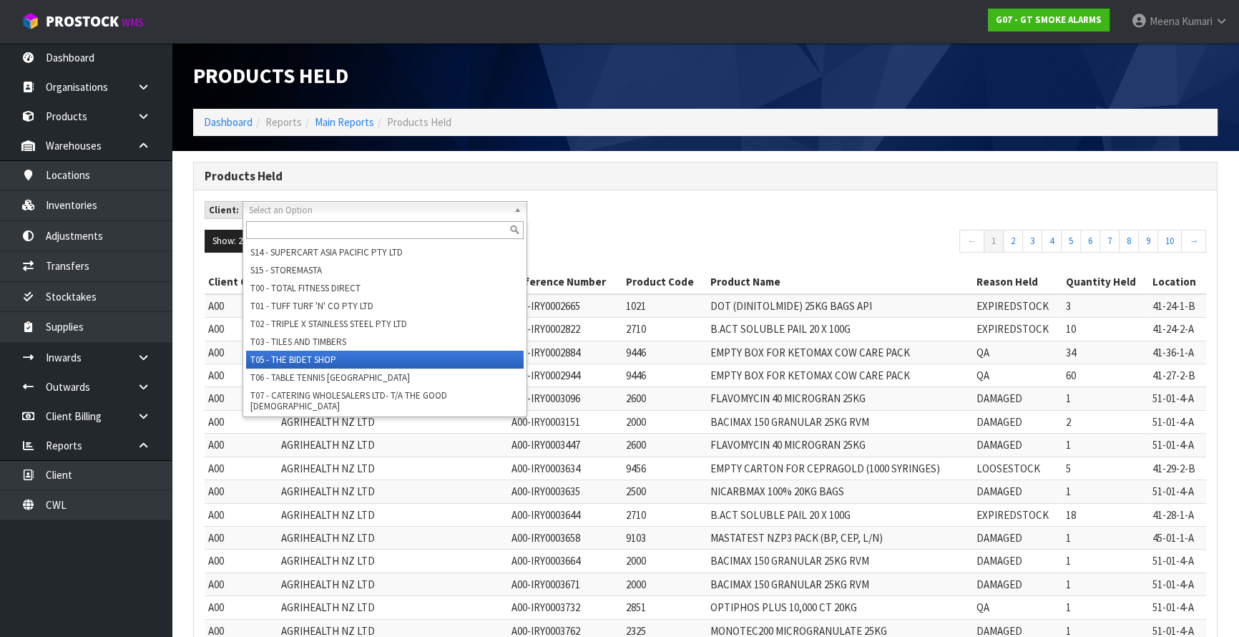
scroll to position [2665, 0]
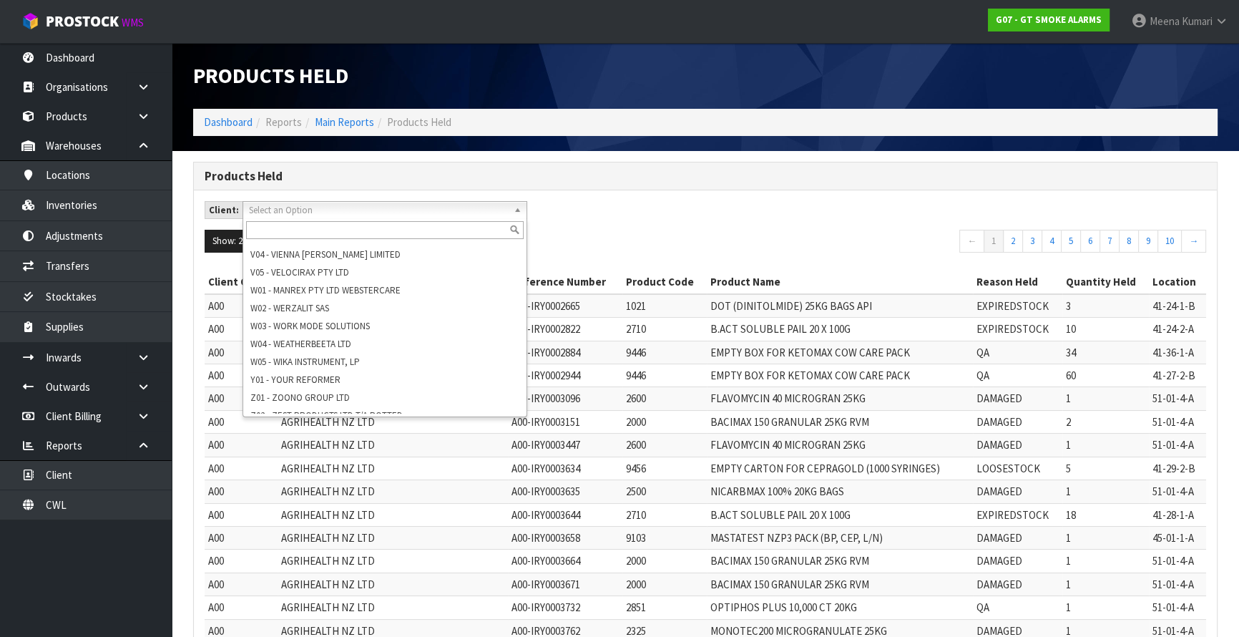
click at [737, 225] on div "Client: A00 - AGRIHEALTH NZ LTD A01 - AGAIN FASTER PTY LTD A02 - AUKLET TRADERS…" at bounding box center [705, 215] width 1023 height 29
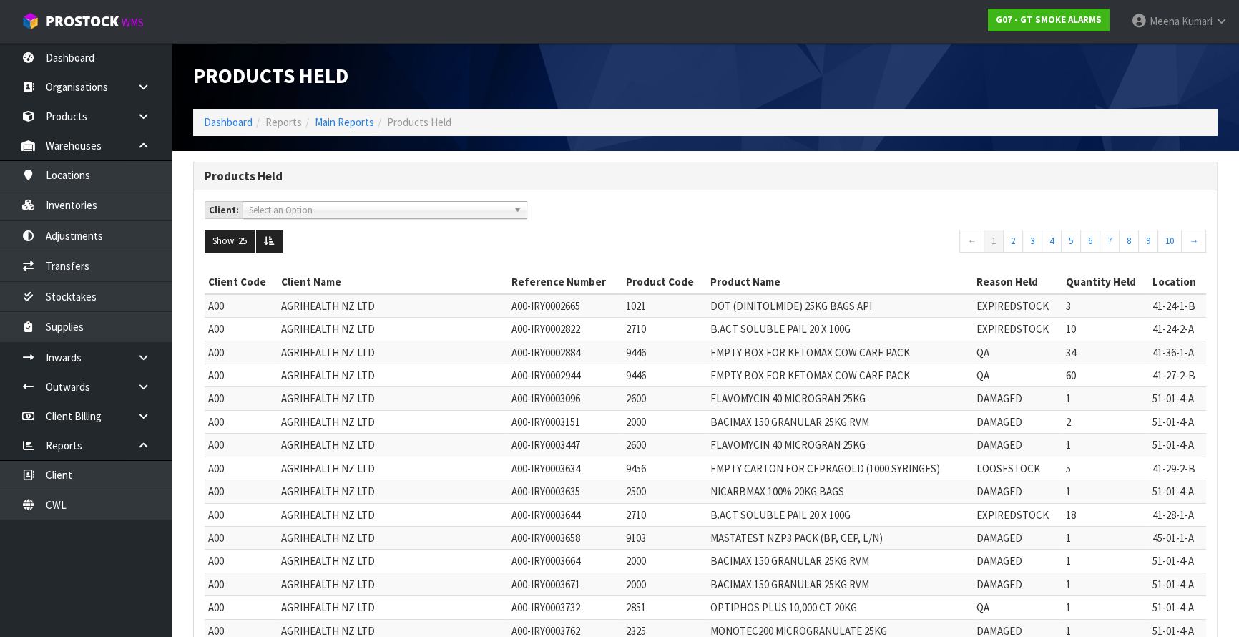
click at [737, 225] on div "Client: A00 - AGRIHEALTH NZ LTD A01 - AGAIN FASTER PTY LTD A02 - AUKLET TRADERS…" at bounding box center [705, 215] width 1023 height 29
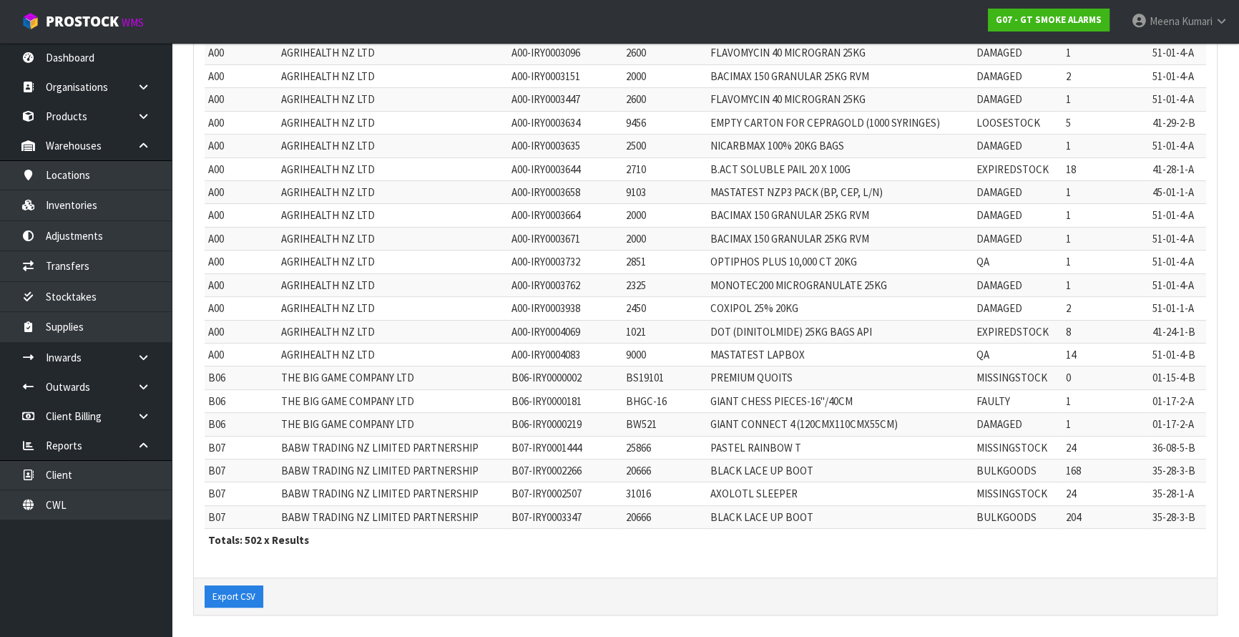
scroll to position [348, 0]
click at [236, 594] on button "Export CSV" at bounding box center [234, 594] width 59 height 23
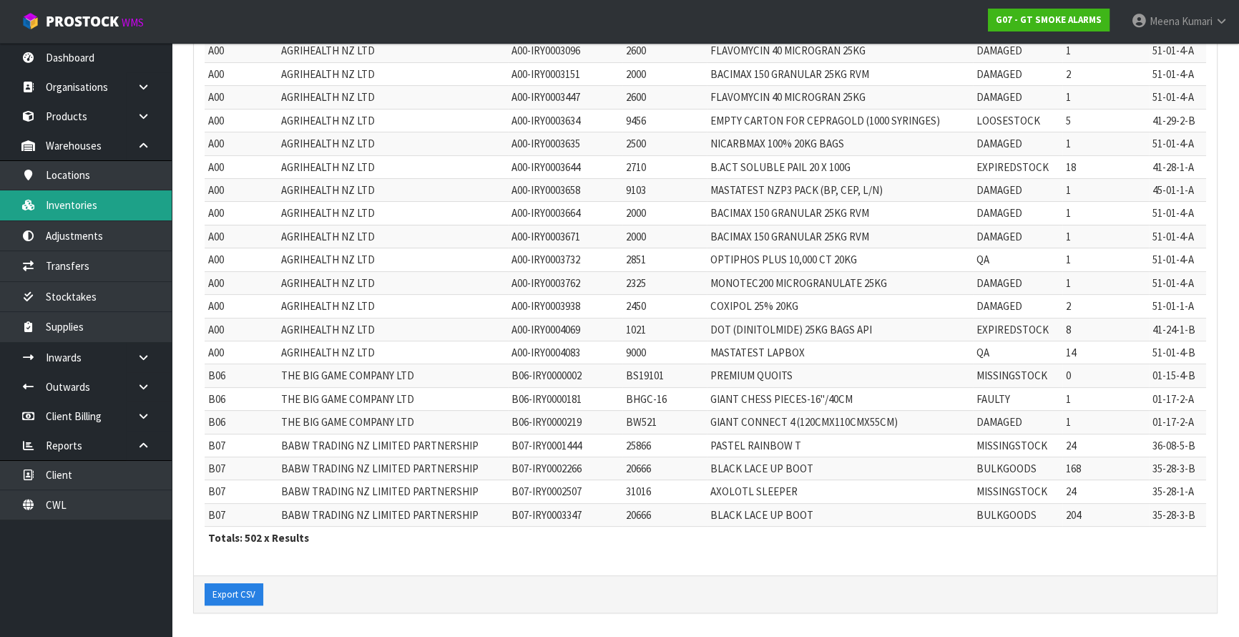
click at [106, 211] on link "Inventories" at bounding box center [86, 204] width 172 height 29
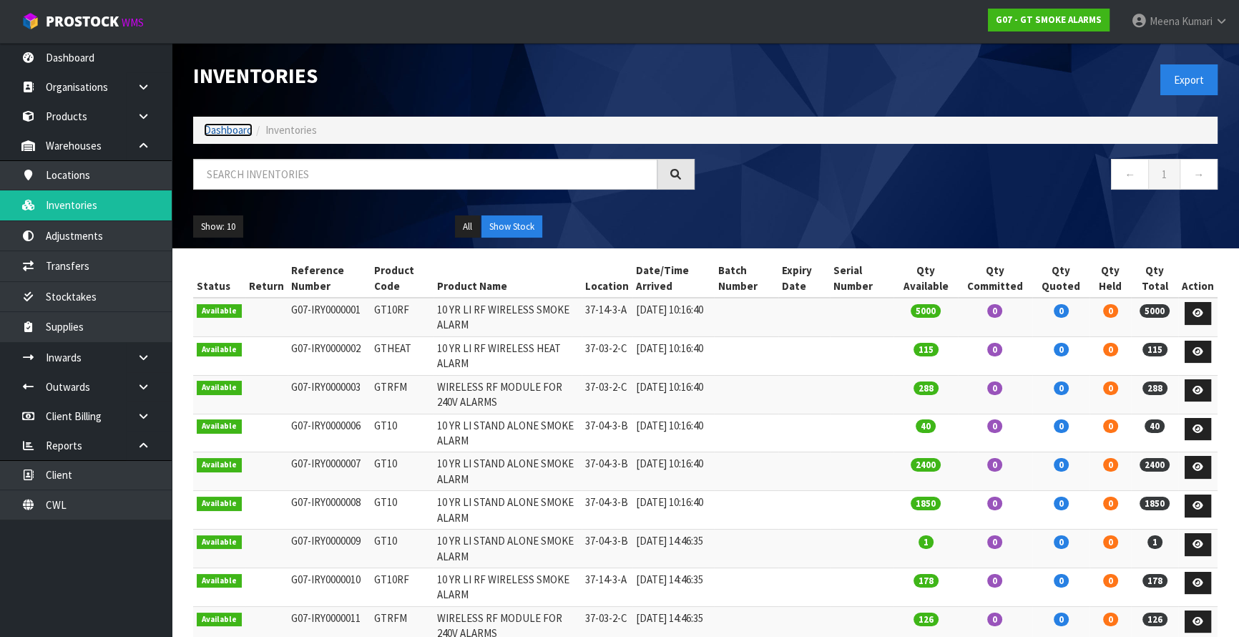
click at [230, 127] on link "Dashboard" at bounding box center [228, 130] width 49 height 14
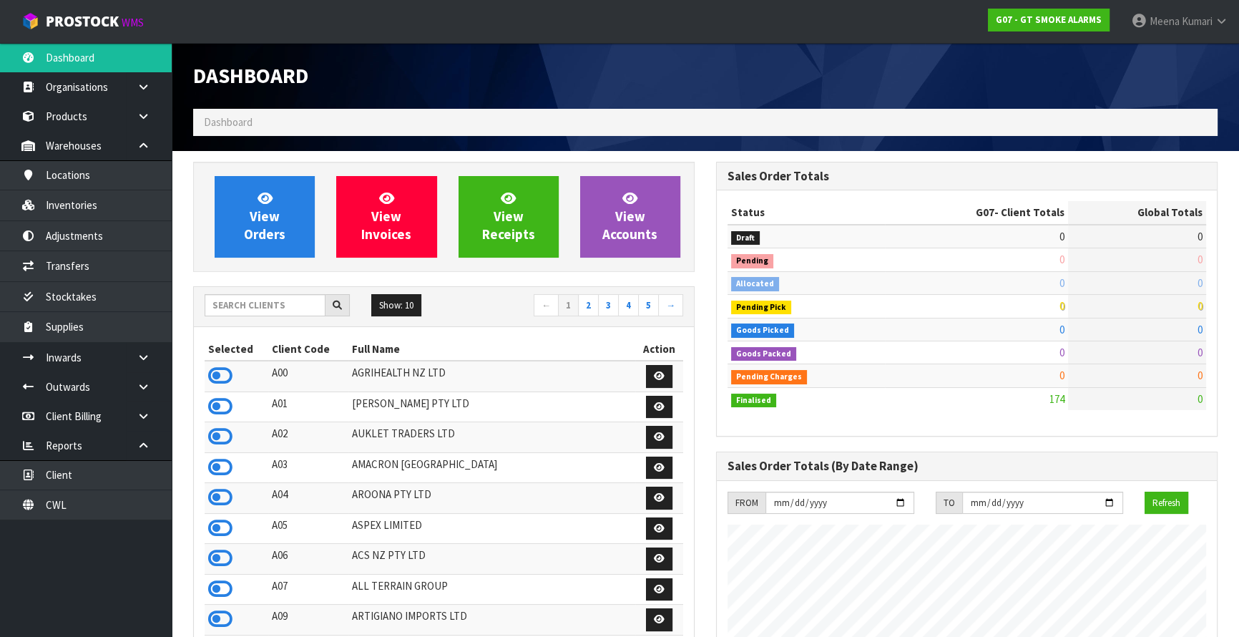
scroll to position [896, 522]
click at [256, 307] on input "text" at bounding box center [265, 305] width 121 height 22
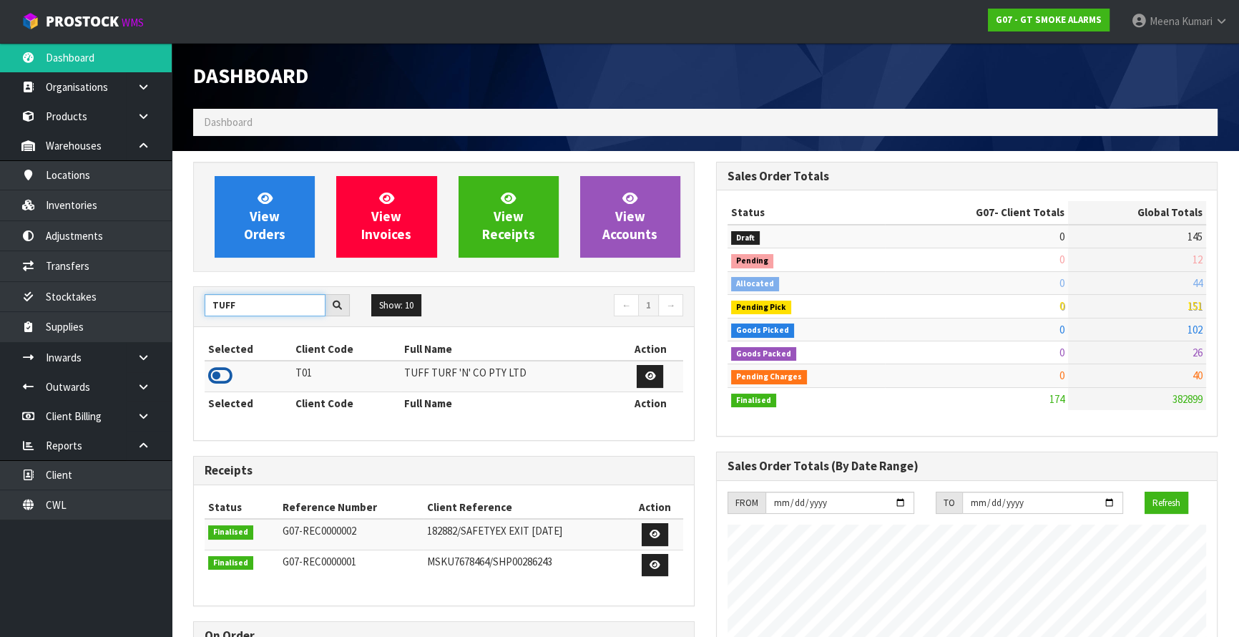
type input "TUFF"
click at [223, 373] on icon at bounding box center [220, 375] width 24 height 21
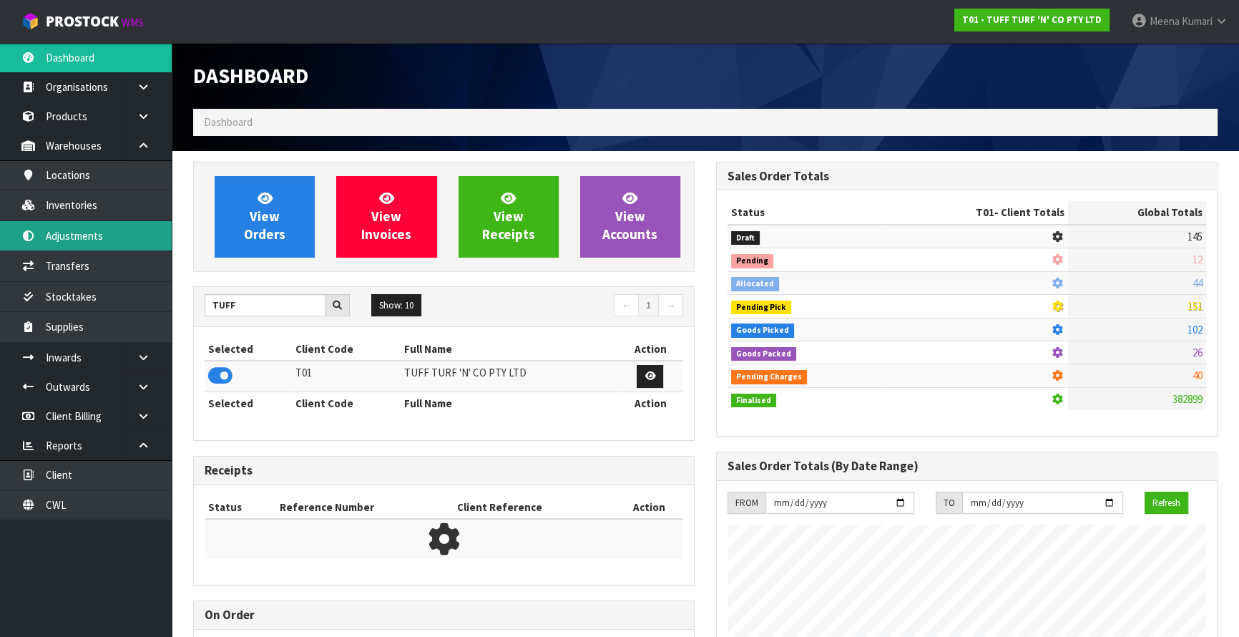
scroll to position [1082, 522]
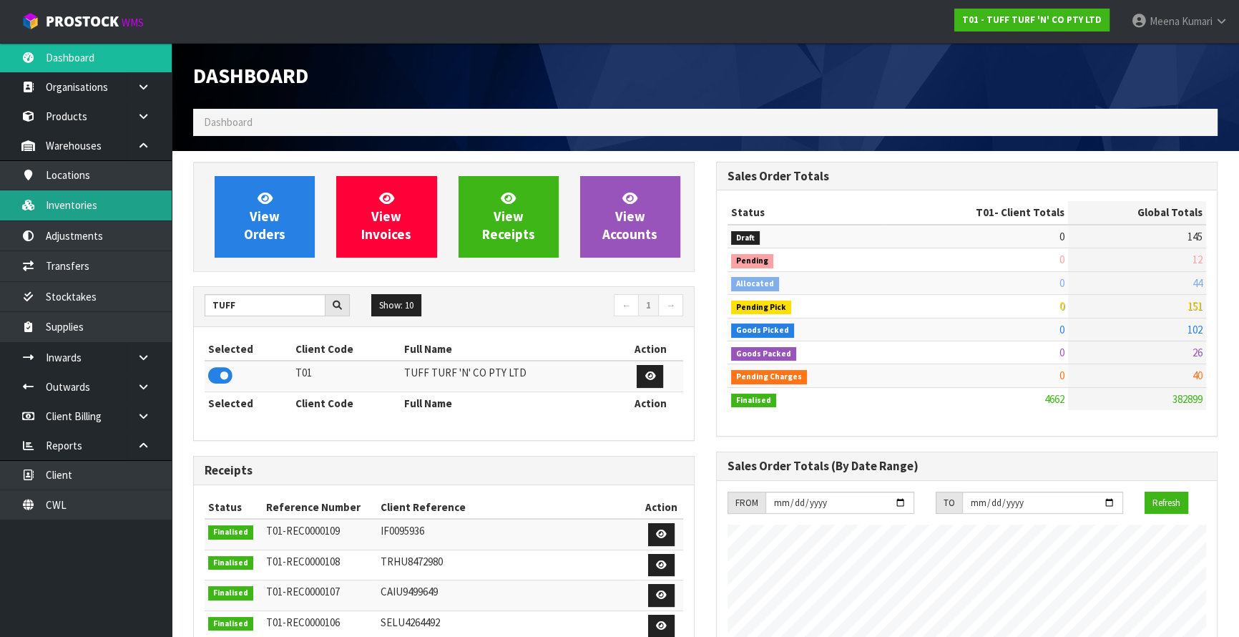
click at [112, 210] on link "Inventories" at bounding box center [86, 204] width 172 height 29
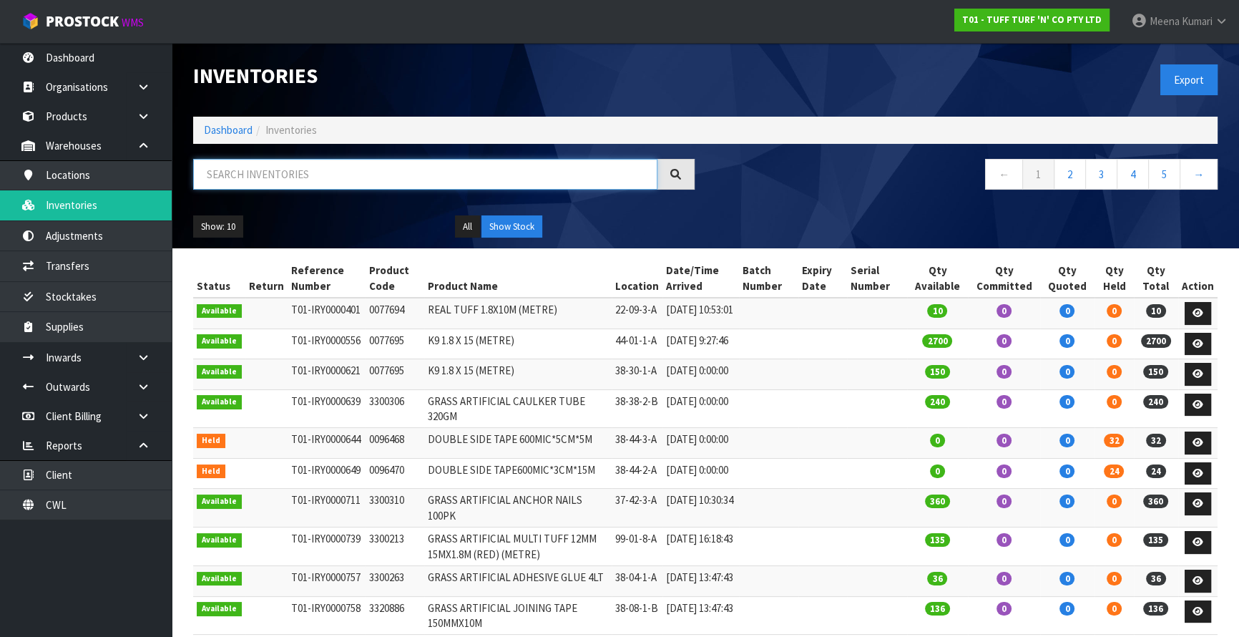
click at [328, 178] on input "text" at bounding box center [425, 174] width 464 height 31
paste input "3300262"
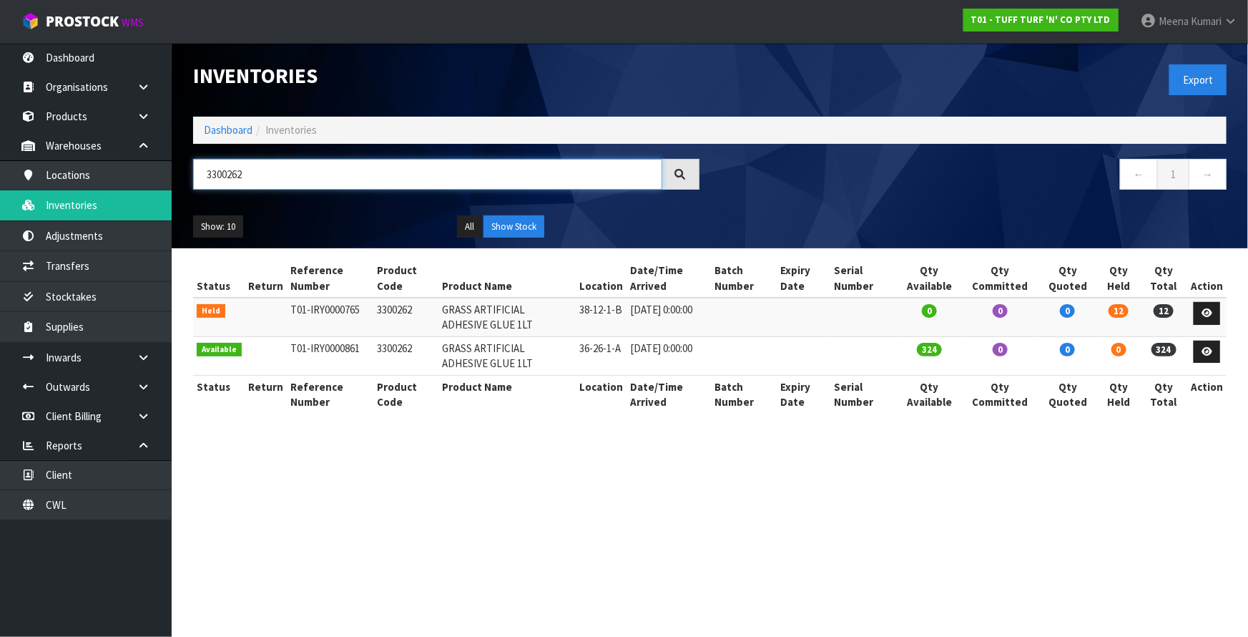
type input "3300262"
click at [1074, 530] on section "Inventories Export Dashboard Inventories 3300262 ← 1 → Show: 10 5 10 25 50 All …" at bounding box center [624, 318] width 1248 height 637
click at [393, 316] on td "3300262" at bounding box center [405, 317] width 65 height 39
copy td "3300262"
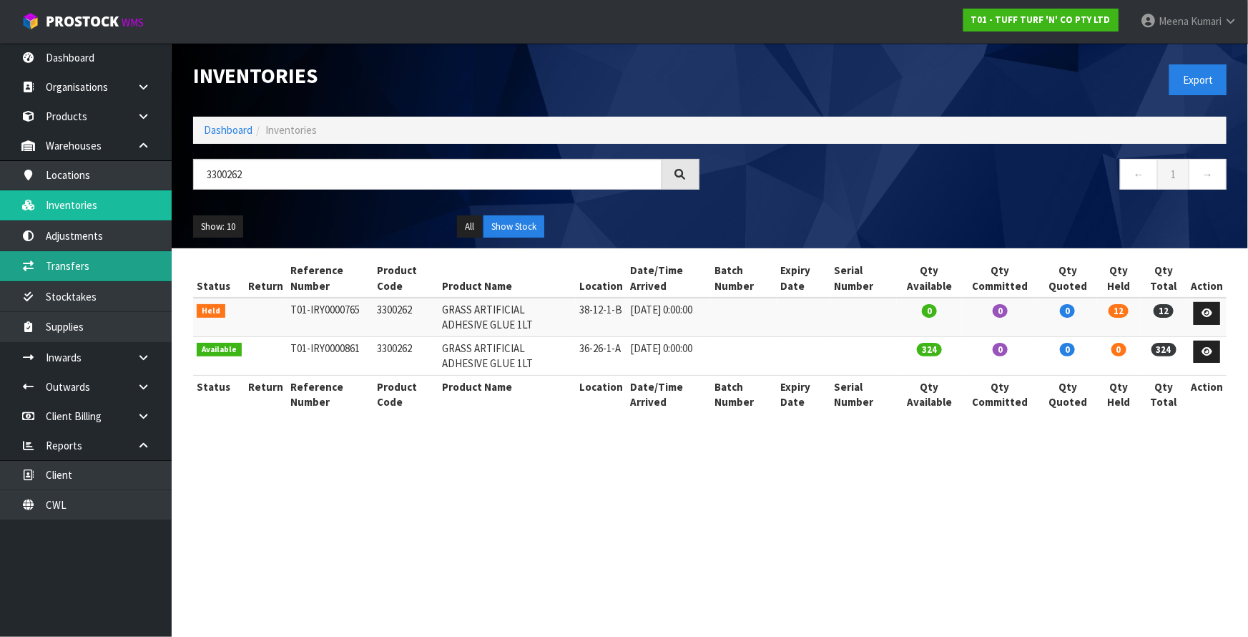
click at [107, 260] on link "Transfers" at bounding box center [86, 265] width 172 height 29
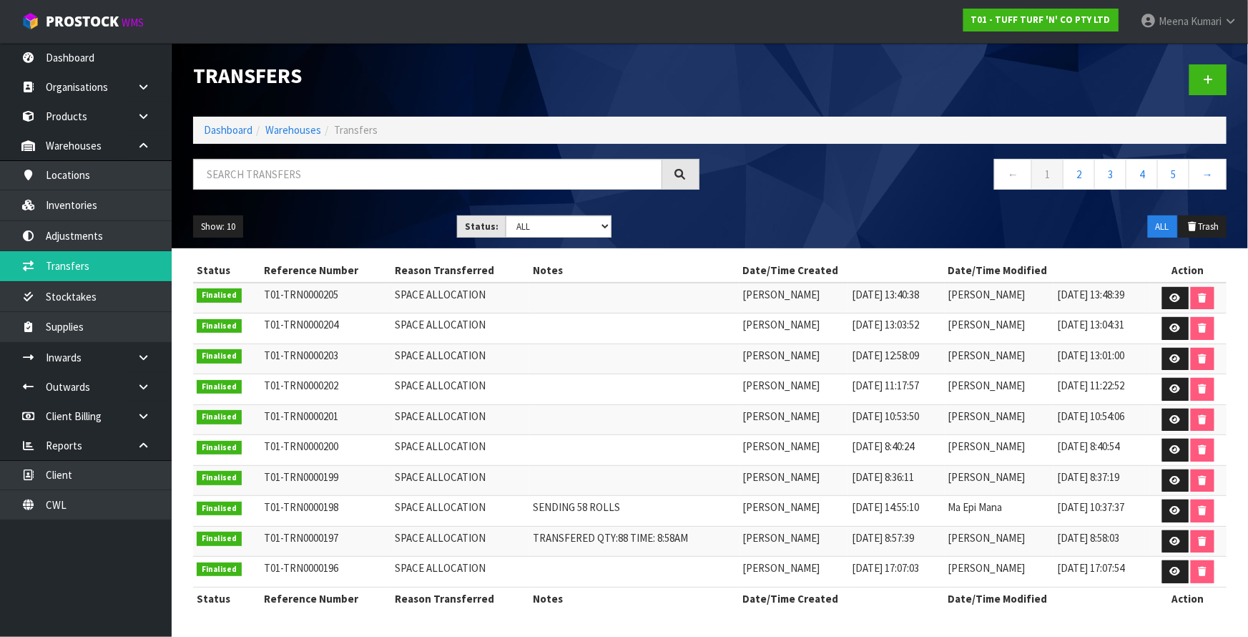
click at [281, 190] on div at bounding box center [446, 179] width 528 height 41
click at [281, 172] on input "text" at bounding box center [427, 174] width 469 height 31
paste input "3300262"
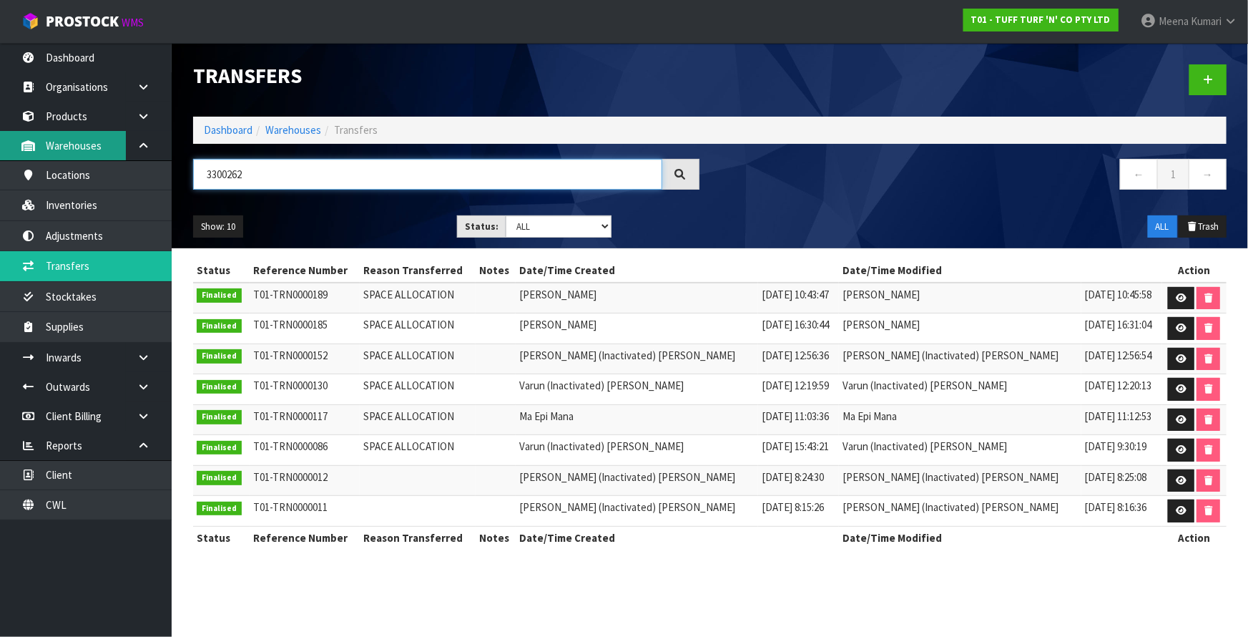
type input "3300262"
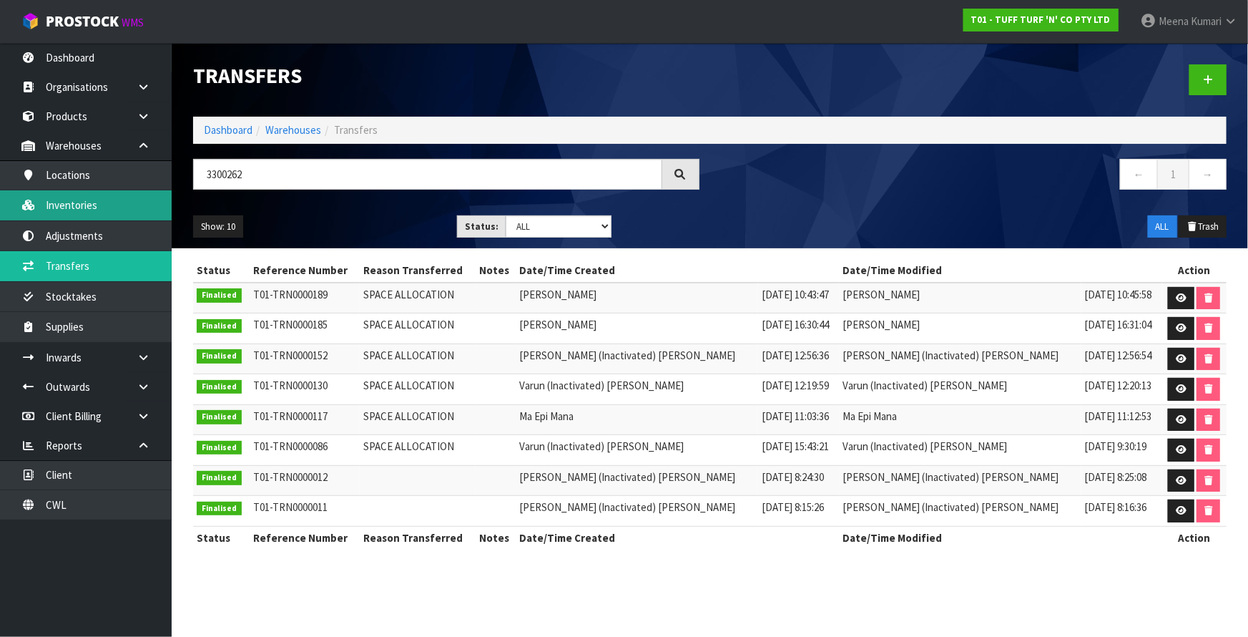
drag, startPoint x: 72, startPoint y: 200, endPoint x: 101, endPoint y: 197, distance: 28.8
click at [72, 200] on link "Inventories" at bounding box center [86, 204] width 172 height 29
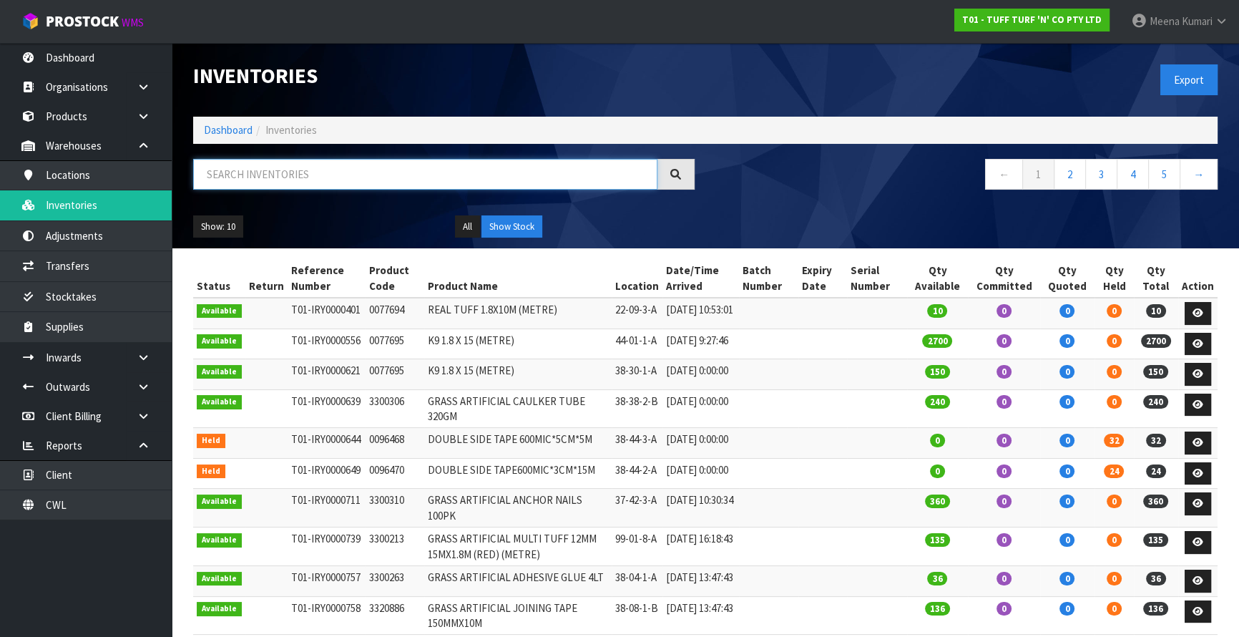
click at [324, 164] on input "text" at bounding box center [425, 174] width 464 height 31
paste input "333036"
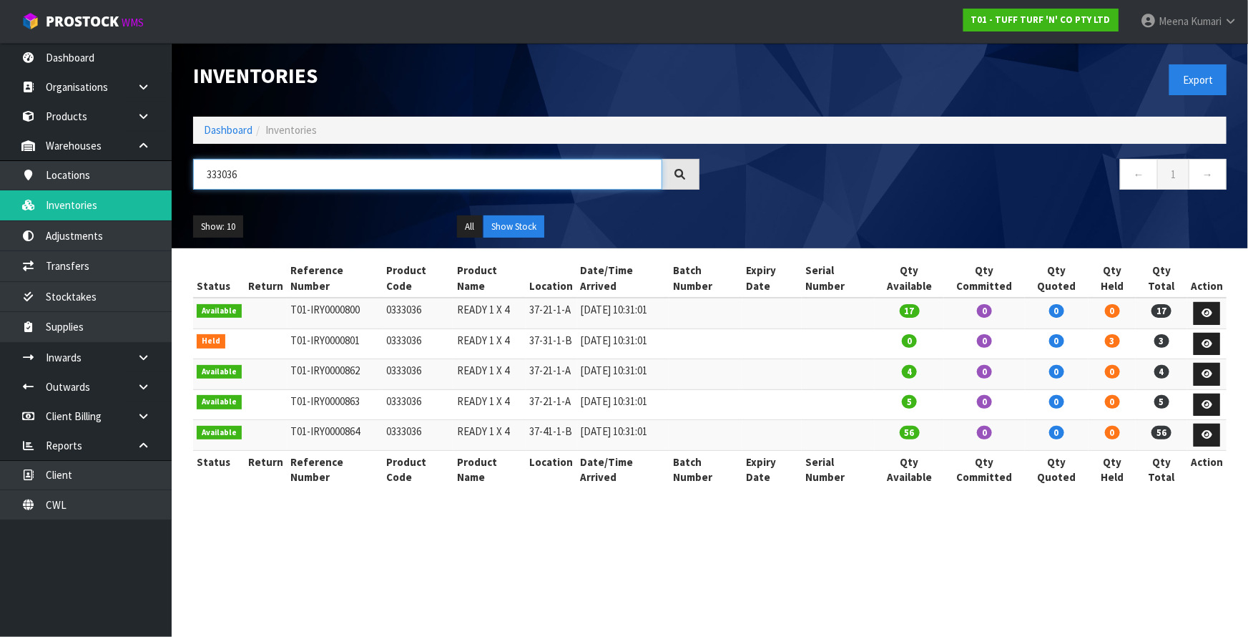
type input "333036"
click at [231, 127] on link "Dashboard" at bounding box center [228, 130] width 49 height 14
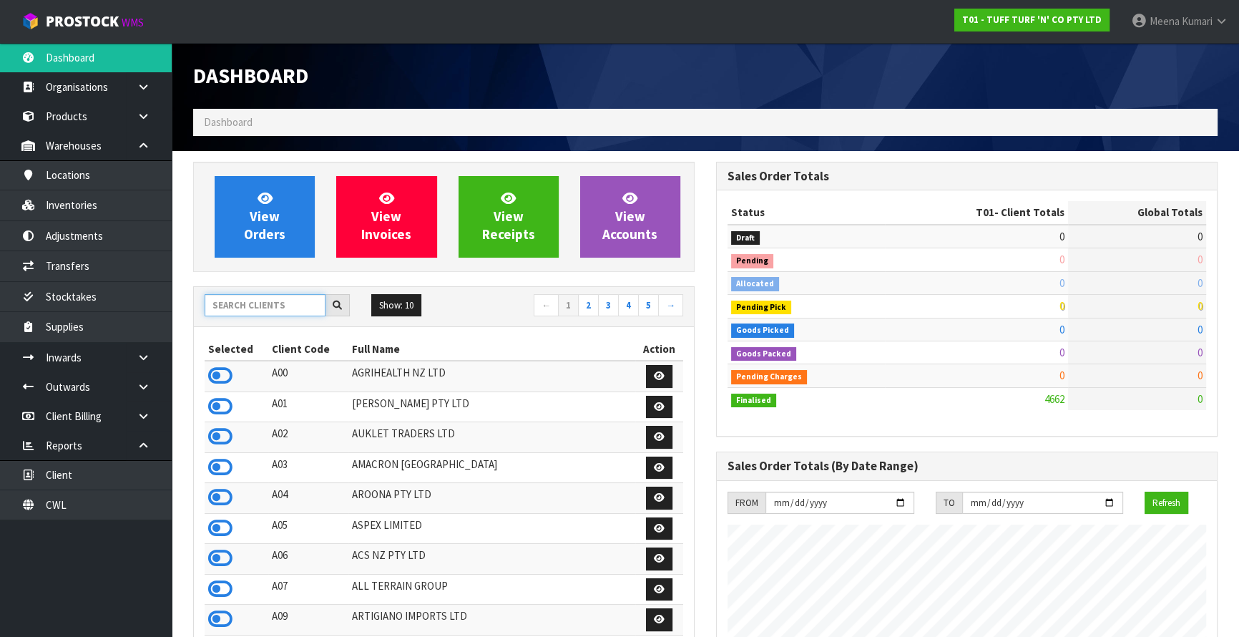
scroll to position [1082, 522]
click at [253, 310] on input "text" at bounding box center [265, 305] width 121 height 22
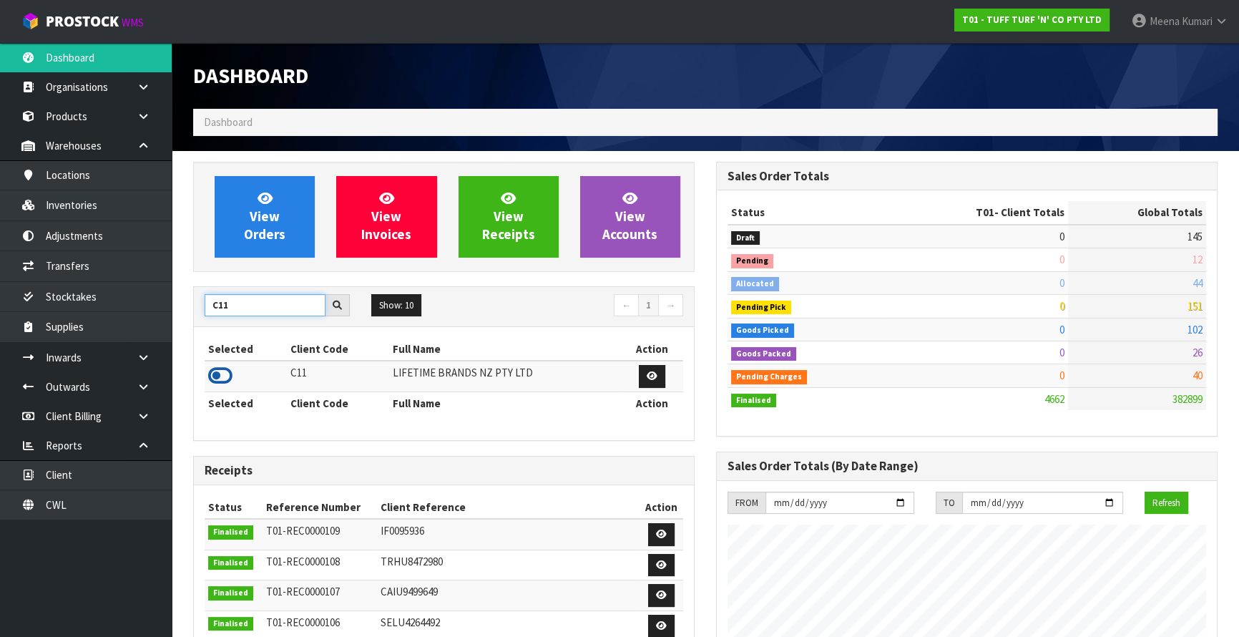
type input "C11"
click at [222, 372] on icon at bounding box center [220, 375] width 24 height 21
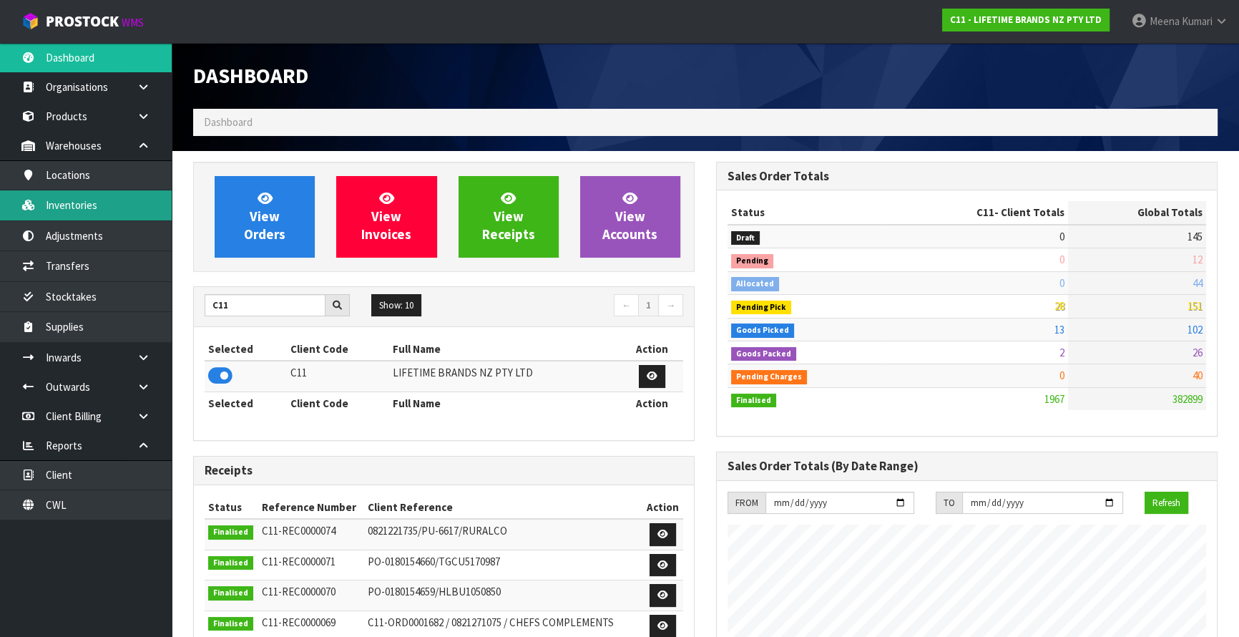
click at [114, 207] on link "Inventories" at bounding box center [86, 204] width 172 height 29
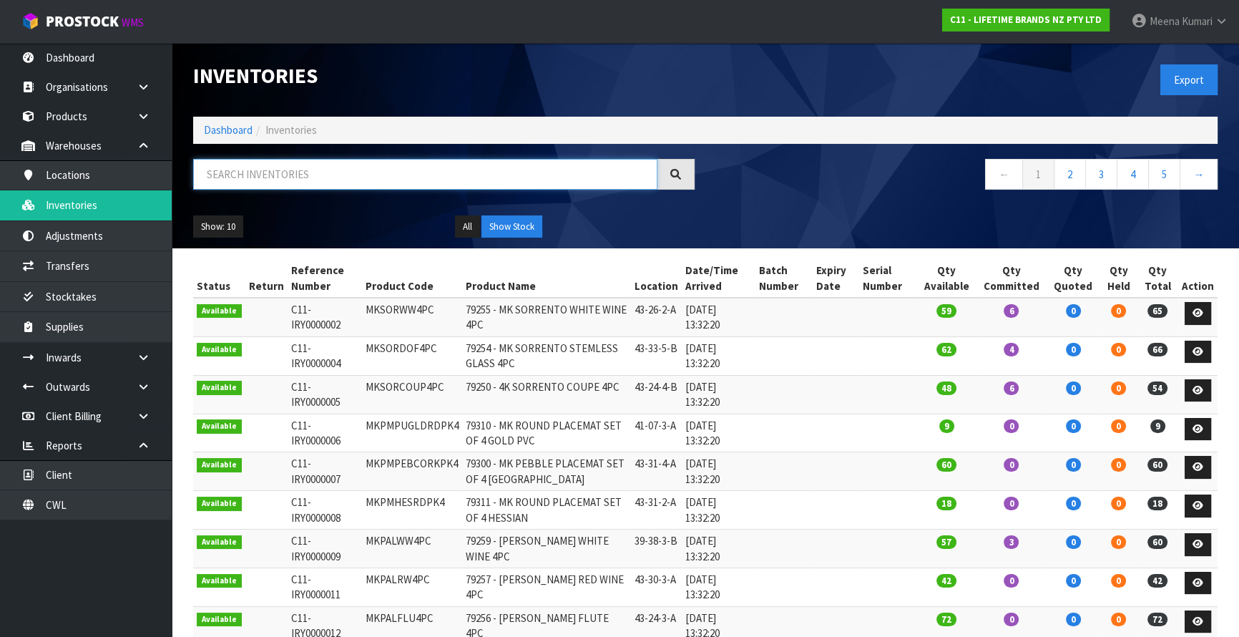
click at [389, 179] on input "text" at bounding box center [425, 174] width 464 height 31
paste input "KCBOWL12"
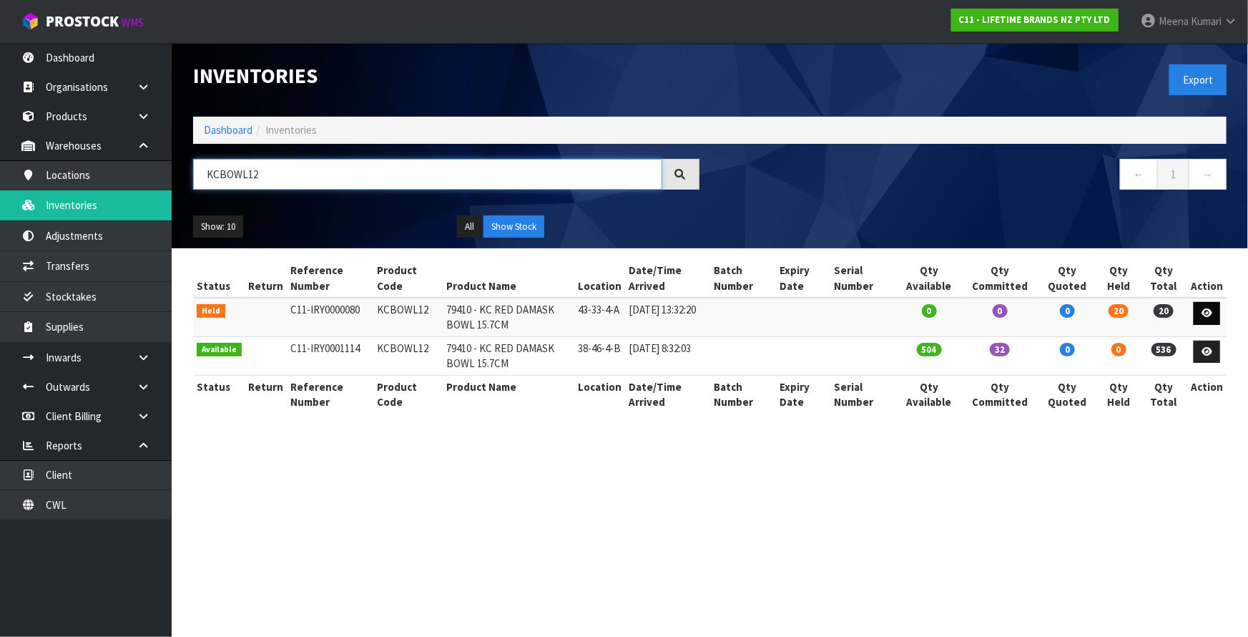
type input "KCBOWL12"
click at [1208, 314] on icon at bounding box center [1207, 312] width 11 height 9
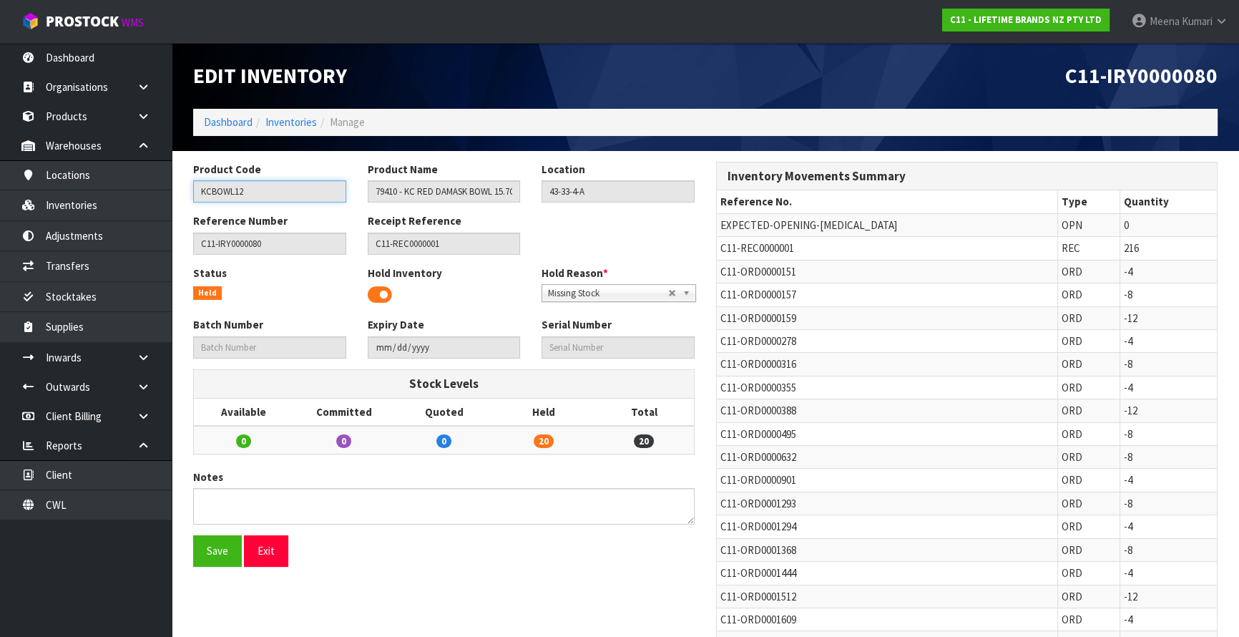
click at [281, 199] on input "KCBOWL12" at bounding box center [269, 191] width 153 height 22
click at [308, 122] on link "Inventories" at bounding box center [291, 122] width 52 height 14
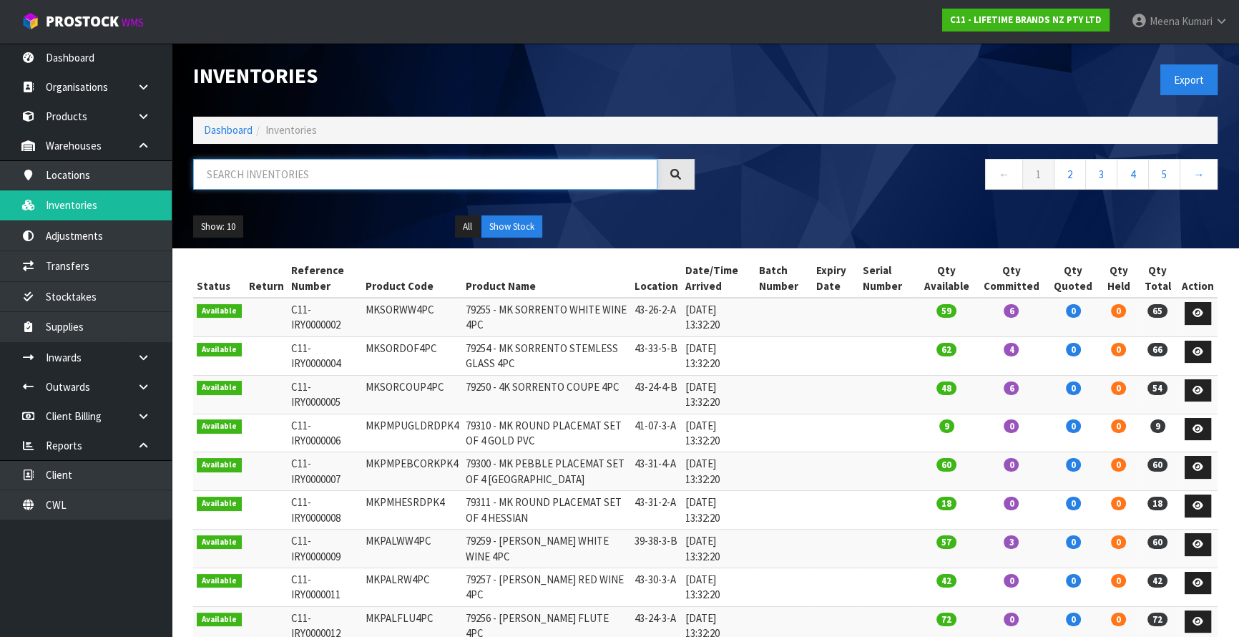
click at [285, 170] on input "text" at bounding box center [425, 174] width 464 height 31
paste input "KCBOWL12"
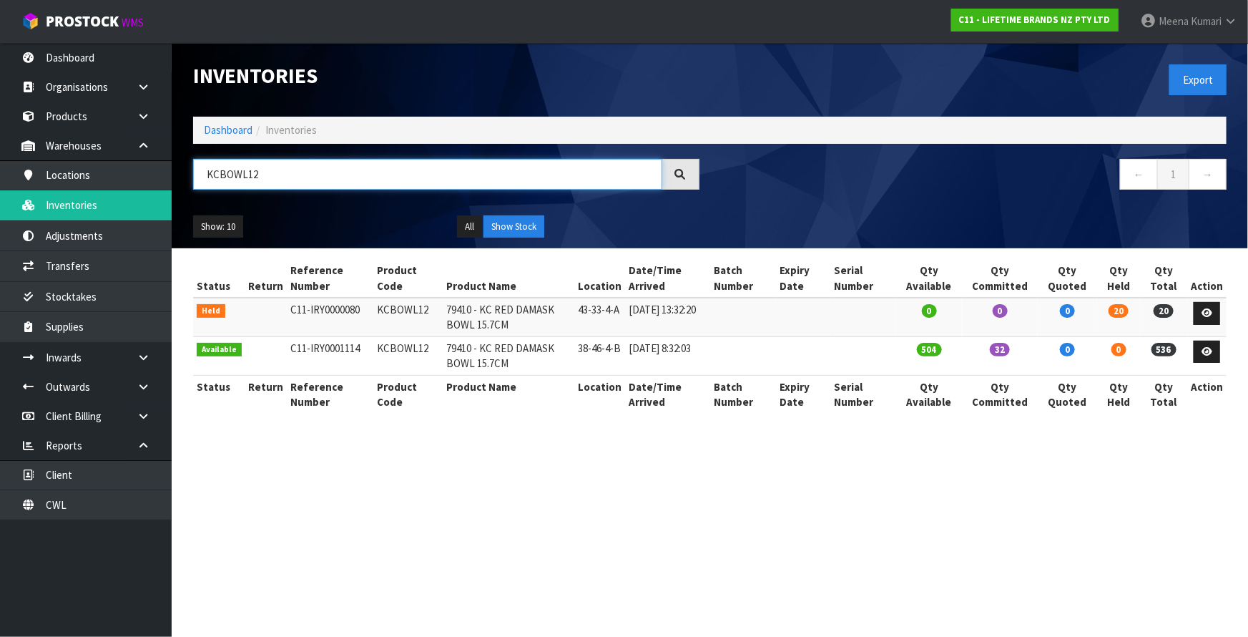
type input "KCBOWL12"
click at [1203, 310] on icon at bounding box center [1207, 312] width 11 height 9
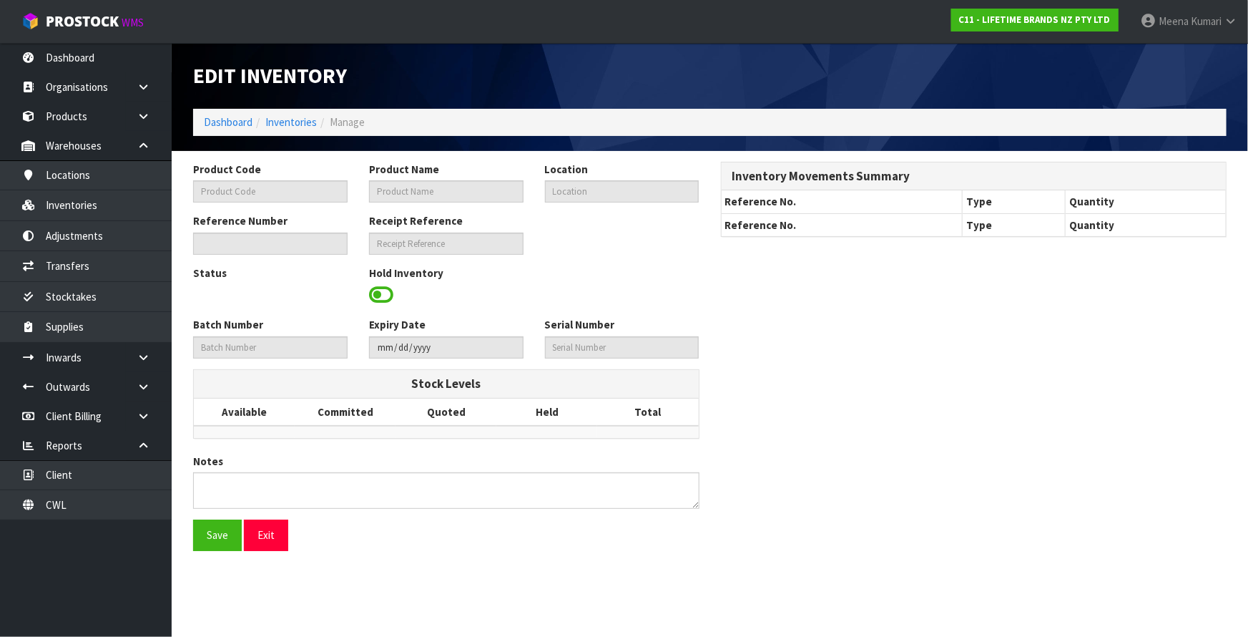
type input "KCBOWL12"
type input "79410 - KC RED DAMASK BOWL 15.7CM"
type input "43-33-4-A"
type input "C11-IRY0000080"
type input "C11-REC0000001"
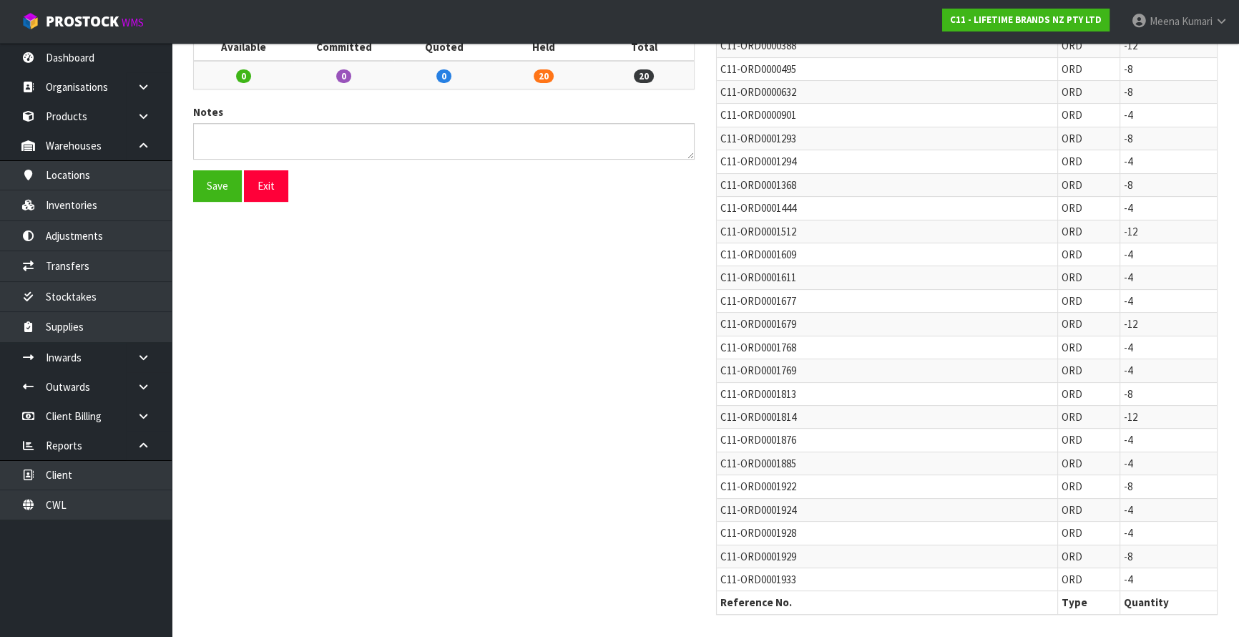
scroll to position [366, 0]
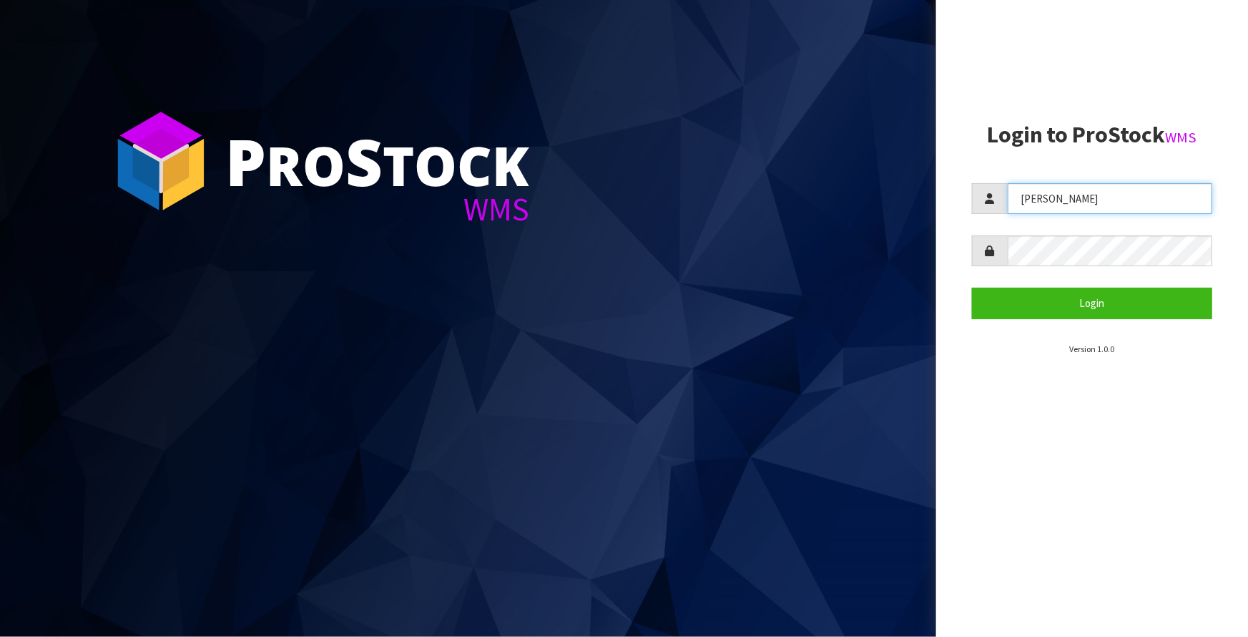
drag, startPoint x: 1142, startPoint y: 210, endPoint x: 1125, endPoint y: 226, distance: 23.3
click at [1130, 225] on form "[PERSON_NAME] Login" at bounding box center [1092, 250] width 240 height 135
drag, startPoint x: 1117, startPoint y: 201, endPoint x: 961, endPoint y: 231, distance: 158.8
click at [961, 231] on aside "Login to ProStock WMS [PERSON_NAME] Login Version 1.0.0" at bounding box center [1092, 318] width 312 height 637
type input "[PERSON_NAME]"
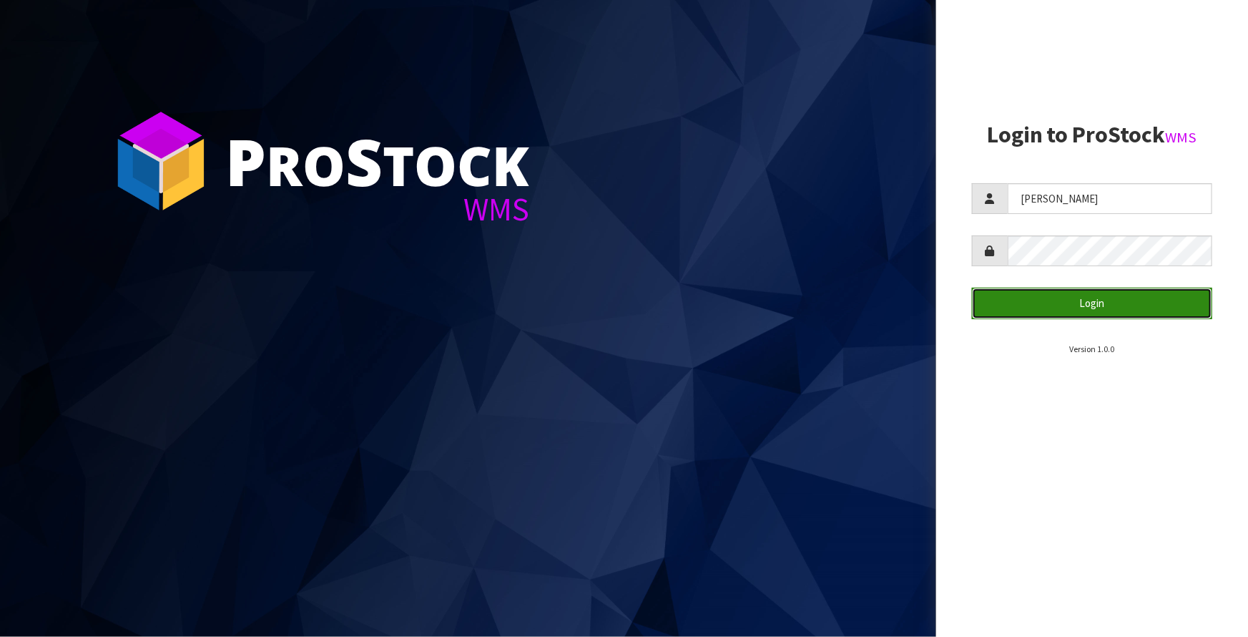
click at [1109, 295] on button "Login" at bounding box center [1092, 303] width 240 height 31
